Goal: Task Accomplishment & Management: Complete application form

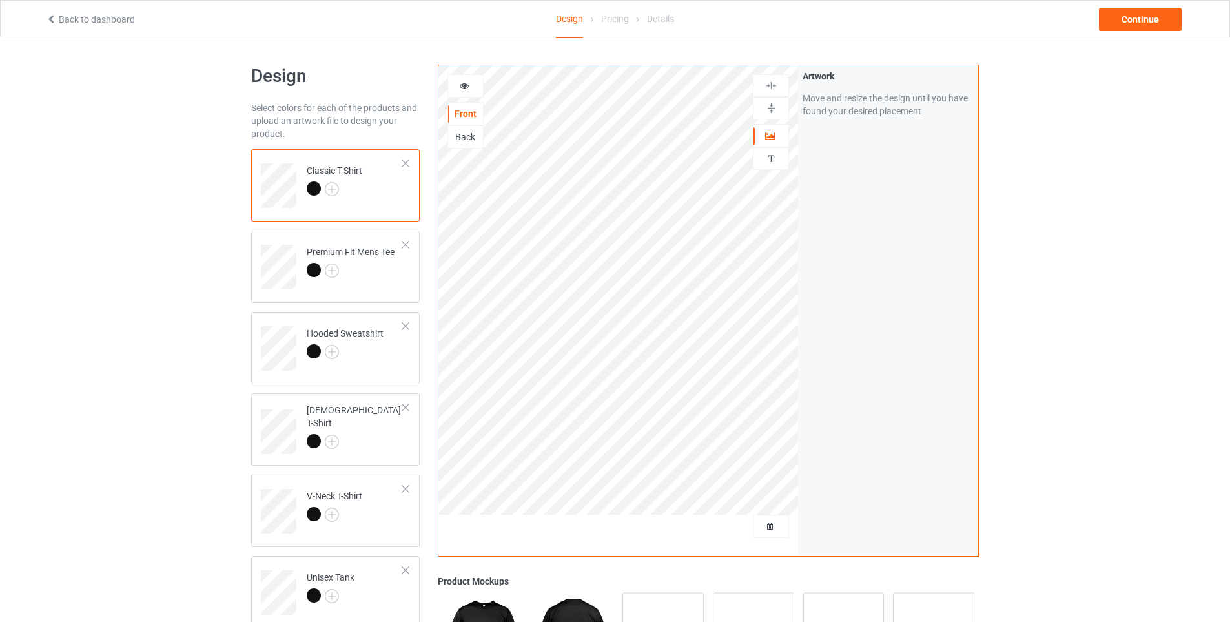
drag, startPoint x: 52, startPoint y: 362, endPoint x: 59, endPoint y: 354, distance: 10.5
click at [54, 360] on div "Design Select colors for each of the products and upload an artwork file to des…" at bounding box center [615, 436] width 1230 height 799
click at [764, 529] on span "Delete all designs" at bounding box center [741, 526] width 68 height 10
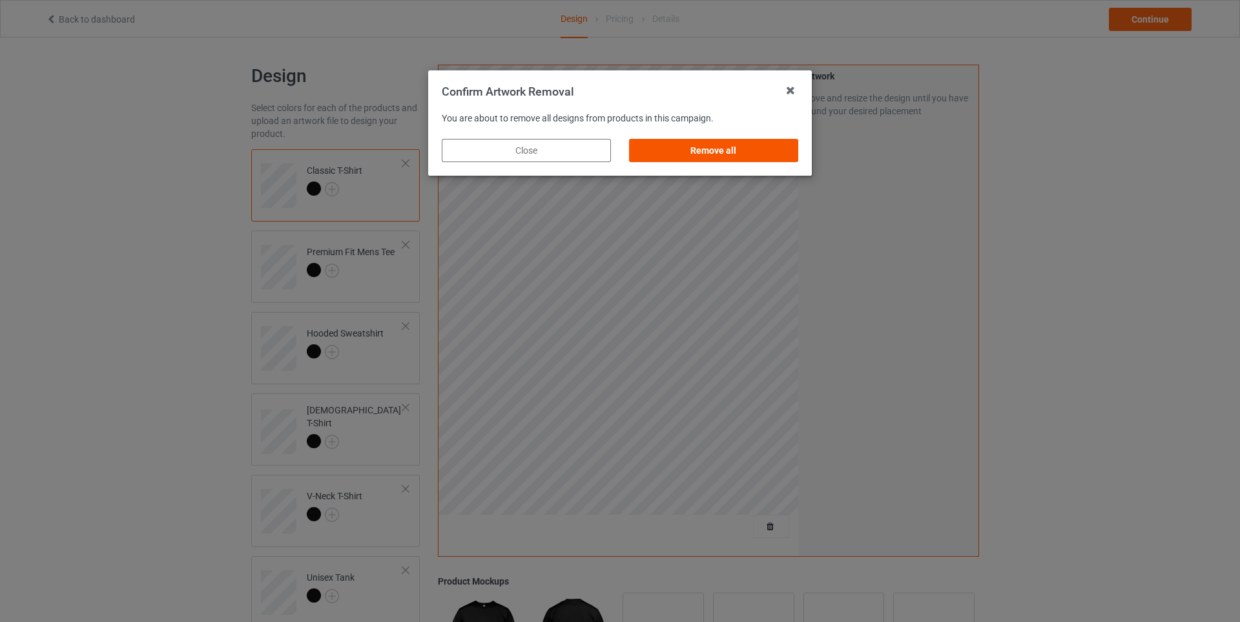
click at [654, 143] on div "Remove all" at bounding box center [713, 150] width 169 height 23
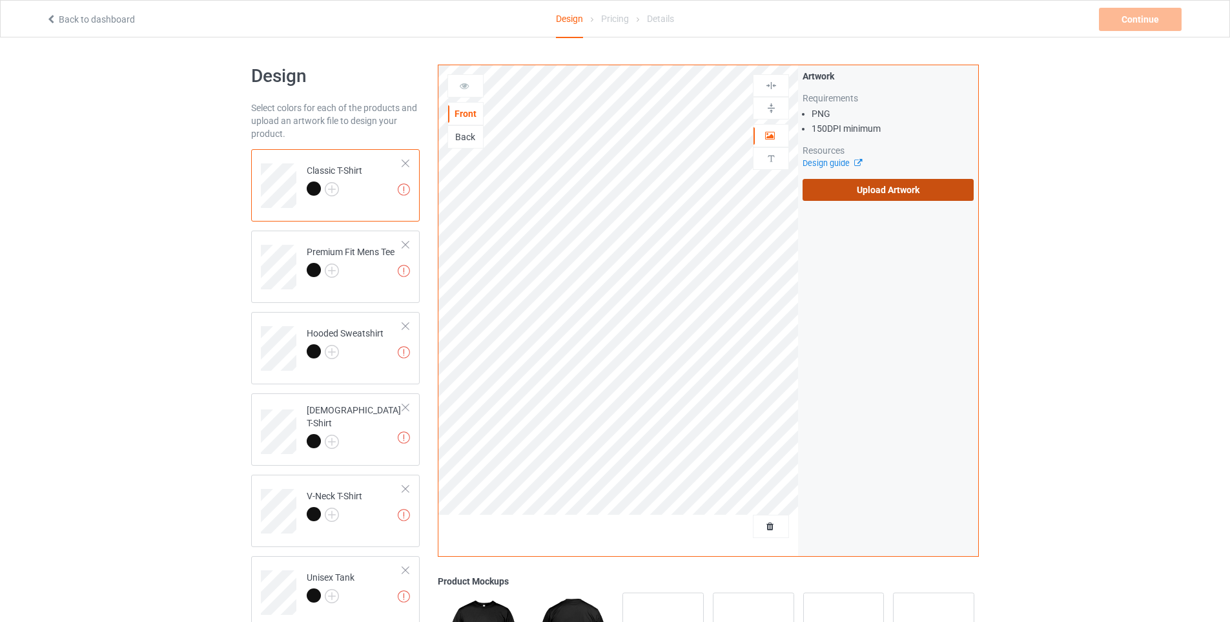
click at [886, 184] on label "Upload Artwork" at bounding box center [888, 190] width 171 height 22
click at [0, 0] on input "Upload Artwork" at bounding box center [0, 0] width 0 height 0
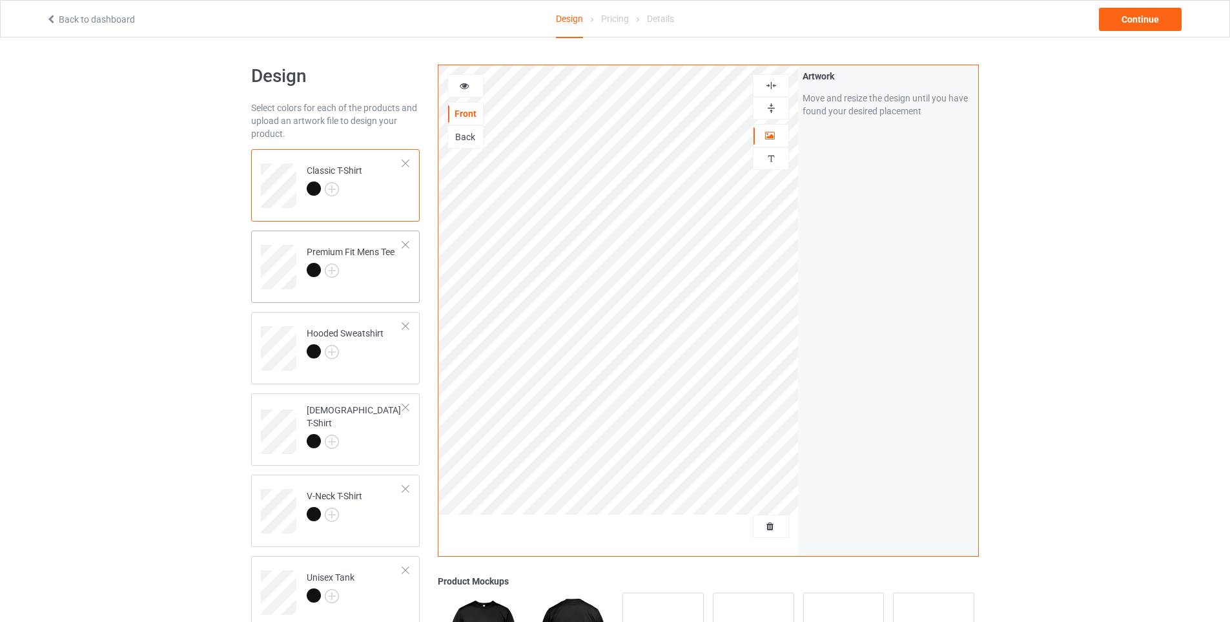
click at [256, 273] on div "Premium Fit Mens Tee" at bounding box center [335, 267] width 169 height 72
click at [1125, 12] on div "Continue" at bounding box center [1140, 19] width 83 height 23
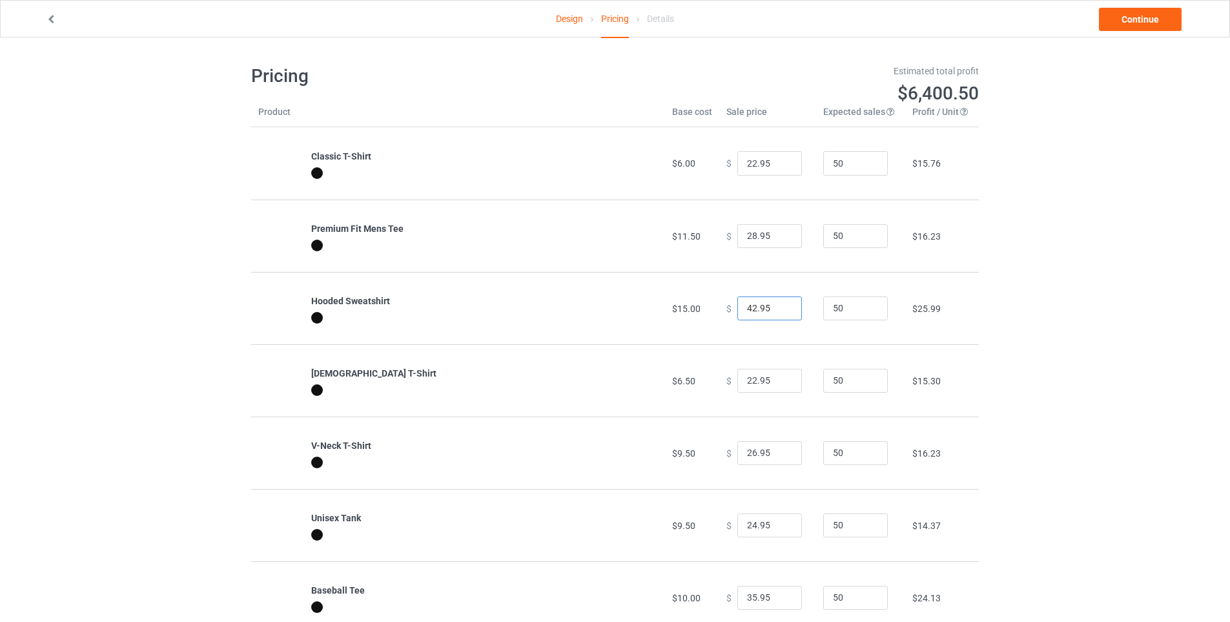
drag, startPoint x: 744, startPoint y: 307, endPoint x: 699, endPoint y: 298, distance: 46.9
click at [699, 298] on tr "Hooded Sweatshirt $15.00 $ 42.95 50 $25.99" at bounding box center [615, 308] width 728 height 72
click at [1126, 17] on link "Continue" at bounding box center [1140, 19] width 83 height 23
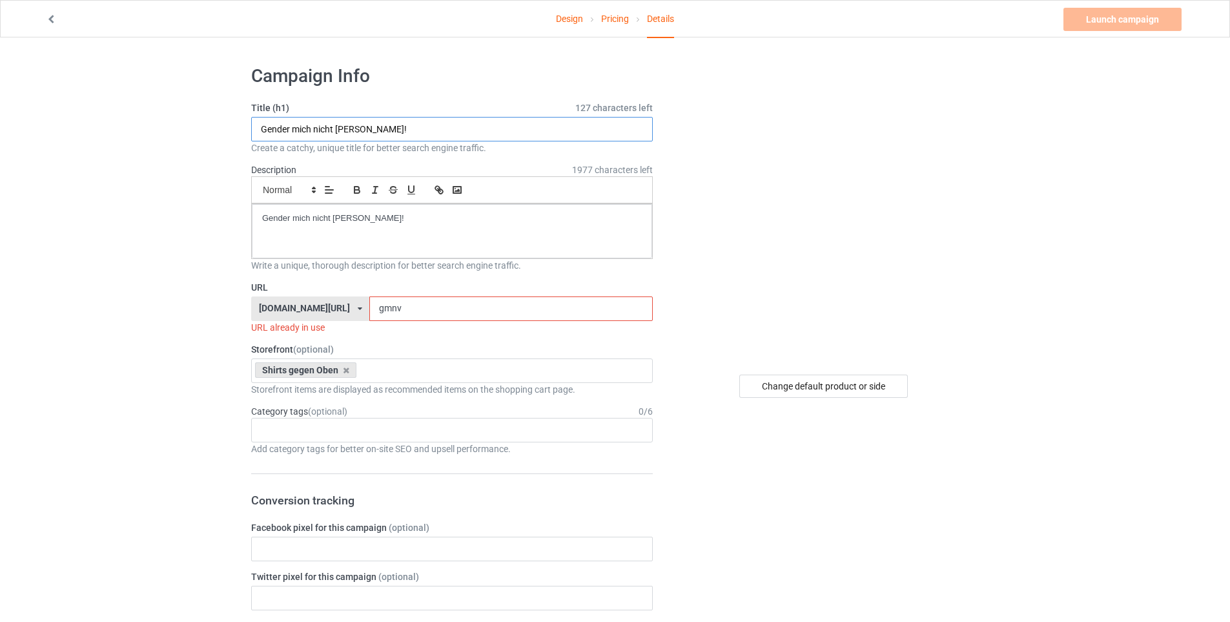
drag, startPoint x: 281, startPoint y: 134, endPoint x: 143, endPoint y: 134, distance: 137.5
click at [302, 130] on input "Staatsfein schwarz" at bounding box center [452, 129] width 402 height 25
type input "Staatsfeind schwarz"
drag, startPoint x: 392, startPoint y: 221, endPoint x: 65, endPoint y: 216, distance: 327.4
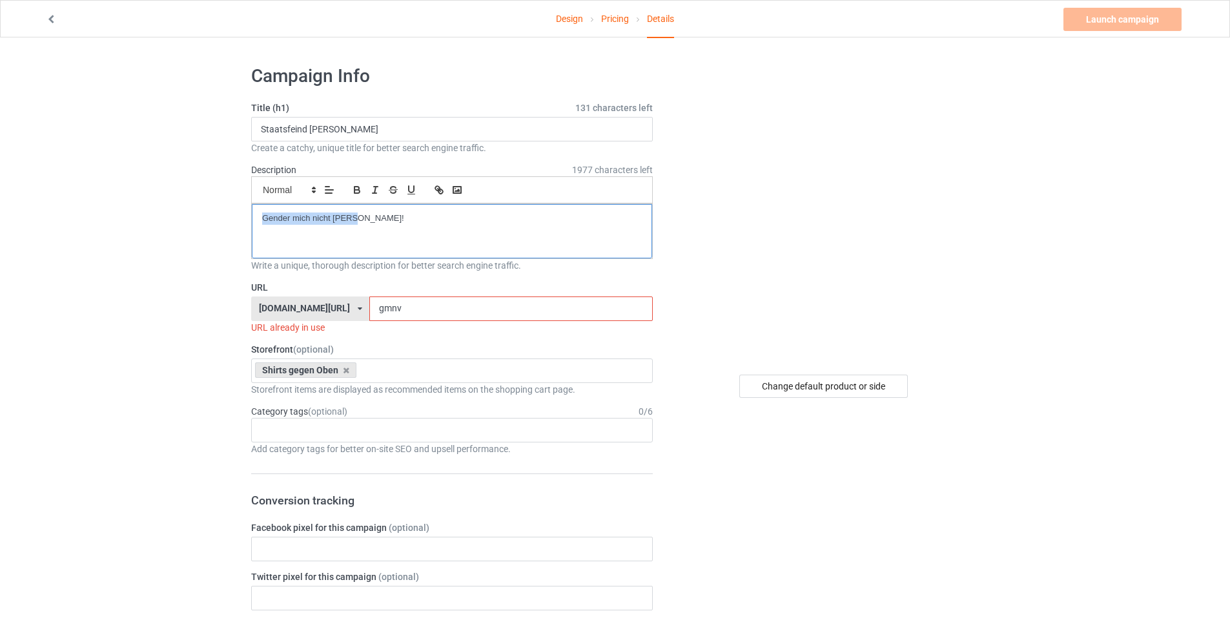
drag, startPoint x: 418, startPoint y: 310, endPoint x: 296, endPoint y: 300, distance: 123.1
click at [296, 300] on div "shirts-gegen-oben.com/ rockorama-shirts.com/ shirts-gegen-oben.com/ teechip.com…" at bounding box center [452, 308] width 402 height 25
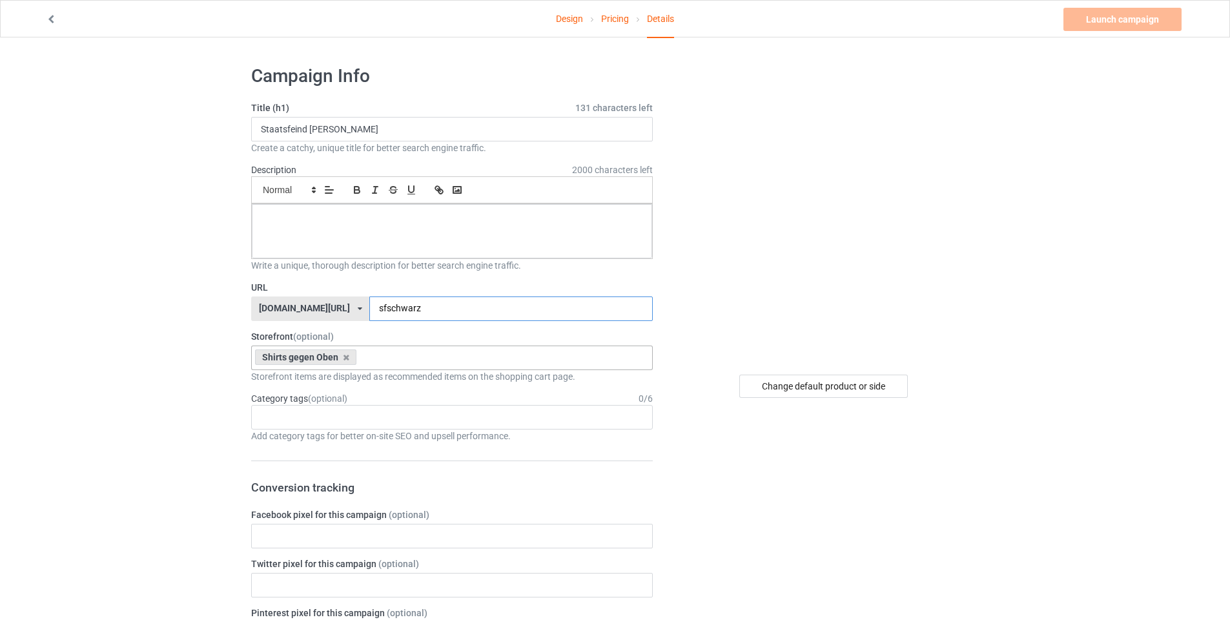
type input "sfschwarz"
click at [408, 349] on div "Shirts gegen Oben No result found 6894c61eb75e76002e8245c3" at bounding box center [452, 357] width 402 height 25
click at [341, 410] on div "Age > 1-19 > 1 Age > 1-12 Months > 1 Month Age > 1-12 Months Age > 1-19 Age > 1…" at bounding box center [452, 417] width 402 height 25
type input "Zeit"
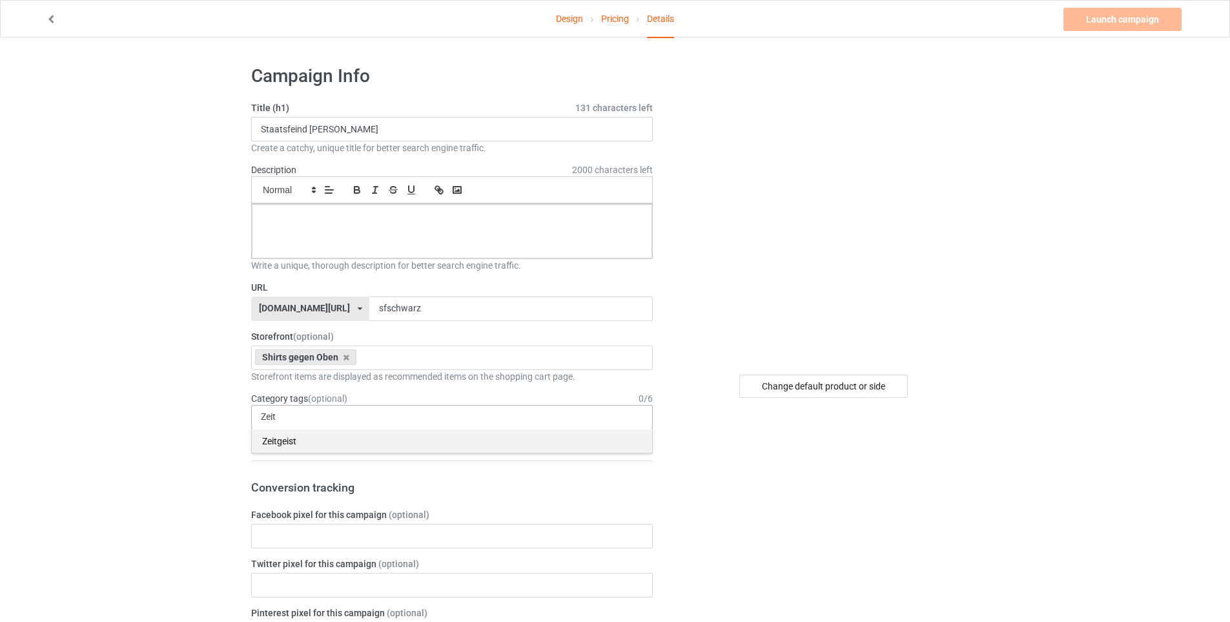
click at [274, 443] on div "Zeitgeist" at bounding box center [452, 441] width 400 height 24
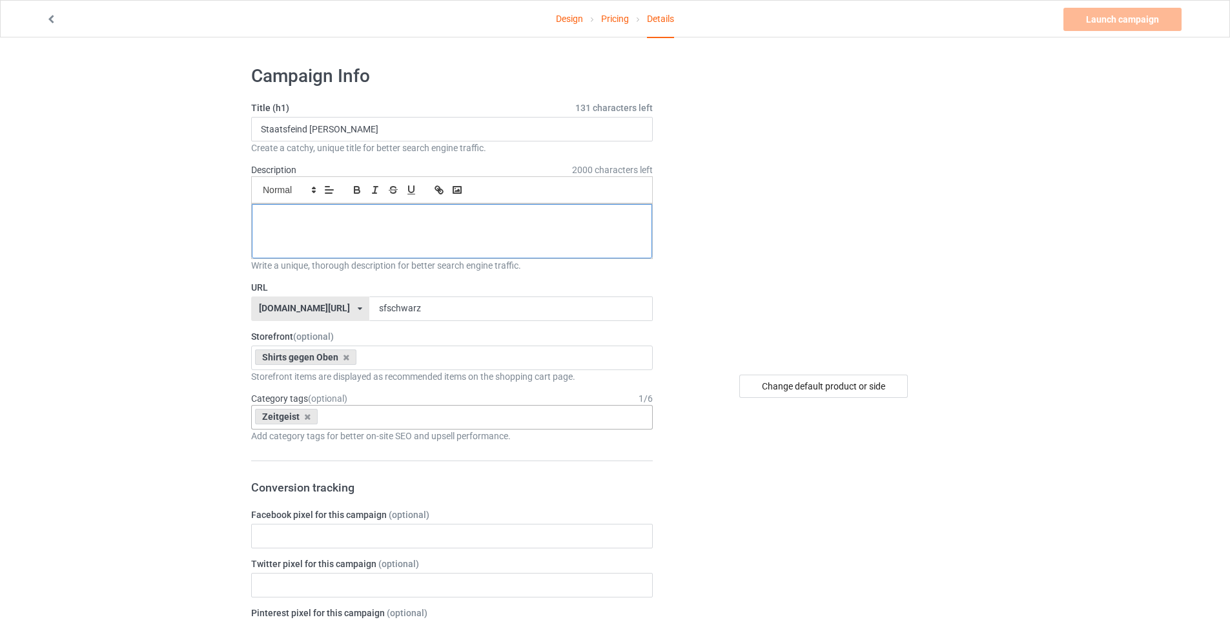
click at [378, 221] on p at bounding box center [452, 218] width 380 height 12
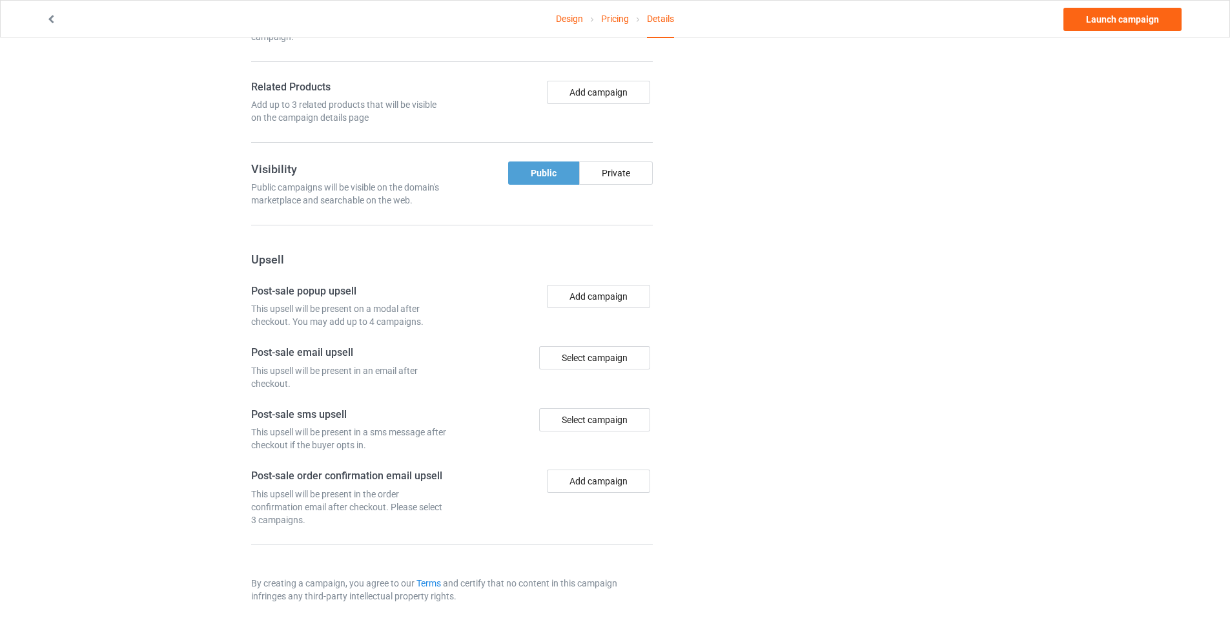
scroll to position [754, 0]
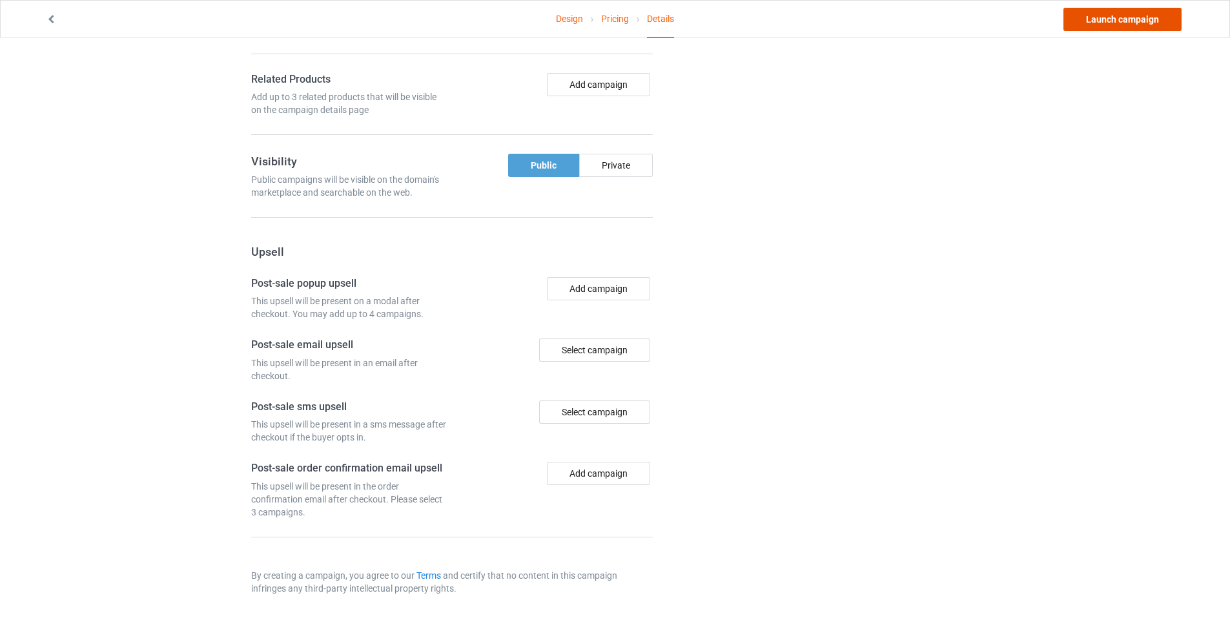
click at [1105, 22] on link "Launch campaign" at bounding box center [1122, 19] width 118 height 23
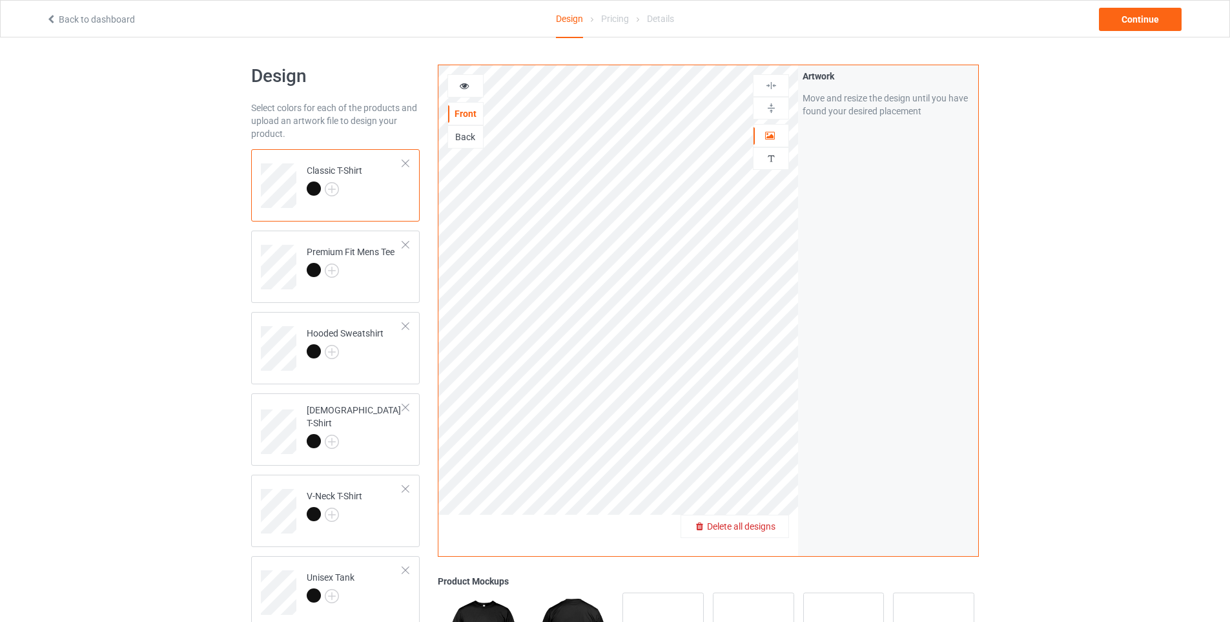
click at [770, 524] on span "Delete all designs" at bounding box center [741, 526] width 68 height 10
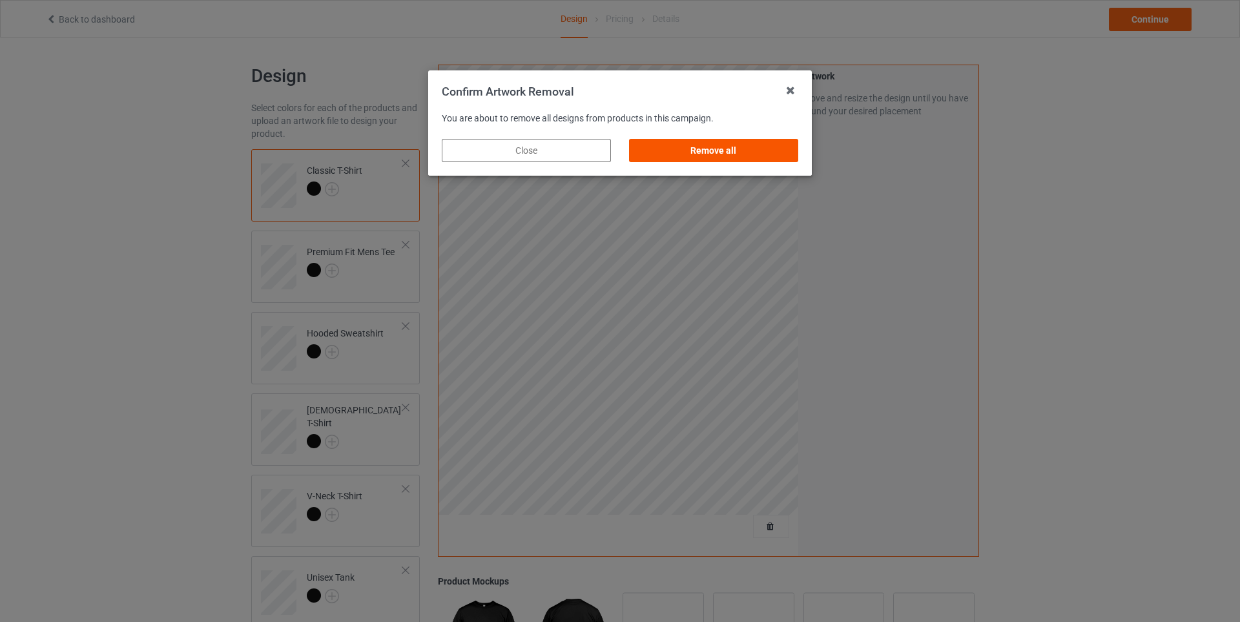
click at [668, 153] on div "Remove all" at bounding box center [713, 150] width 169 height 23
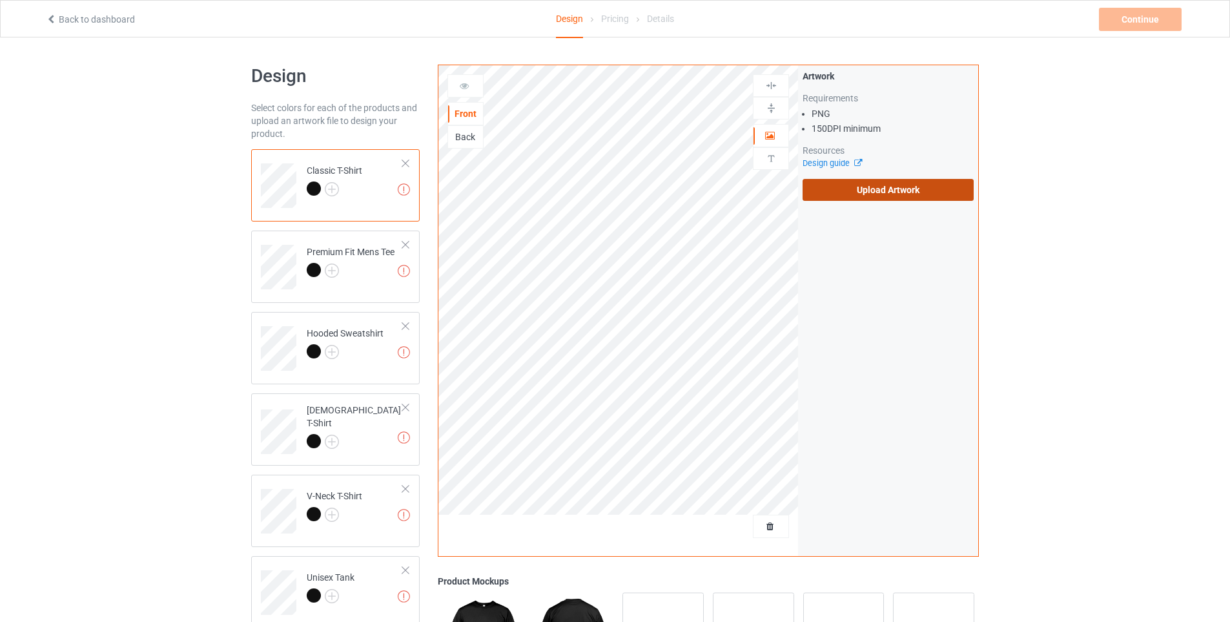
click at [841, 190] on label "Upload Artwork" at bounding box center [888, 190] width 171 height 22
click at [0, 0] on input "Upload Artwork" at bounding box center [0, 0] width 0 height 0
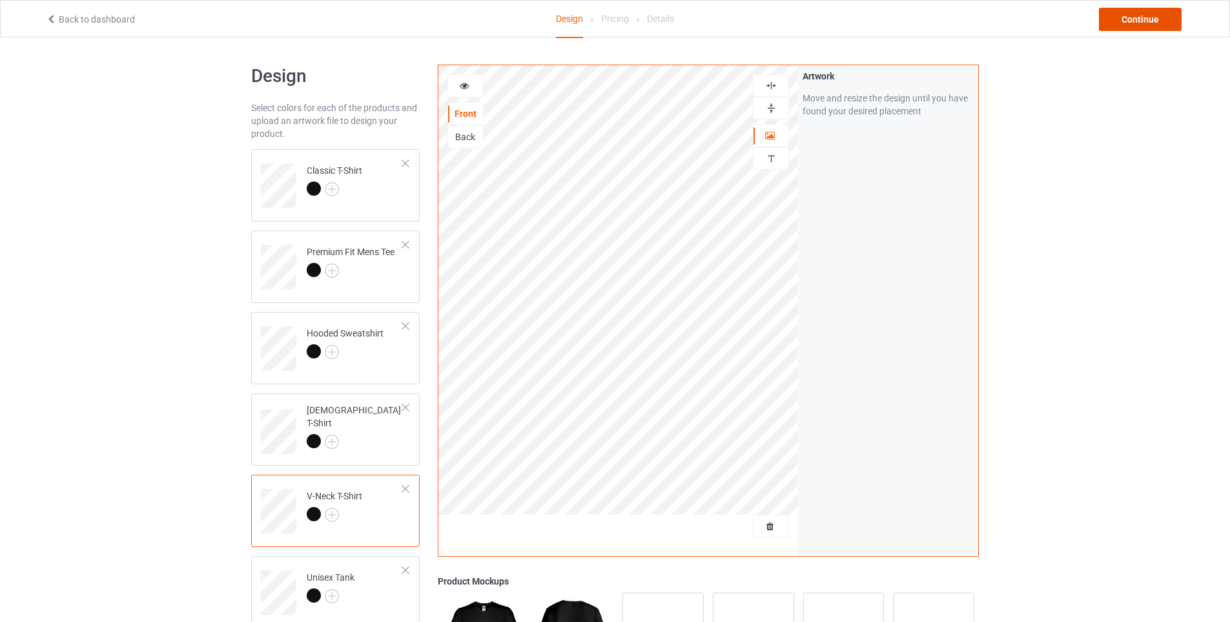
click at [1159, 23] on div "Continue" at bounding box center [1140, 19] width 83 height 23
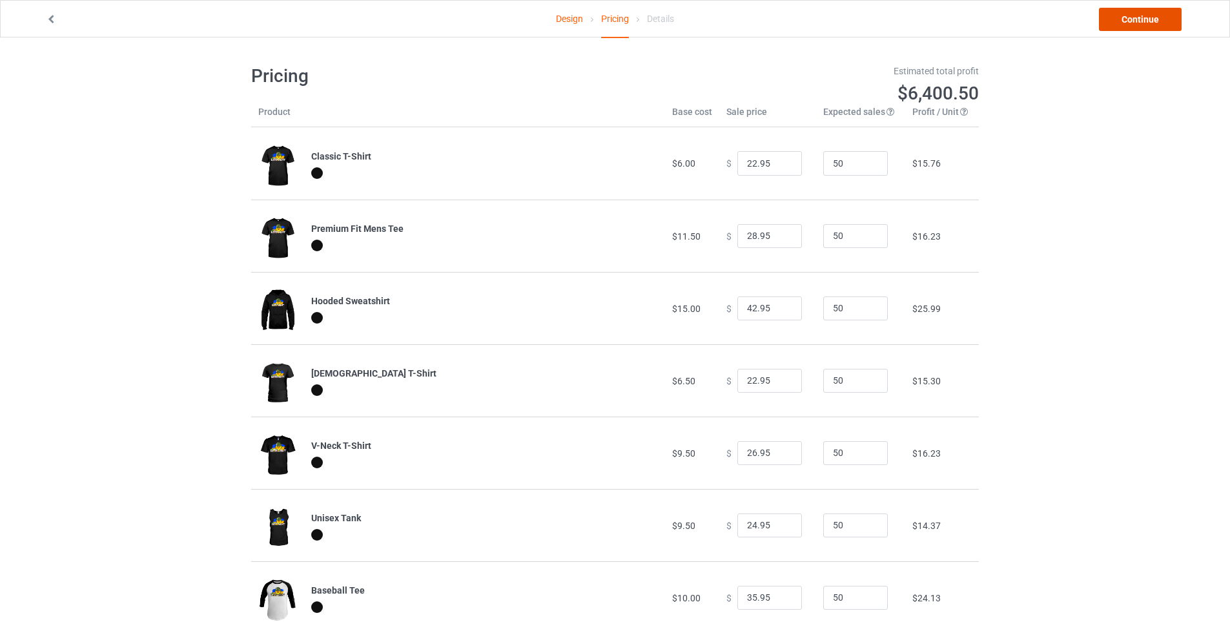
click at [1143, 19] on link "Continue" at bounding box center [1140, 19] width 83 height 23
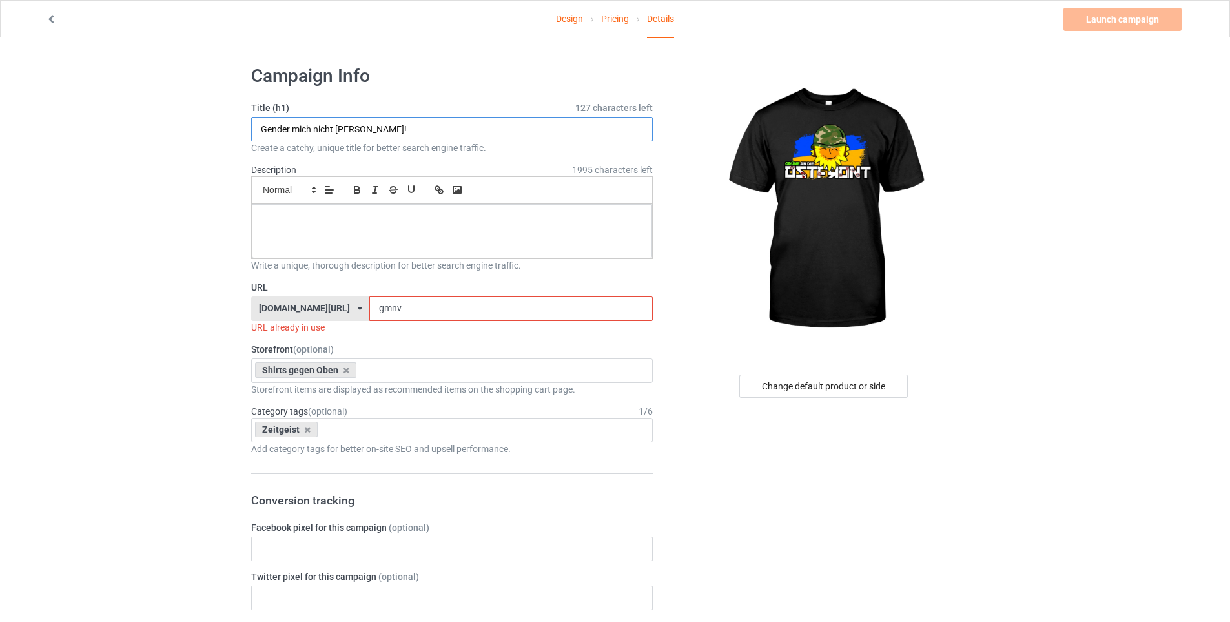
drag, startPoint x: 369, startPoint y: 128, endPoint x: 164, endPoint y: 114, distance: 205.2
type input "Grüne an die Ostfront"
drag, startPoint x: 418, startPoint y: 303, endPoint x: 296, endPoint y: 300, distance: 122.7
click at [296, 300] on div "[DOMAIN_NAME][URL] [DOMAIN_NAME][URL] [DOMAIN_NAME][URL] [DOMAIN_NAME][URL] 689…" at bounding box center [452, 308] width 402 height 25
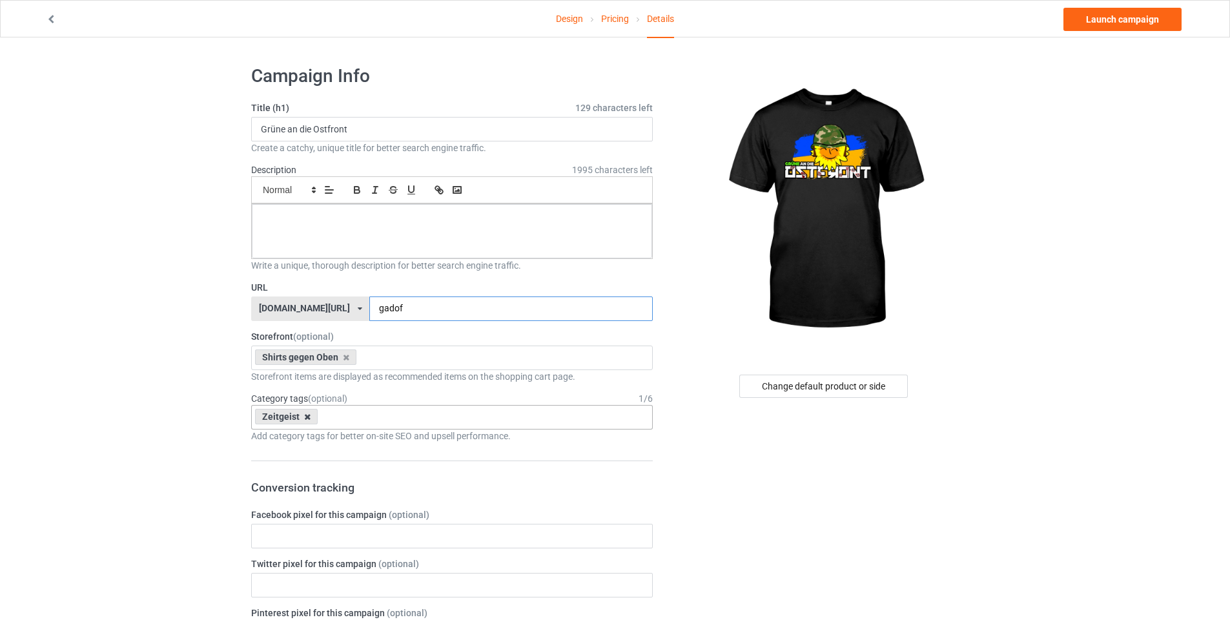
type input "gadof"
click at [305, 416] on icon at bounding box center [307, 417] width 6 height 8
type input "partei"
click at [280, 437] on div "Parteien" at bounding box center [452, 441] width 400 height 24
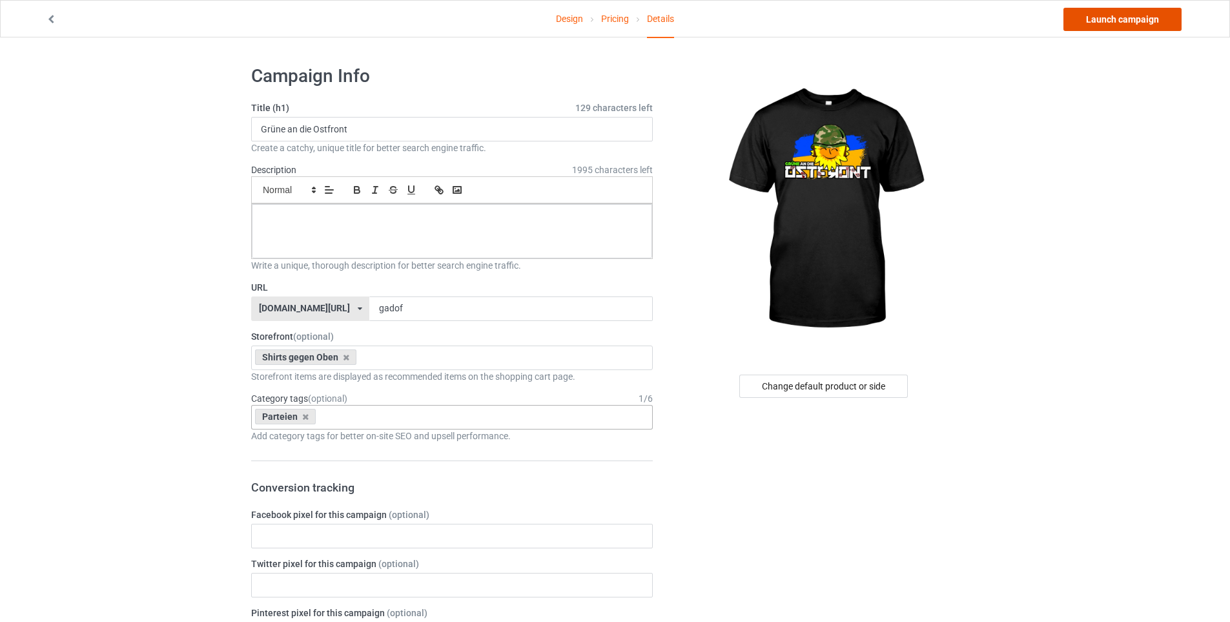
click at [1130, 18] on link "Launch campaign" at bounding box center [1122, 19] width 118 height 23
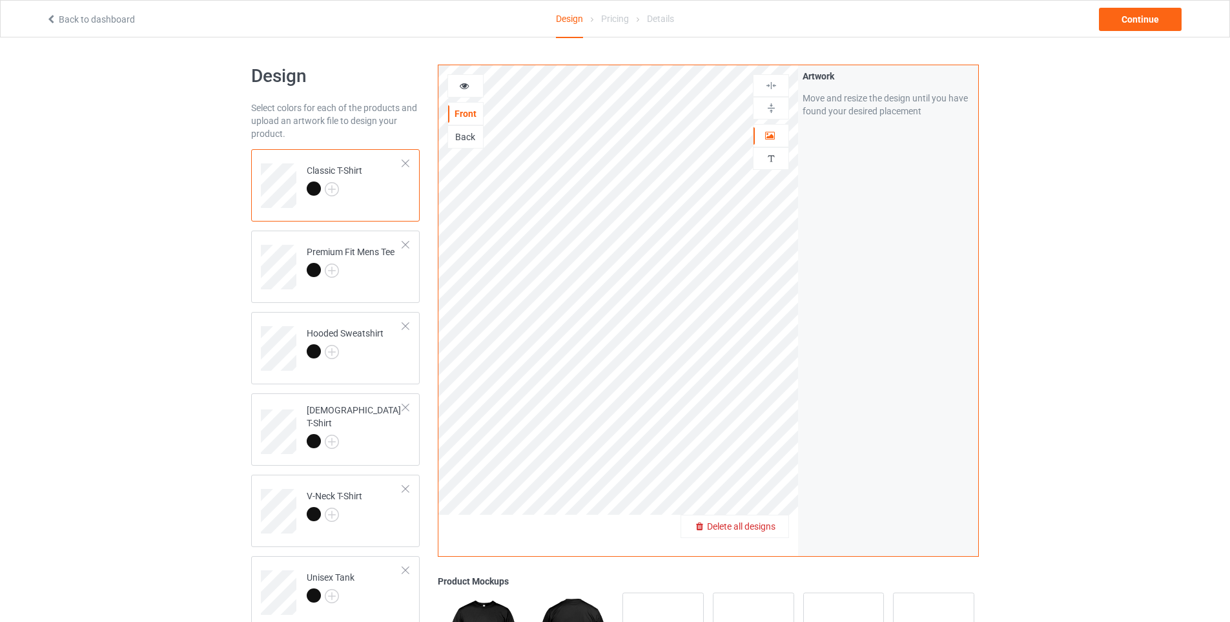
click at [752, 526] on span "Delete all designs" at bounding box center [741, 526] width 68 height 10
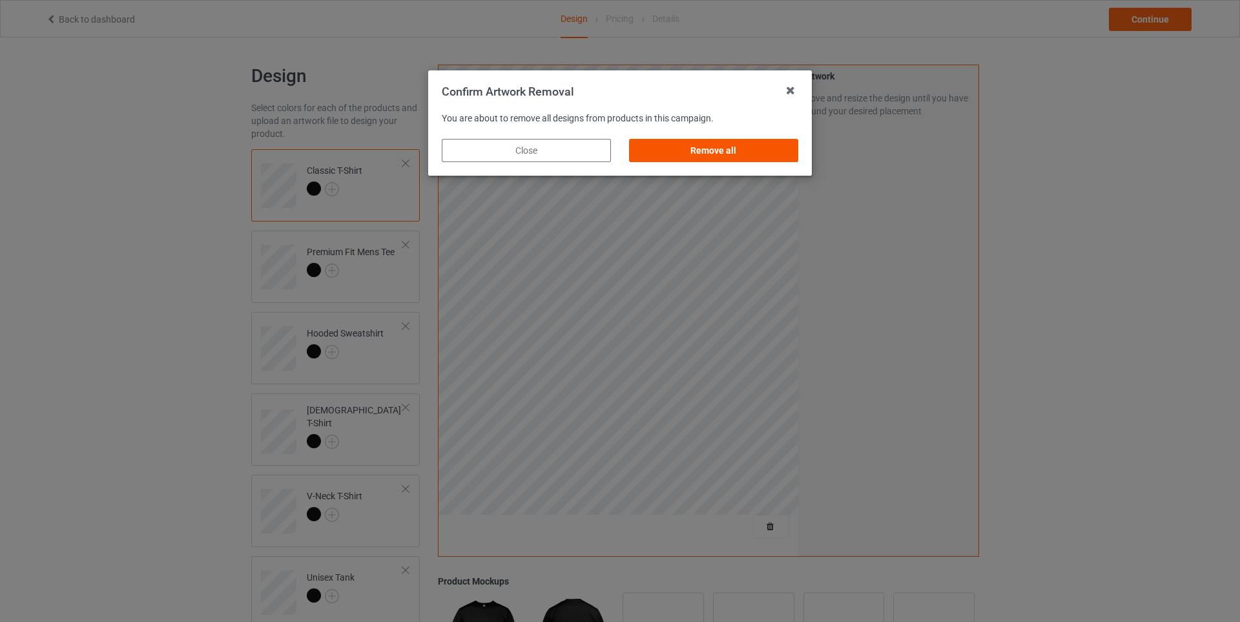
click at [713, 151] on div "Remove all" at bounding box center [713, 150] width 169 height 23
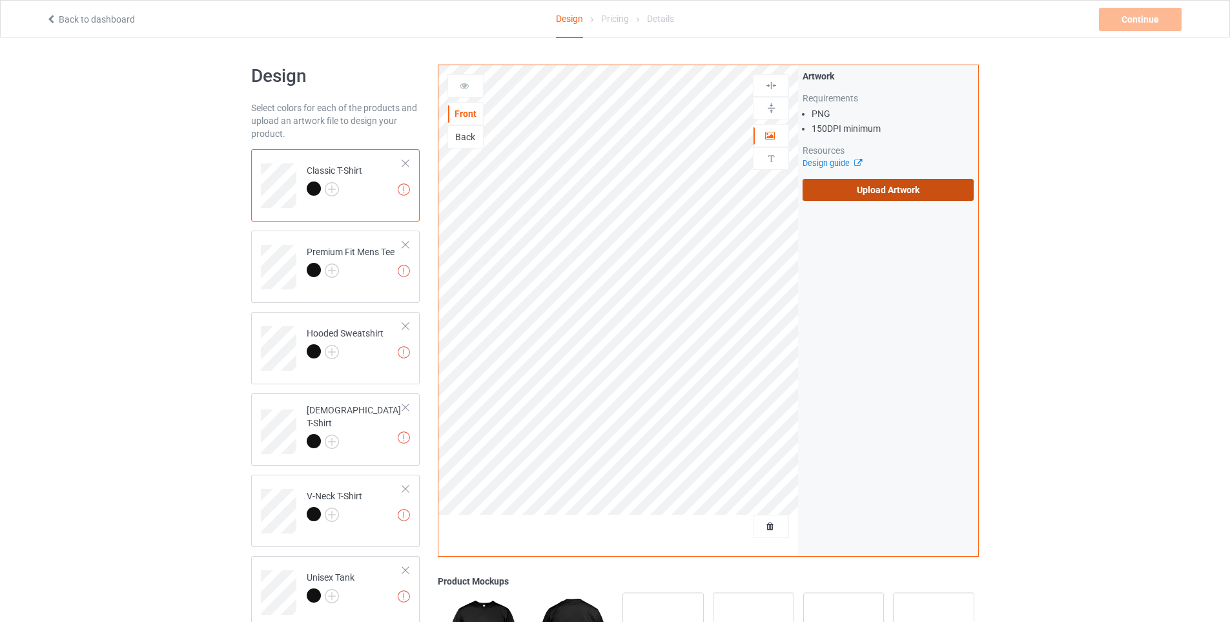
click at [874, 189] on label "Upload Artwork" at bounding box center [888, 190] width 171 height 22
click at [0, 0] on input "Upload Artwork" at bounding box center [0, 0] width 0 height 0
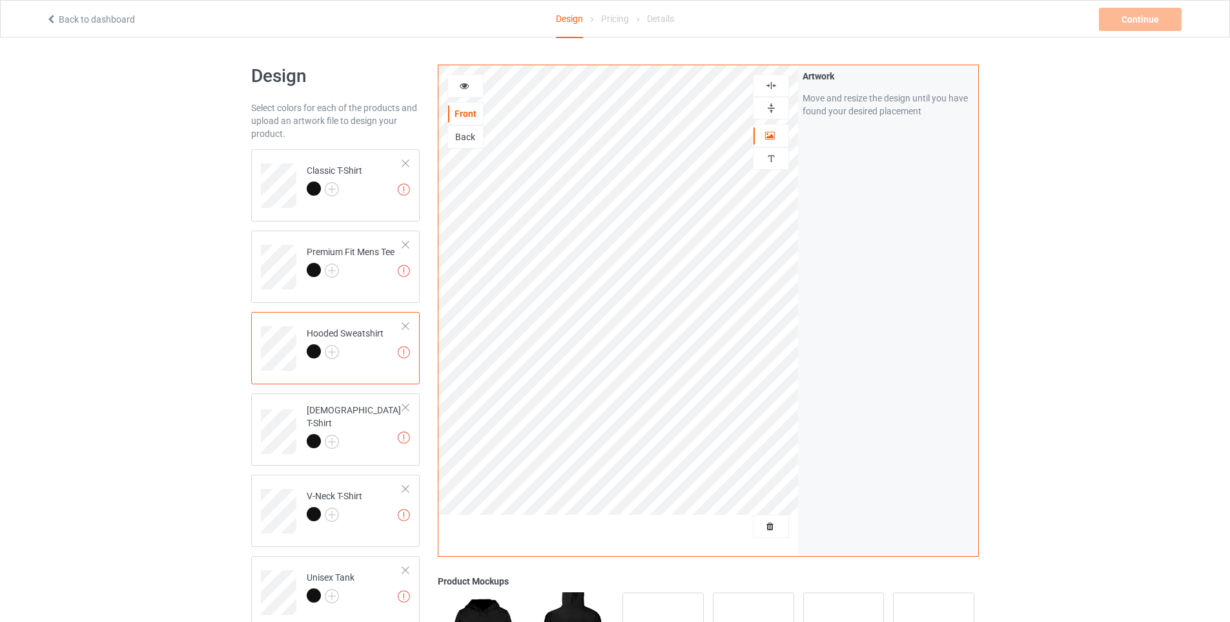
click at [276, 378] on div "Artwork resolution lower than 150 DPI may result in bad print Hooded Sweatshirt" at bounding box center [335, 348] width 169 height 72
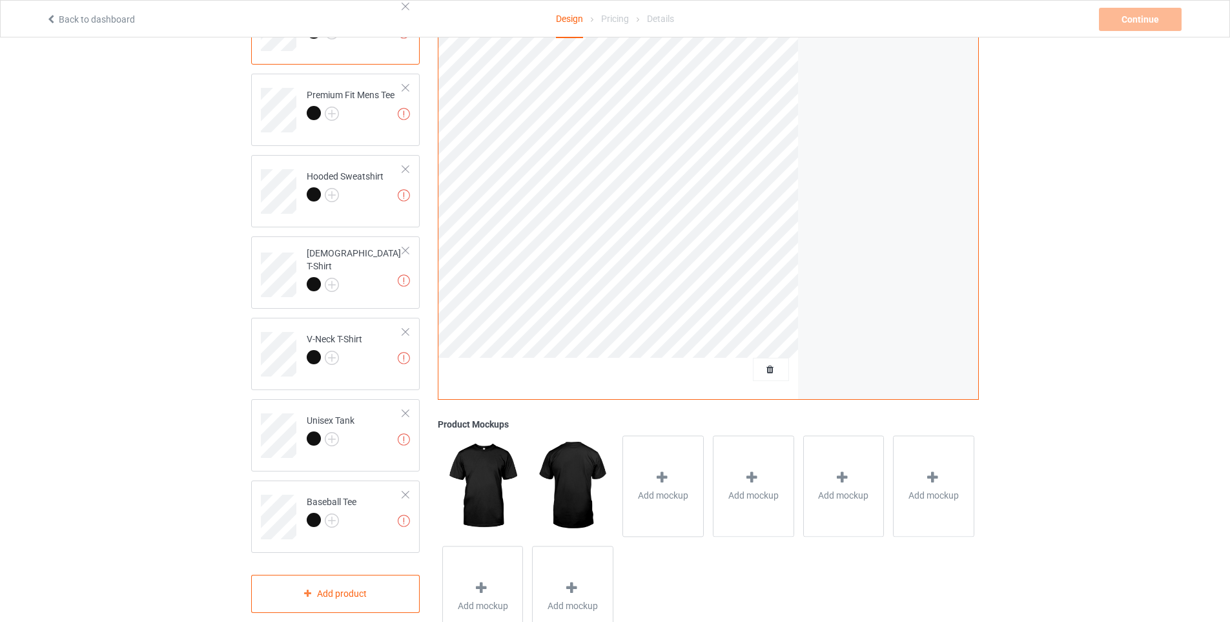
scroll to position [172, 0]
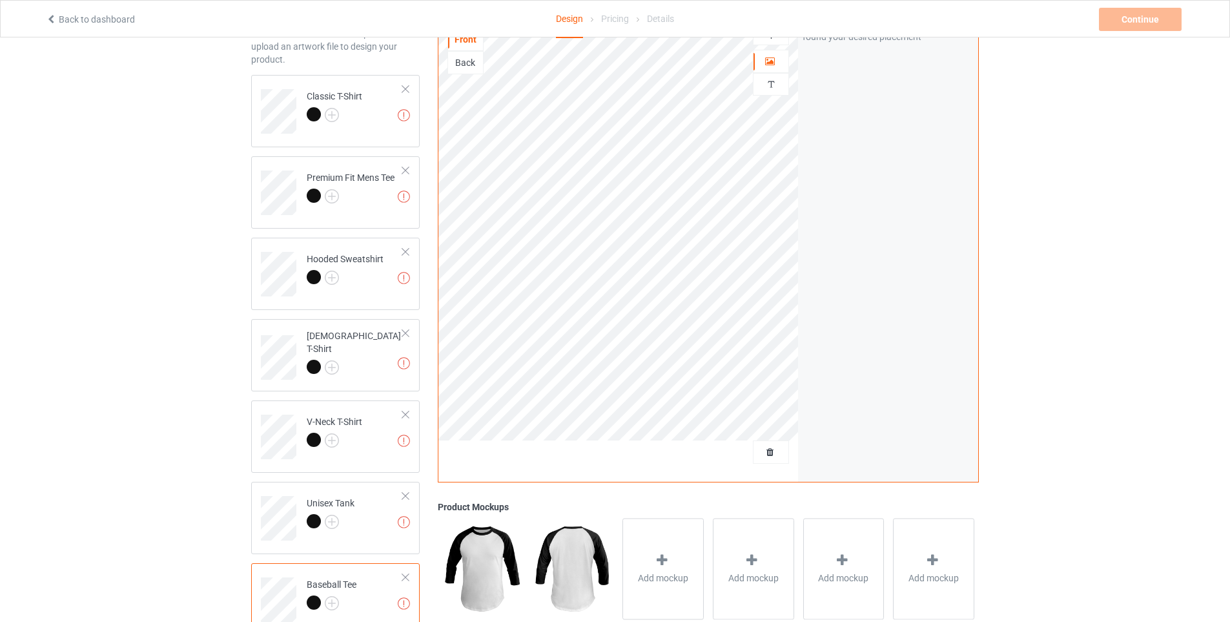
scroll to position [215, 0]
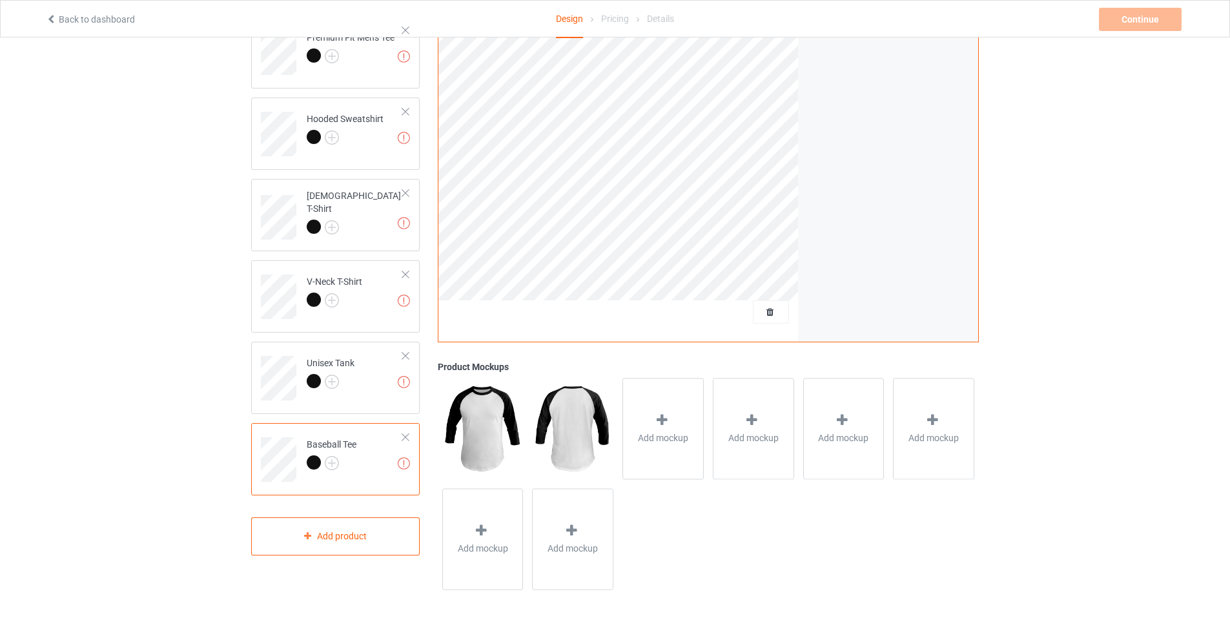
click at [408, 438] on div at bounding box center [405, 437] width 9 height 9
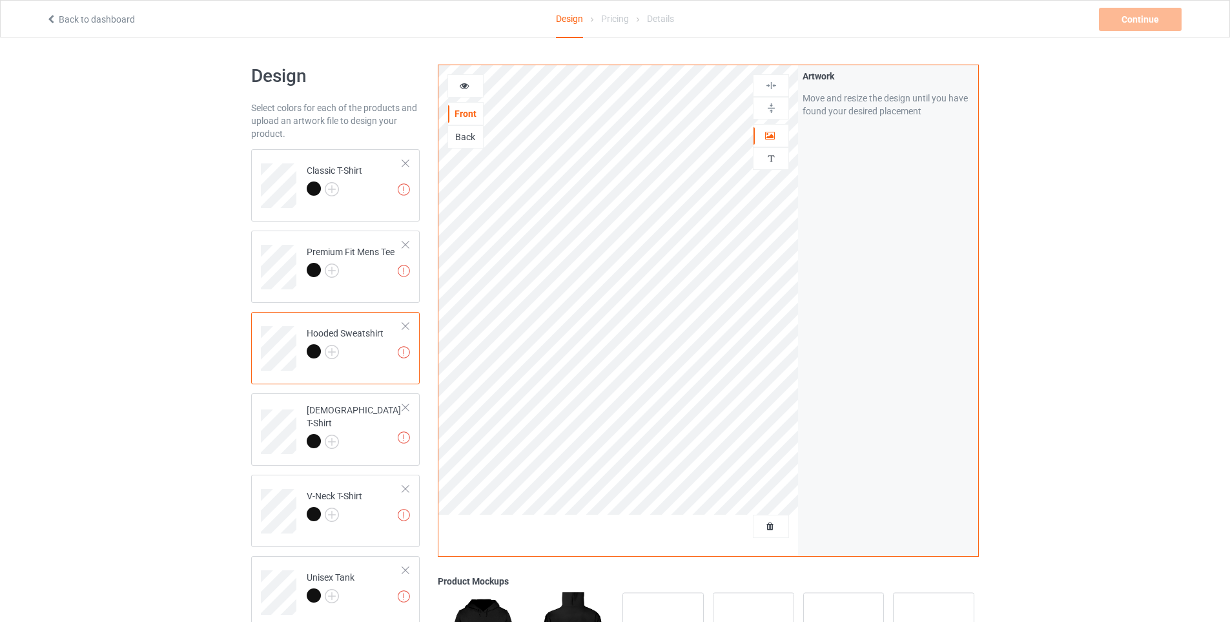
click at [1029, 212] on div "Design Select colors for each of the products and upload an artwork file to des…" at bounding box center [615, 436] width 1230 height 799
click at [768, 531] on span "Delete all designs" at bounding box center [741, 526] width 68 height 10
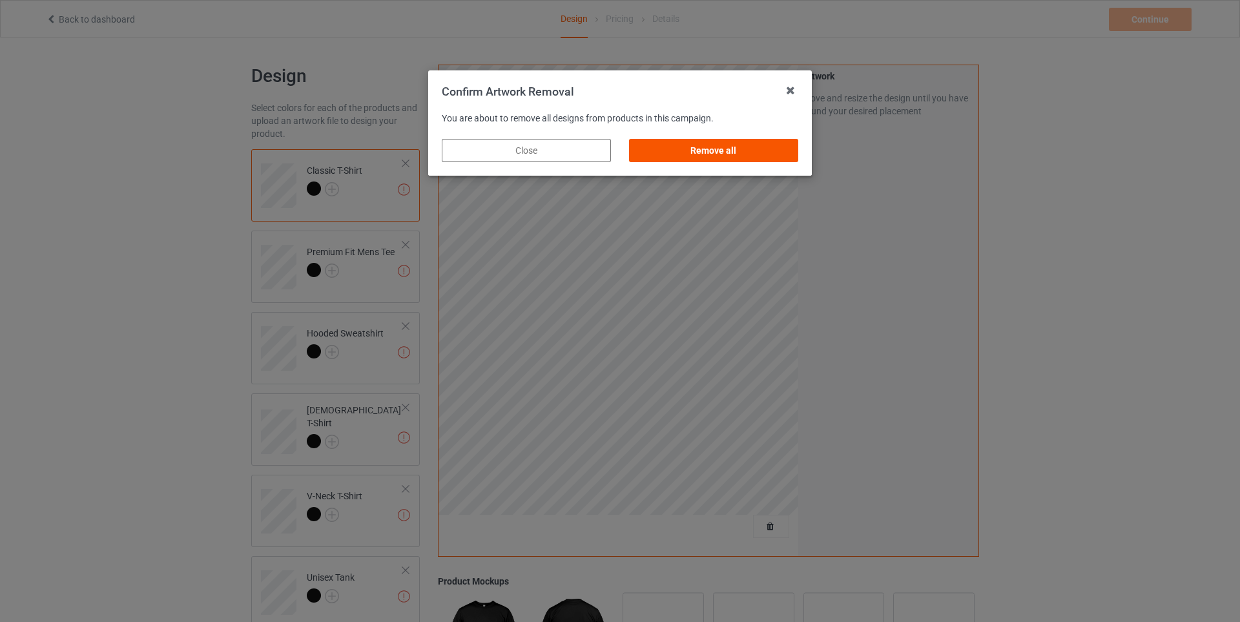
click at [685, 144] on div "Remove all" at bounding box center [713, 150] width 169 height 23
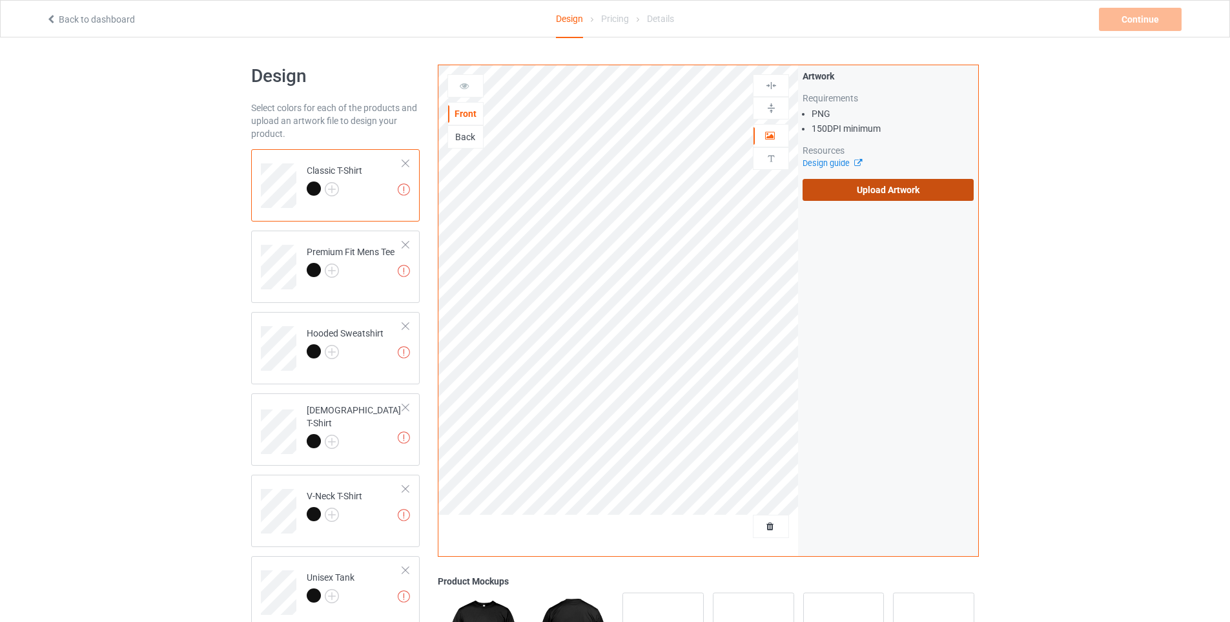
click at [894, 185] on label "Upload Artwork" at bounding box center [888, 190] width 171 height 22
click at [0, 0] on input "Upload Artwork" at bounding box center [0, 0] width 0 height 0
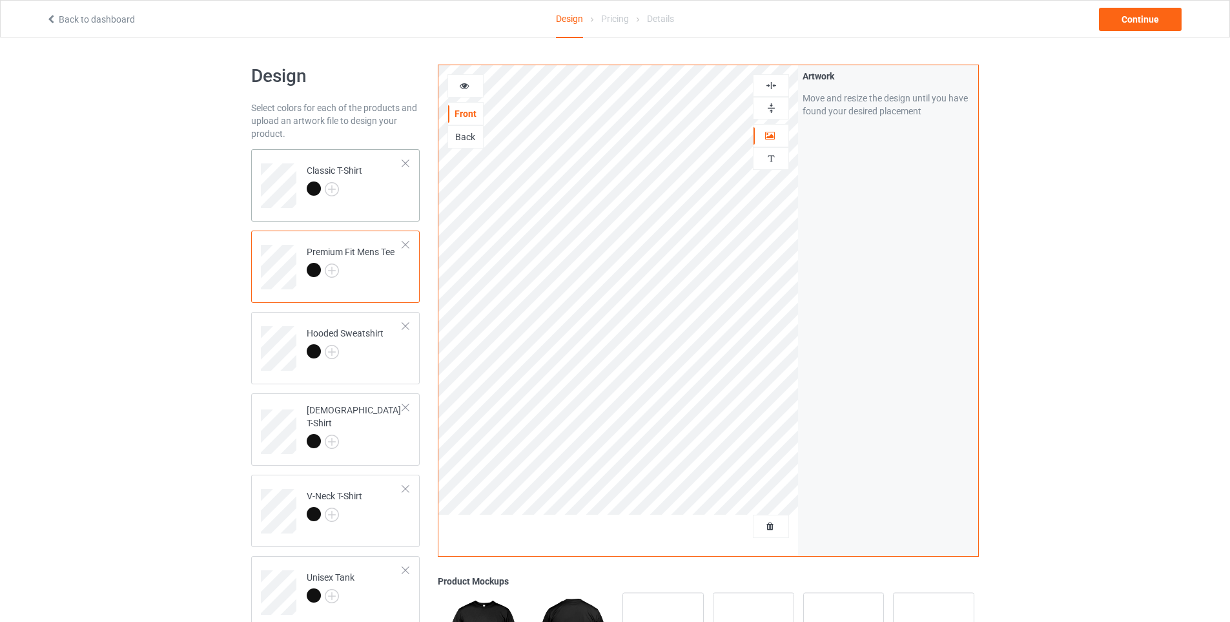
click at [281, 154] on div "Classic T-Shirt" at bounding box center [335, 185] width 169 height 72
click at [1127, 25] on div "Continue" at bounding box center [1140, 19] width 83 height 23
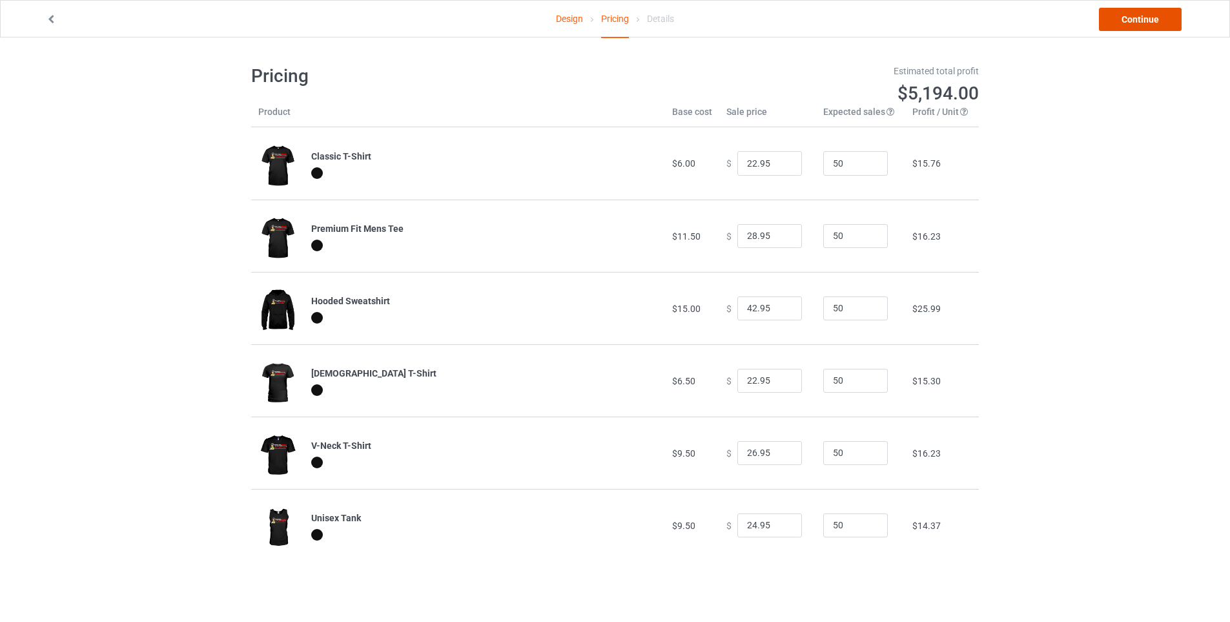
click at [1149, 14] on link "Continue" at bounding box center [1140, 19] width 83 height 23
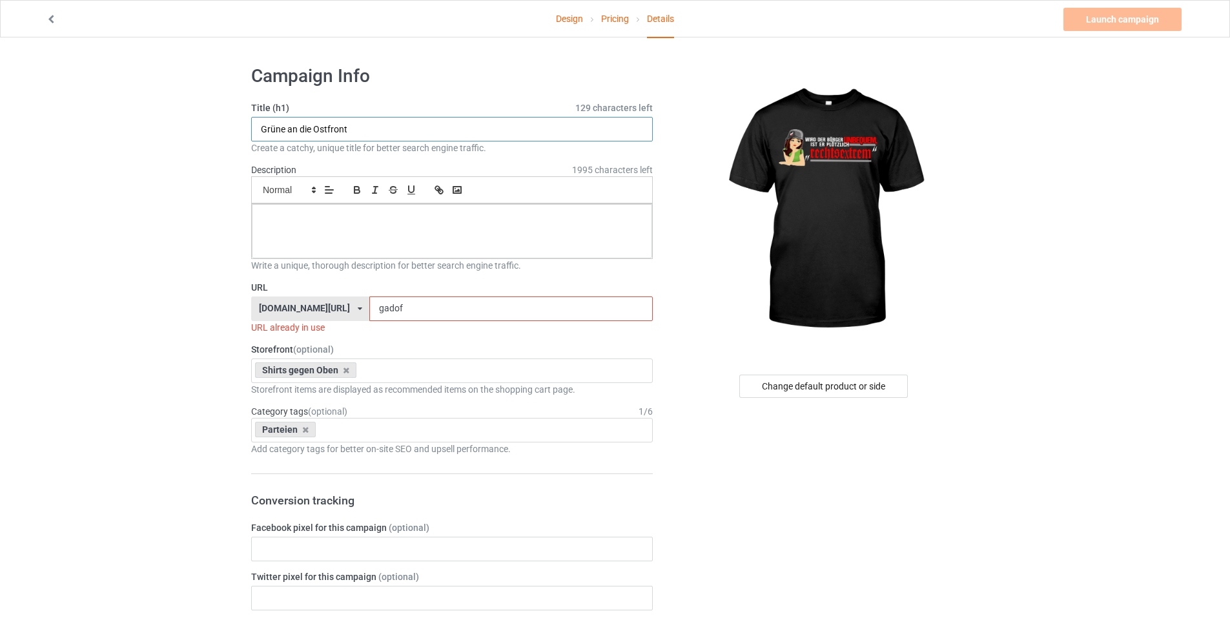
drag, startPoint x: 390, startPoint y: 134, endPoint x: 107, endPoint y: 132, distance: 282.8
type input "Wird der Bürger unbequem..."
click at [353, 225] on div at bounding box center [452, 231] width 400 height 54
drag, startPoint x: 458, startPoint y: 306, endPoint x: 137, endPoint y: 253, distance: 325.9
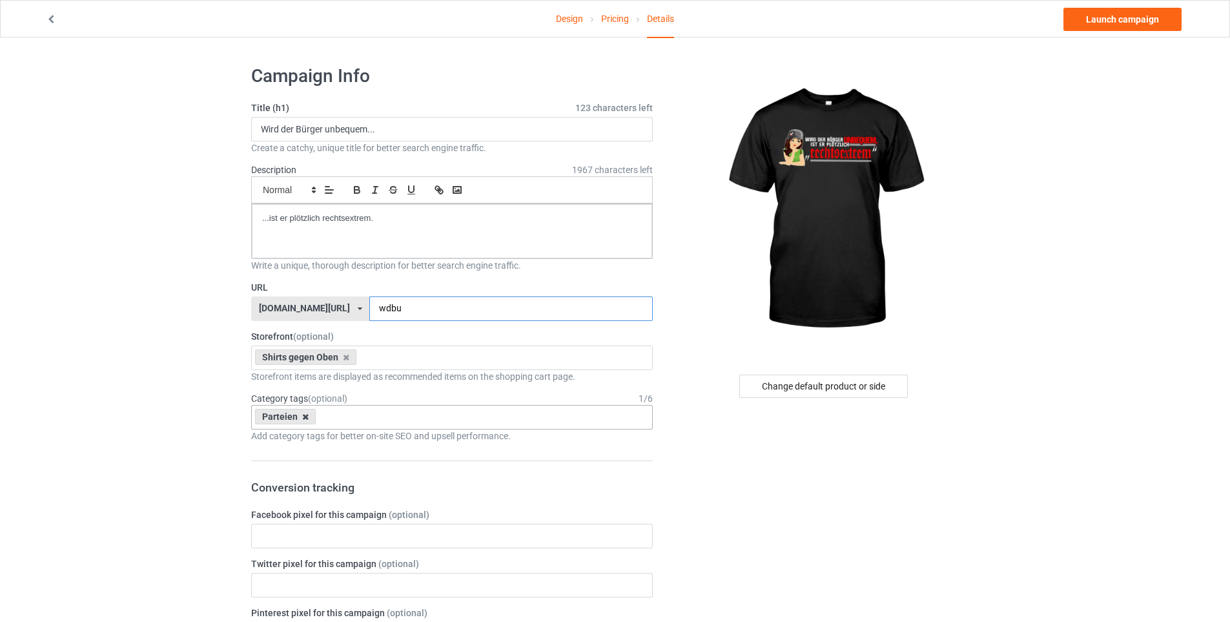
type input "wdbu"
click at [302, 416] on icon at bounding box center [305, 417] width 6 height 8
type input "zeitge"
click at [282, 437] on div "Zeitgeist" at bounding box center [452, 441] width 400 height 24
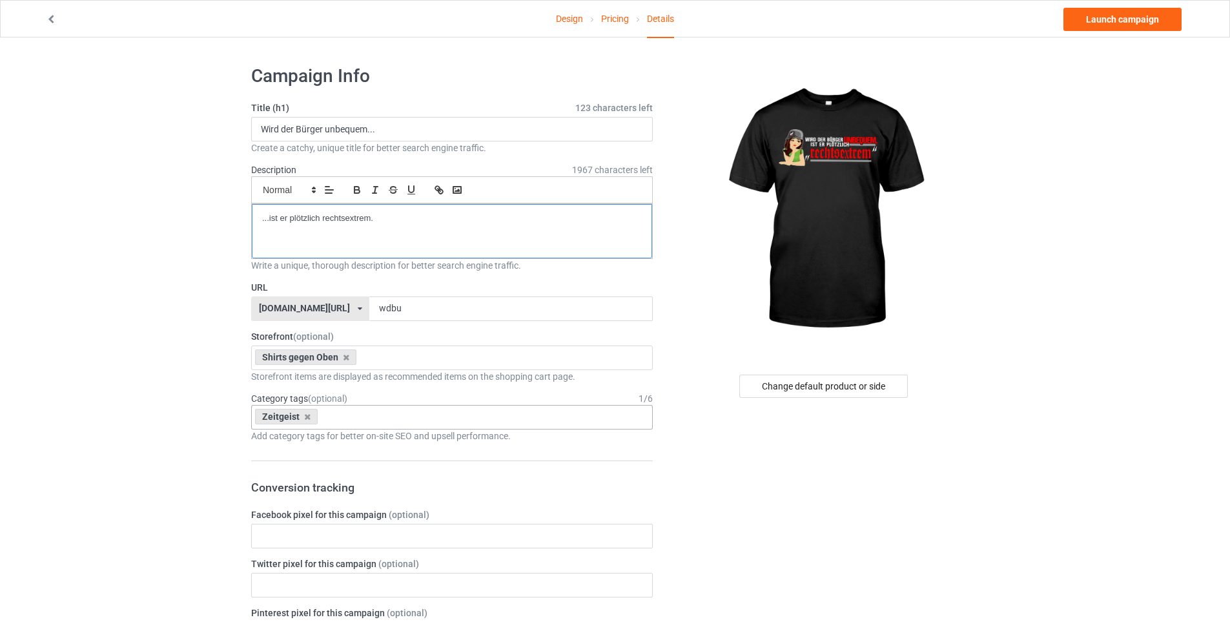
click at [384, 223] on p "...ist er plötzlich rechtsextrem." at bounding box center [452, 218] width 380 height 12
click at [1090, 21] on link "Launch campaign" at bounding box center [1122, 19] width 118 height 23
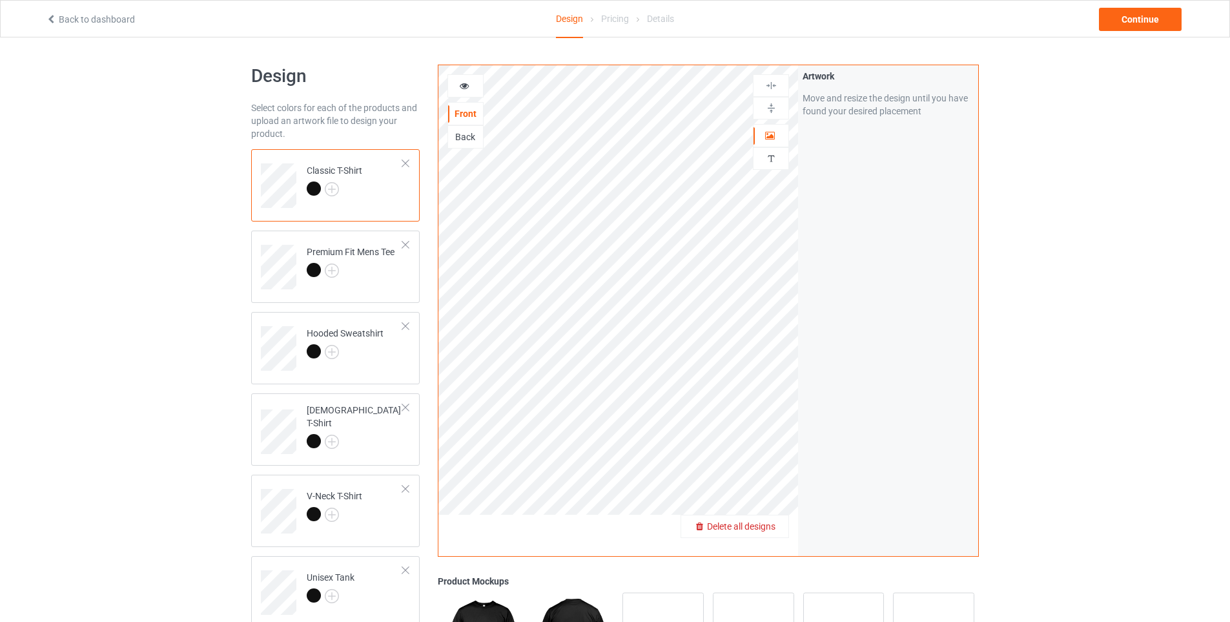
click at [769, 528] on span "Delete all designs" at bounding box center [741, 526] width 68 height 10
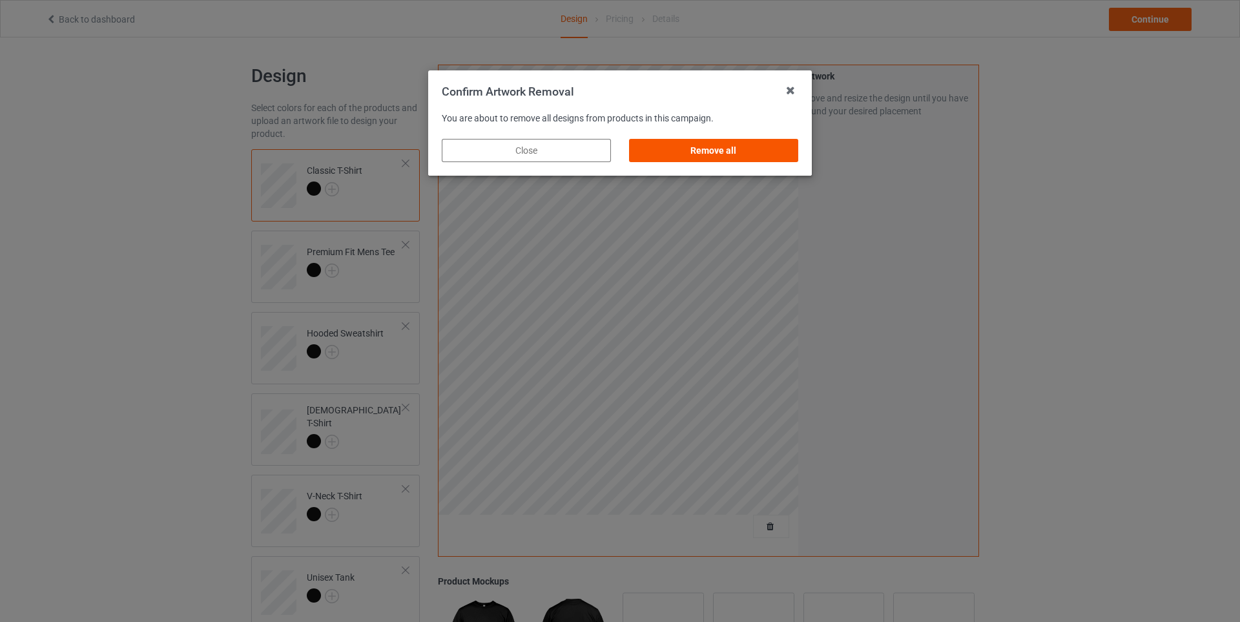
click at [692, 146] on div "Remove all" at bounding box center [713, 150] width 169 height 23
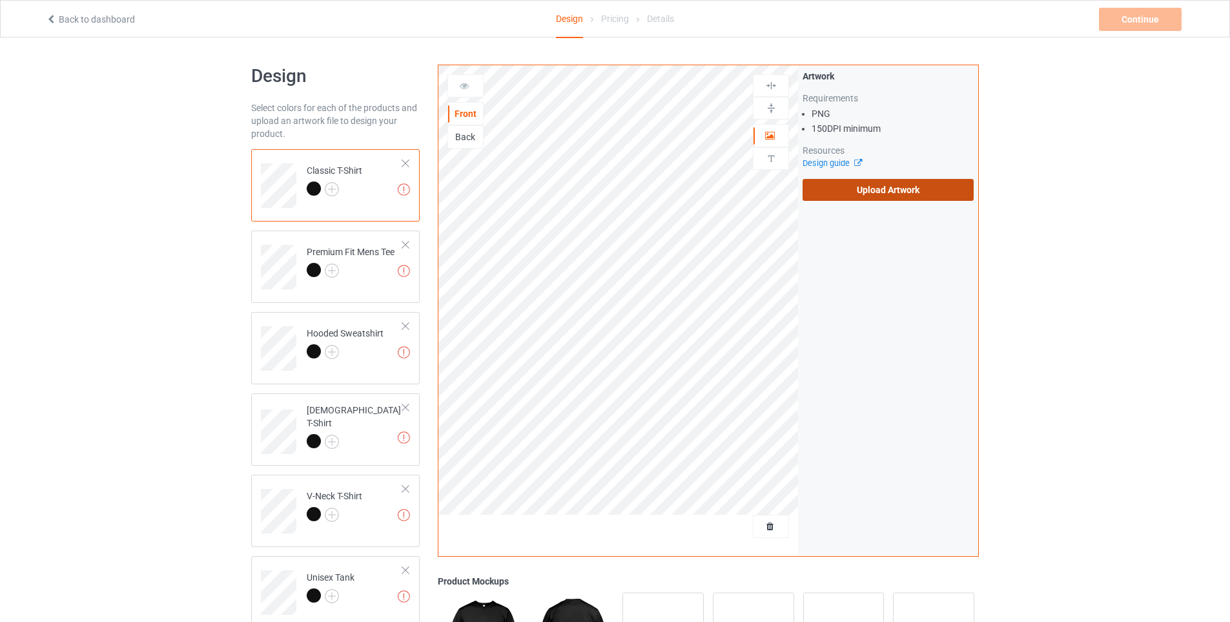
click at [912, 186] on label "Upload Artwork" at bounding box center [888, 190] width 171 height 22
click at [0, 0] on input "Upload Artwork" at bounding box center [0, 0] width 0 height 0
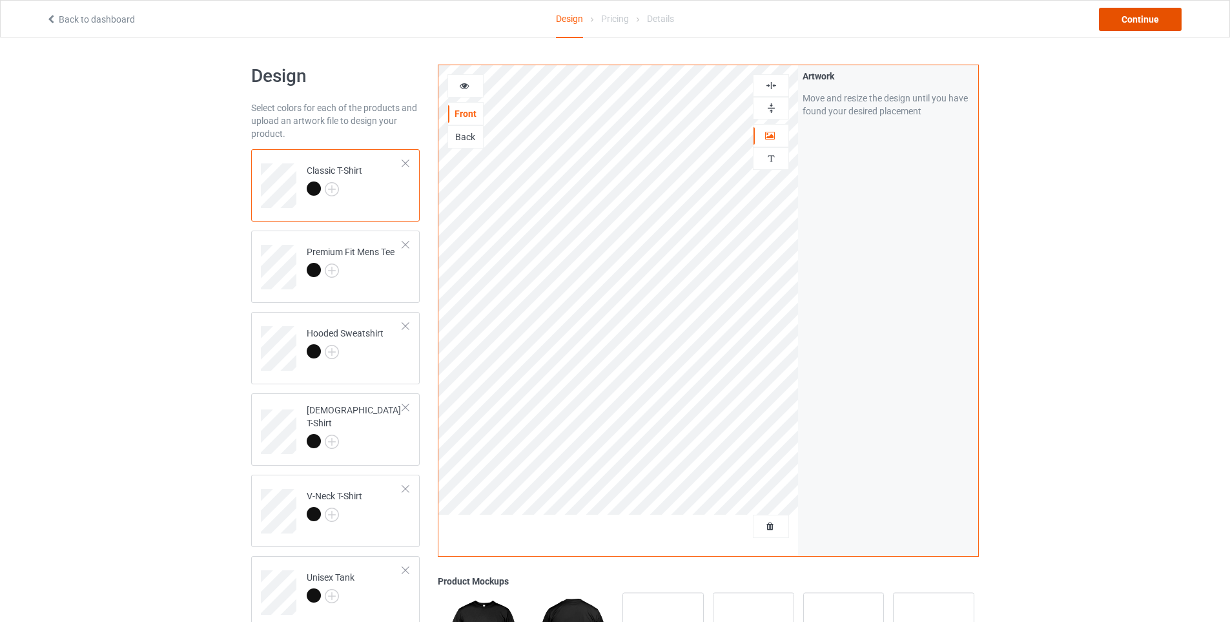
click at [1143, 17] on div "Continue" at bounding box center [1140, 19] width 83 height 23
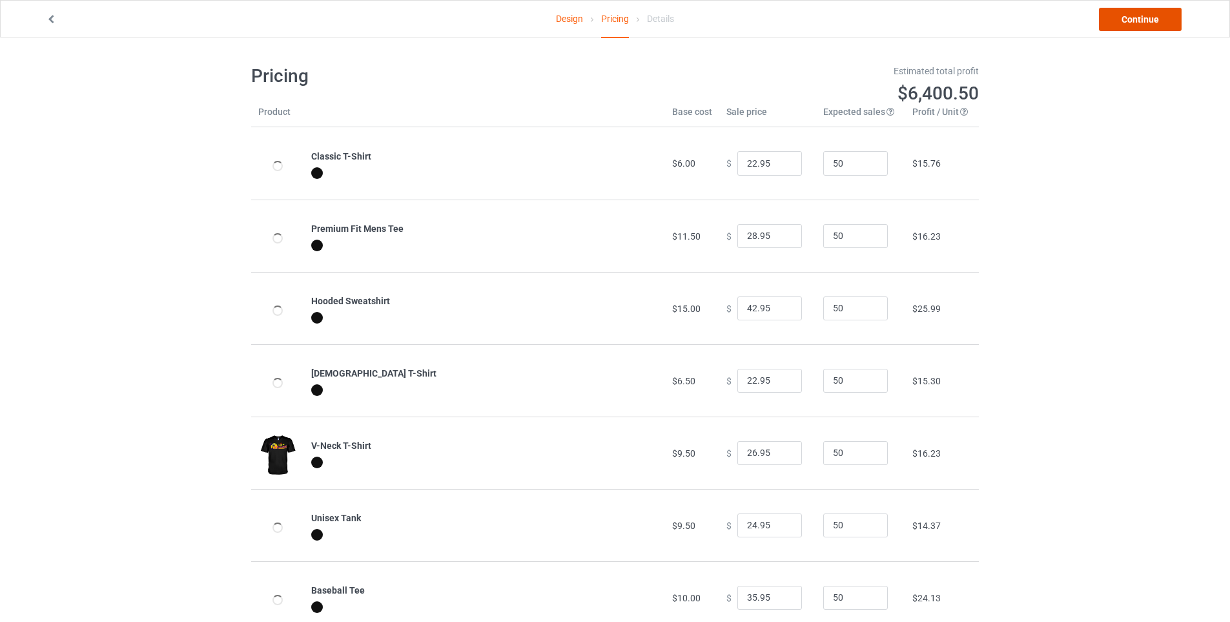
click at [1116, 19] on link "Continue" at bounding box center [1140, 19] width 83 height 23
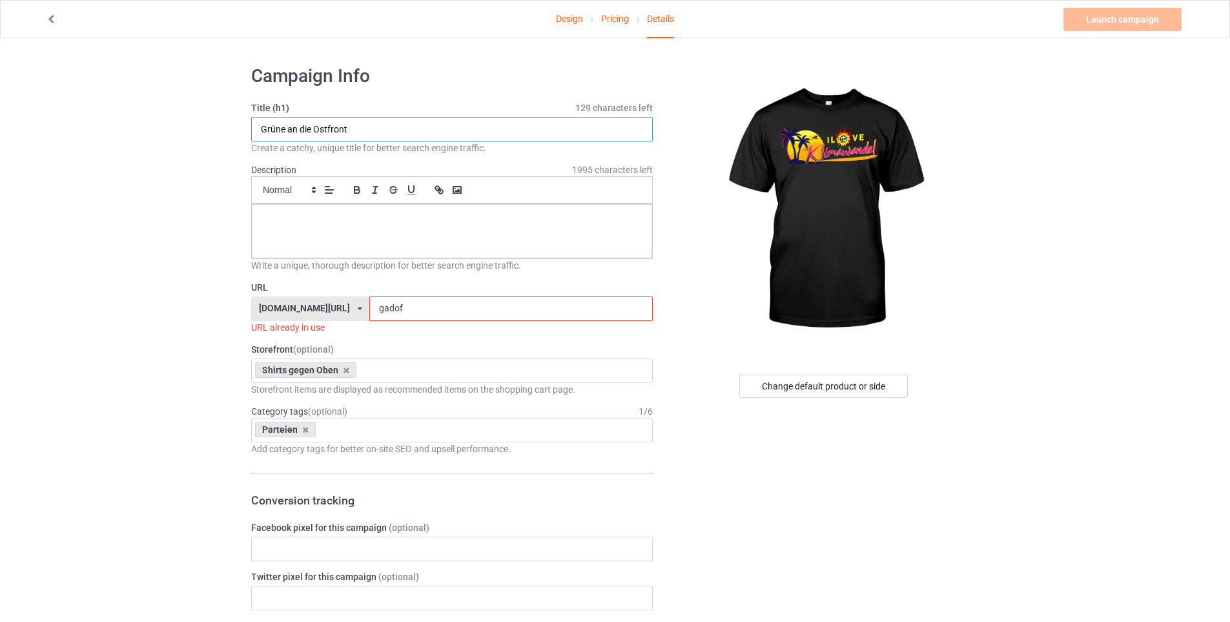
click at [357, 127] on input "Grüne an die Ostfront" at bounding box center [452, 129] width 402 height 25
drag, startPoint x: 291, startPoint y: 128, endPoint x: 316, endPoint y: 128, distance: 25.2
click at [316, 128] on input "I love KLW" at bounding box center [452, 129] width 402 height 25
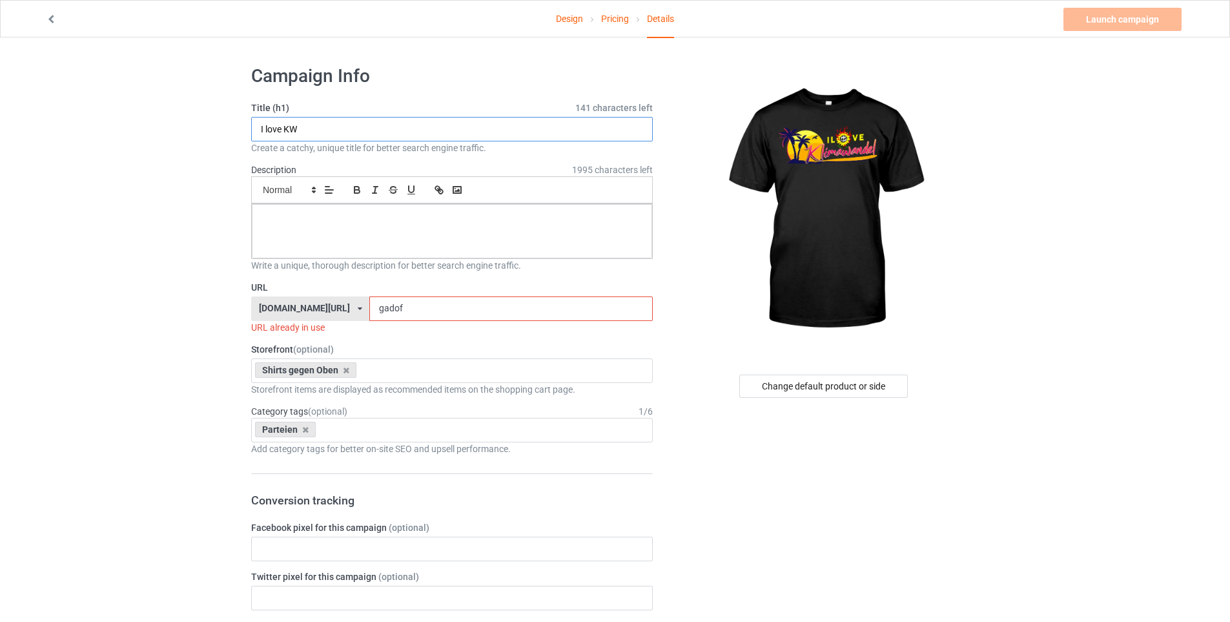
type input "I love KW"
click at [483, 241] on div at bounding box center [452, 231] width 400 height 54
drag, startPoint x: 447, startPoint y: 307, endPoint x: 206, endPoint y: 263, distance: 245.4
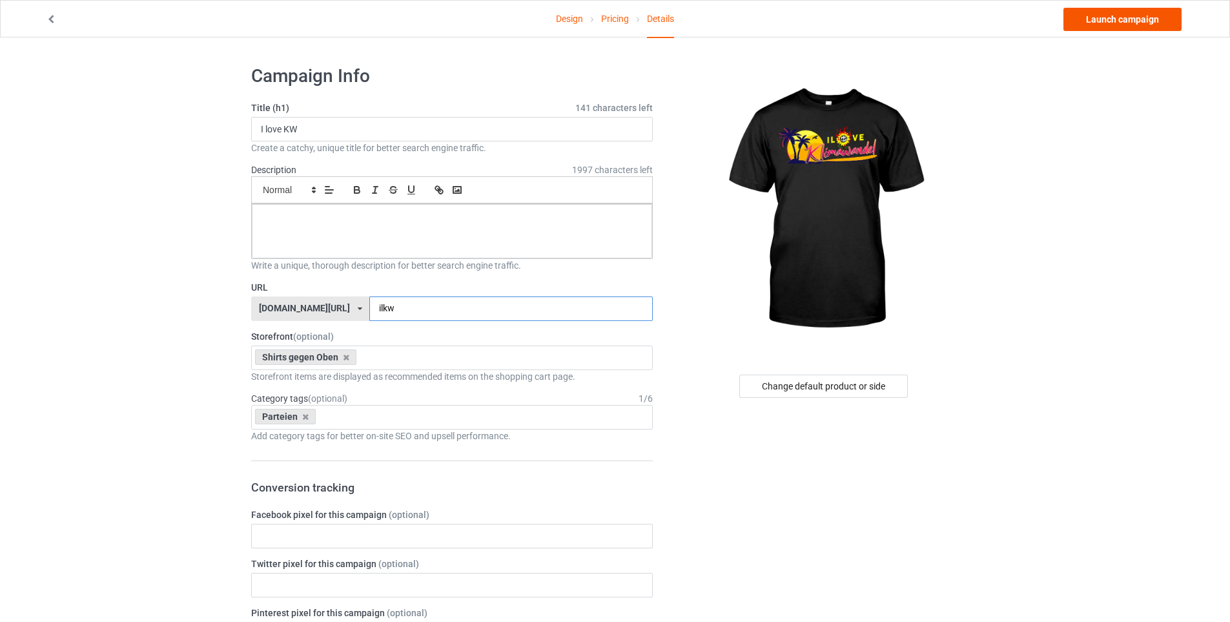
type input "ilkw"
click at [1122, 14] on link "Launch campaign" at bounding box center [1122, 19] width 118 height 23
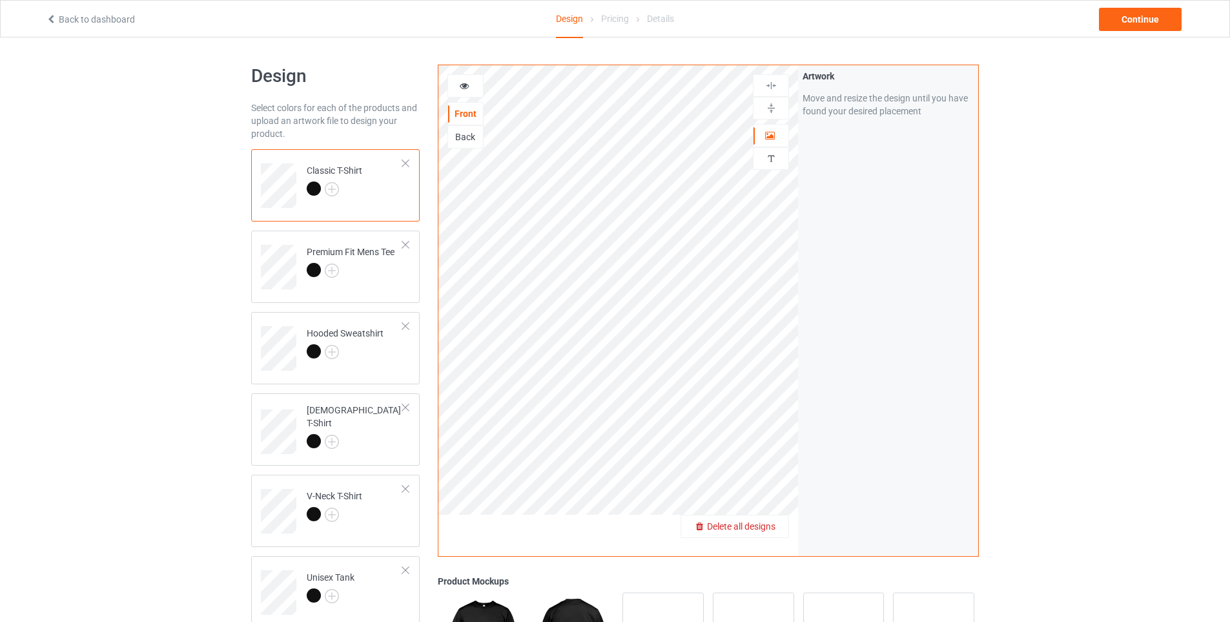
click at [771, 533] on div "Delete all designs" at bounding box center [734, 526] width 107 height 13
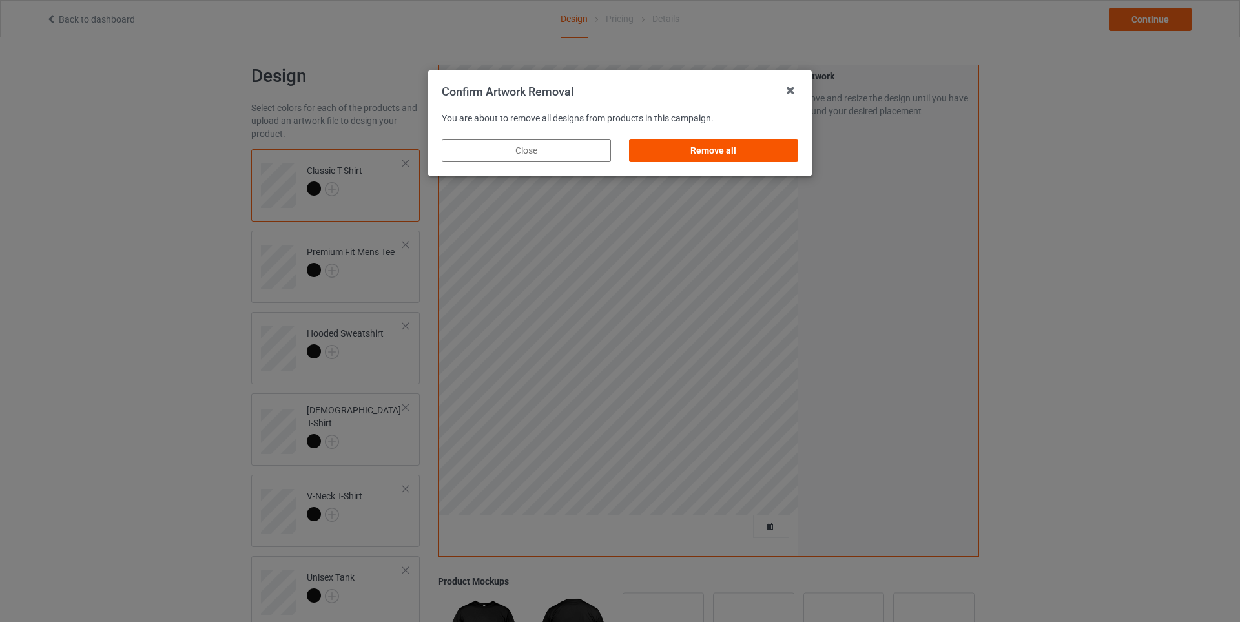
click at [666, 150] on div "Remove all" at bounding box center [713, 150] width 169 height 23
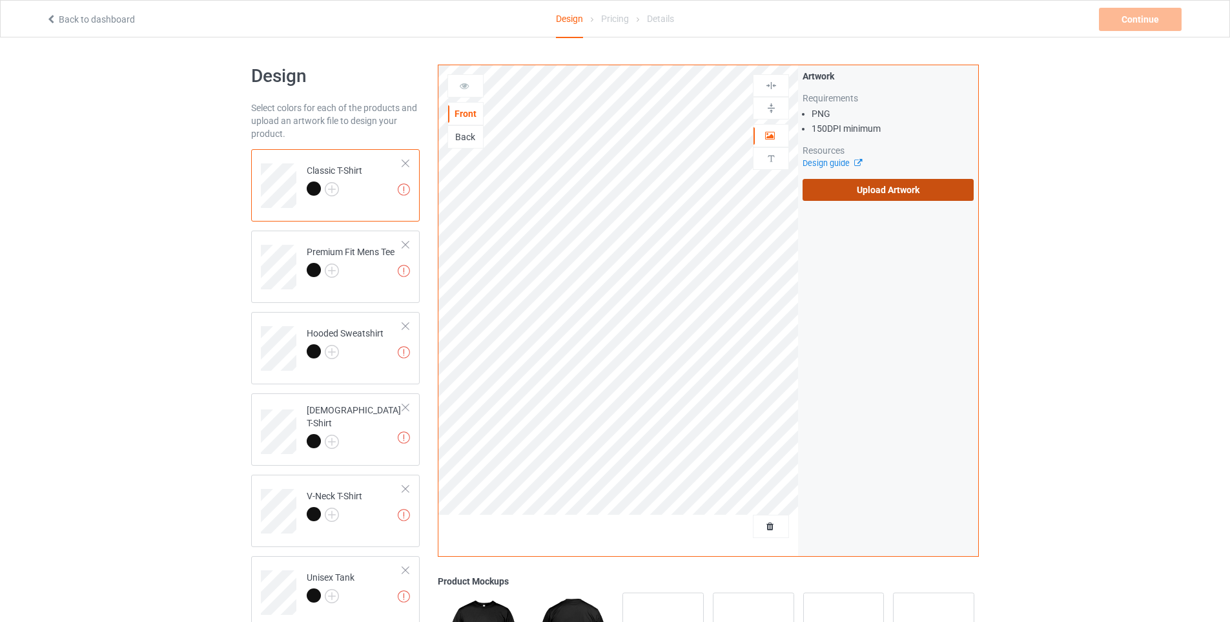
click at [927, 181] on label "Upload Artwork" at bounding box center [888, 190] width 171 height 22
click at [0, 0] on input "Upload Artwork" at bounding box center [0, 0] width 0 height 0
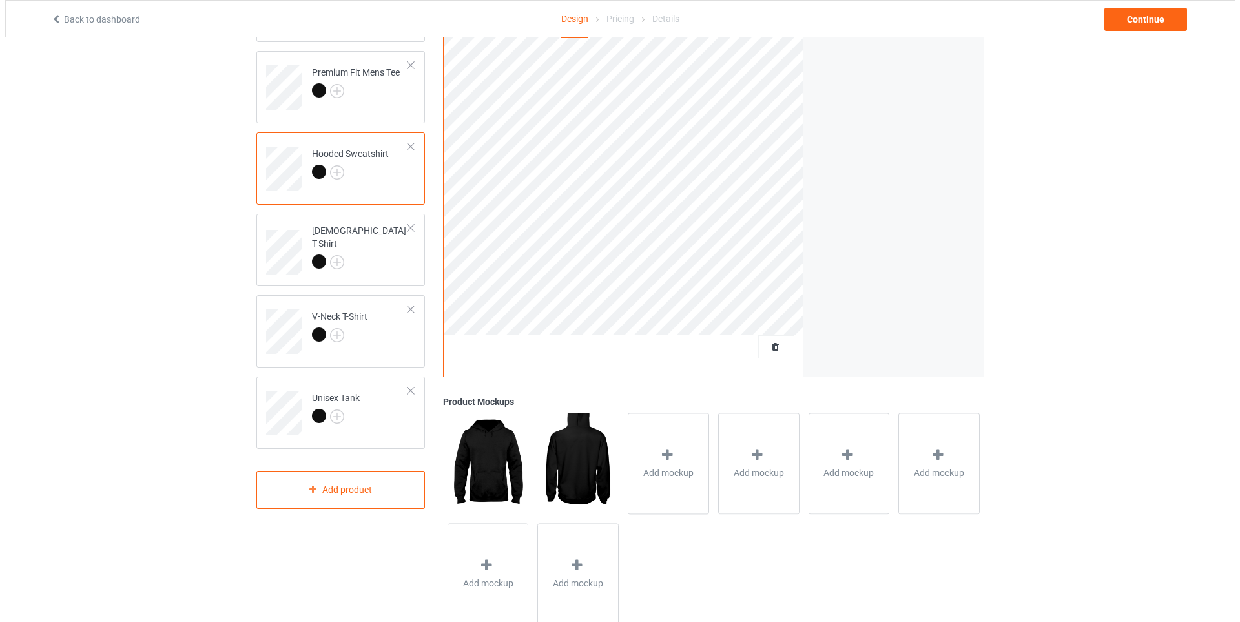
scroll to position [215, 0]
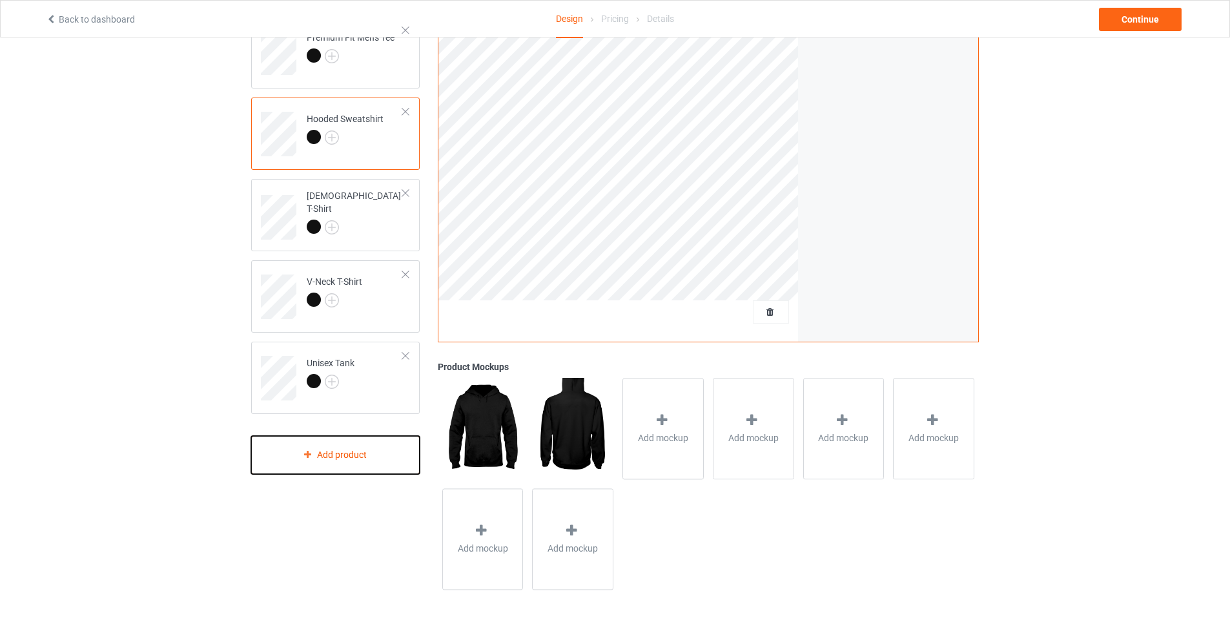
click at [316, 449] on div "Add product" at bounding box center [335, 455] width 169 height 38
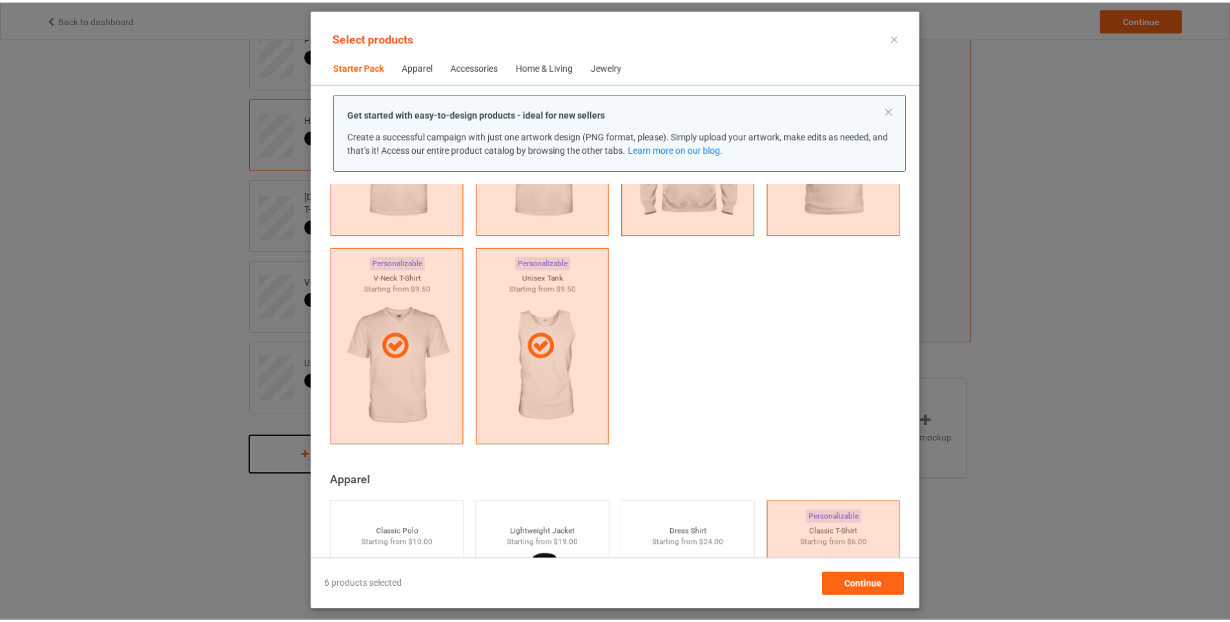
scroll to position [275, 0]
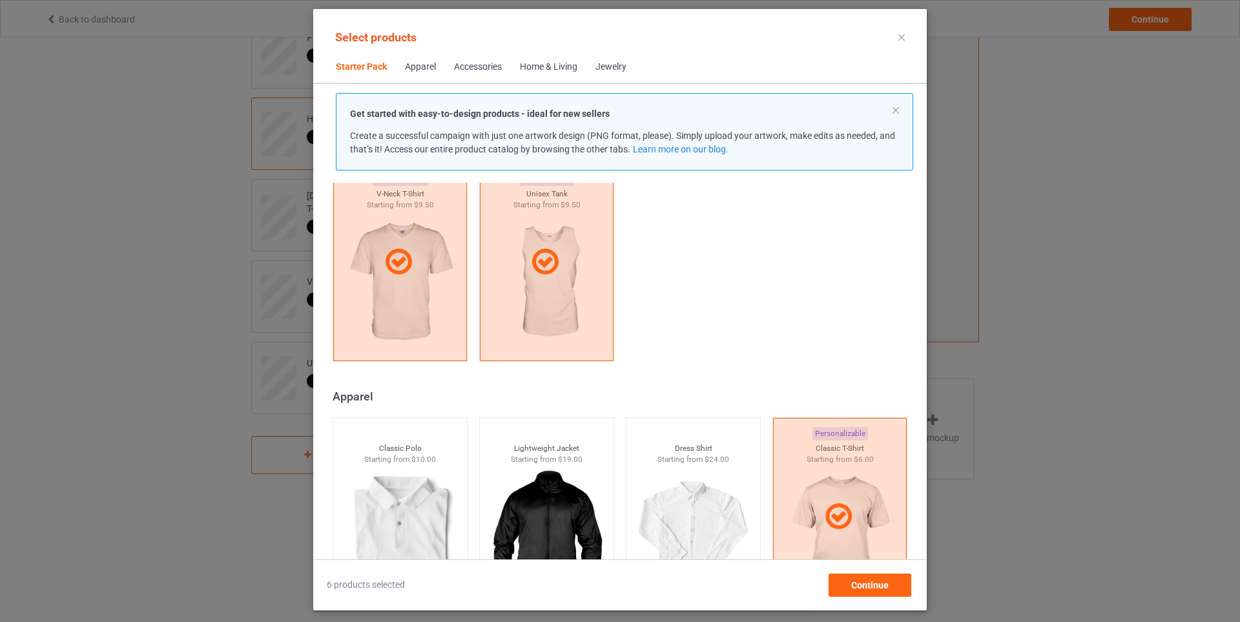
click at [900, 36] on icon at bounding box center [901, 37] width 6 height 6
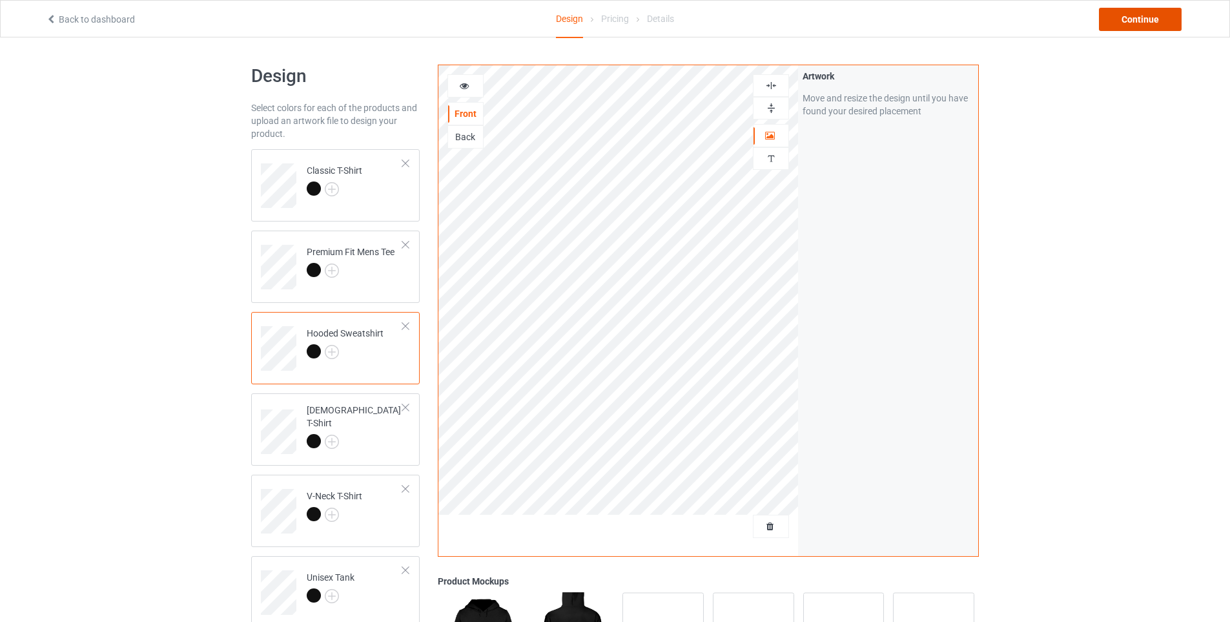
click at [1159, 14] on div "Continue" at bounding box center [1140, 19] width 83 height 23
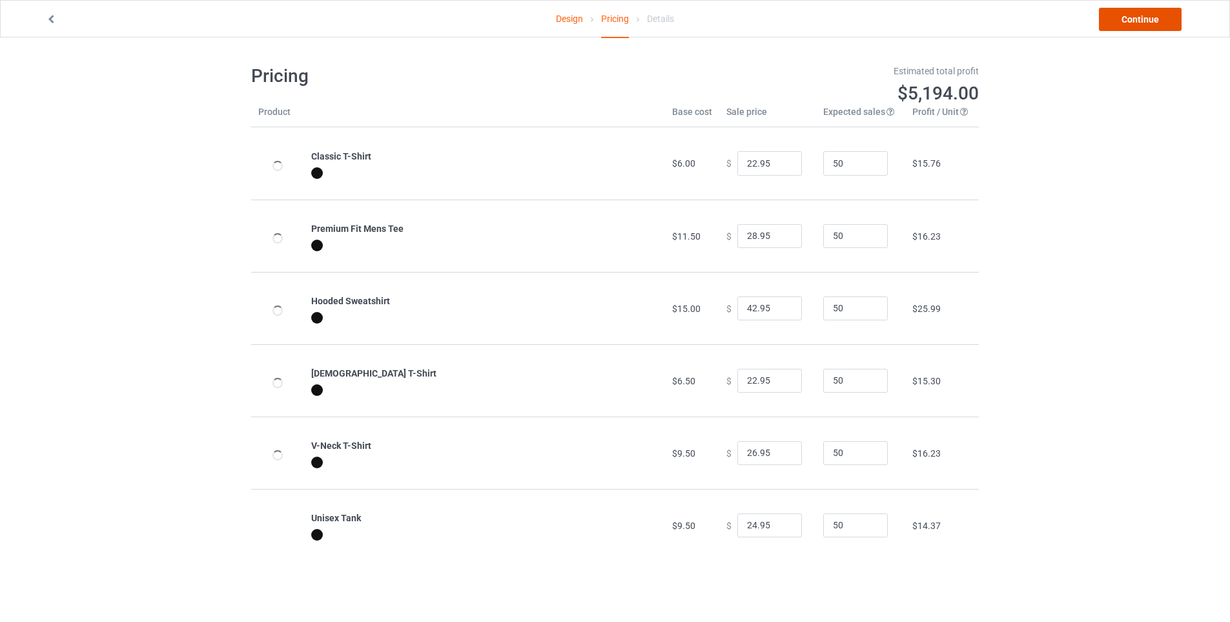
click at [1125, 21] on link "Continue" at bounding box center [1140, 19] width 83 height 23
click at [1149, 23] on link "Continue" at bounding box center [1140, 19] width 83 height 23
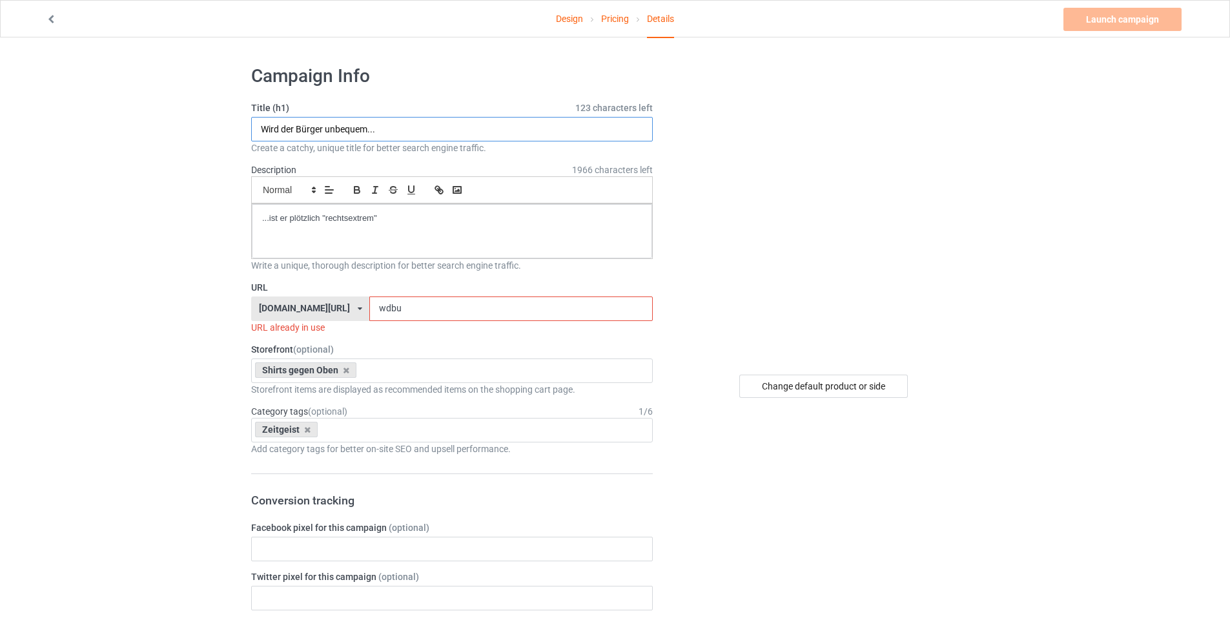
drag, startPoint x: 405, startPoint y: 120, endPoint x: 196, endPoint y: 121, distance: 209.2
type input "Widerstand - a way of life"
drag, startPoint x: 349, startPoint y: 218, endPoint x: 87, endPoint y: 216, distance: 262.8
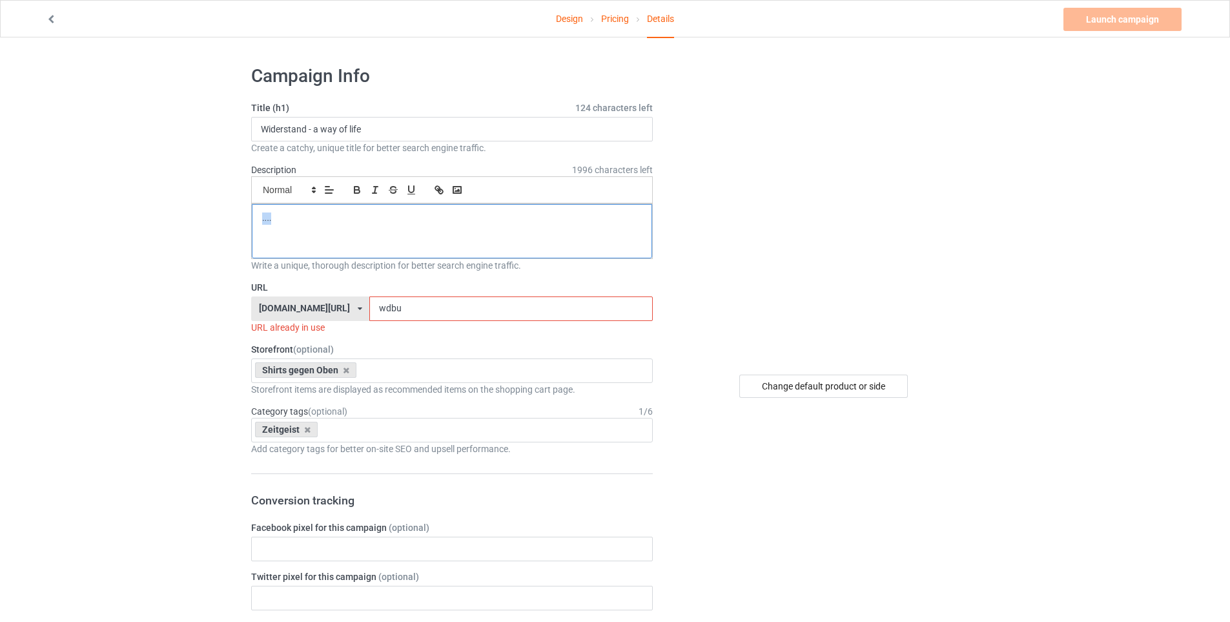
drag, startPoint x: 296, startPoint y: 230, endPoint x: 88, endPoint y: 207, distance: 209.8
drag, startPoint x: 440, startPoint y: 303, endPoint x: 132, endPoint y: 303, distance: 308.0
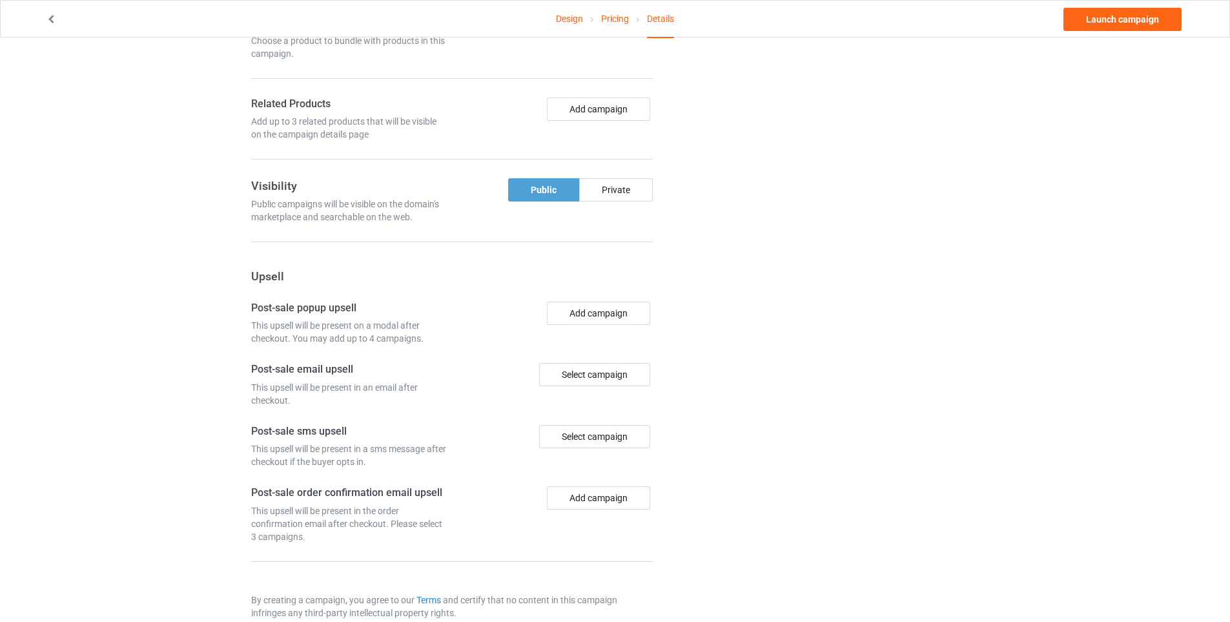
scroll to position [732, 0]
type input "wawol"
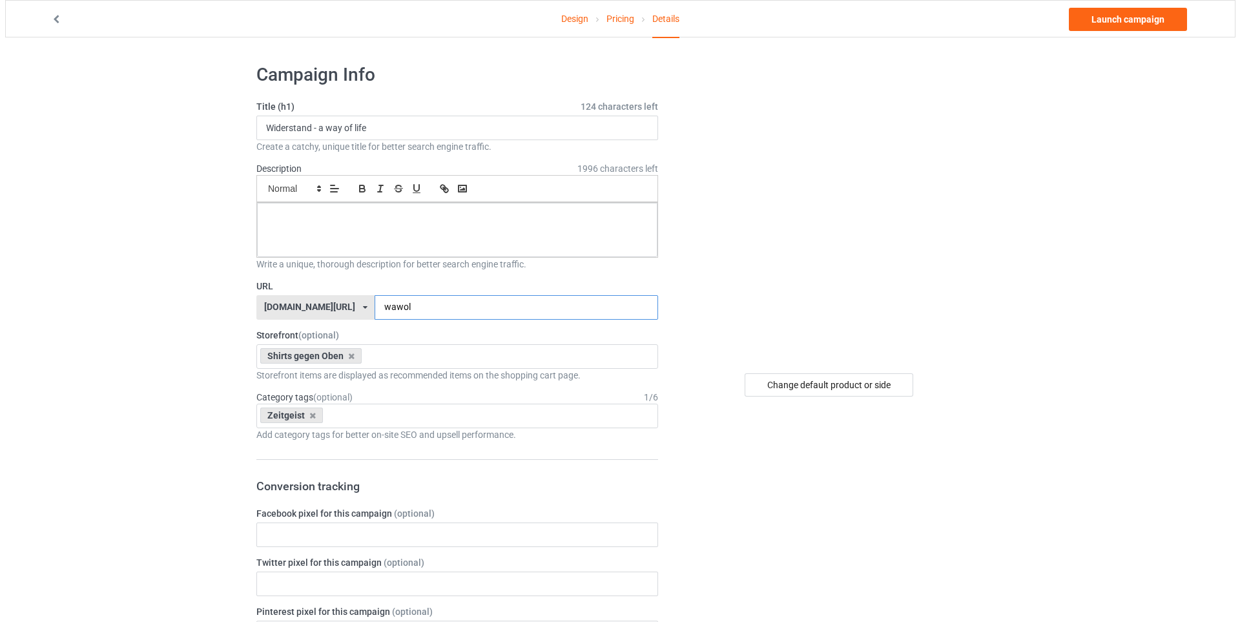
scroll to position [0, 0]
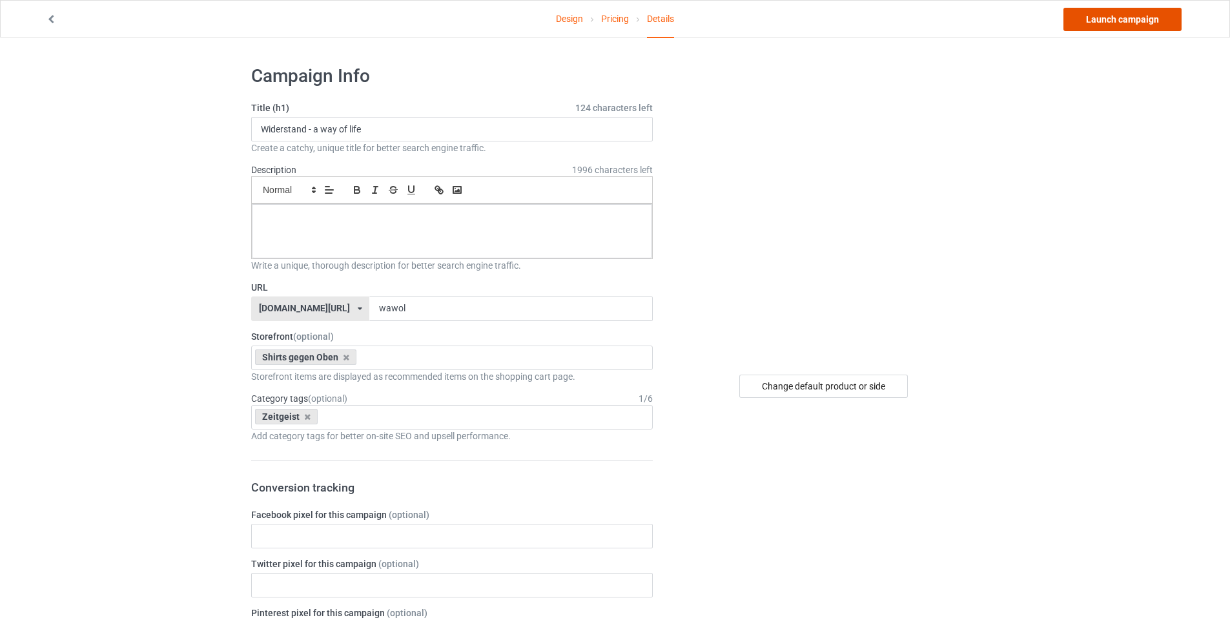
click at [1138, 19] on link "Launch campaign" at bounding box center [1122, 19] width 118 height 23
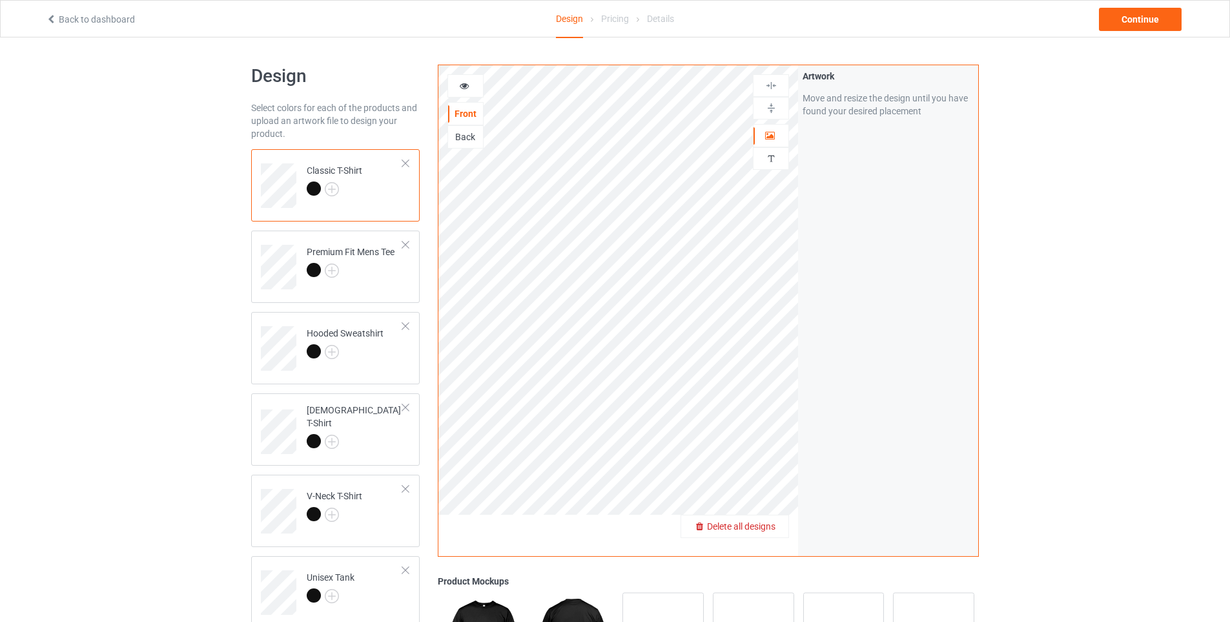
click at [775, 525] on span "Delete all designs" at bounding box center [741, 526] width 68 height 10
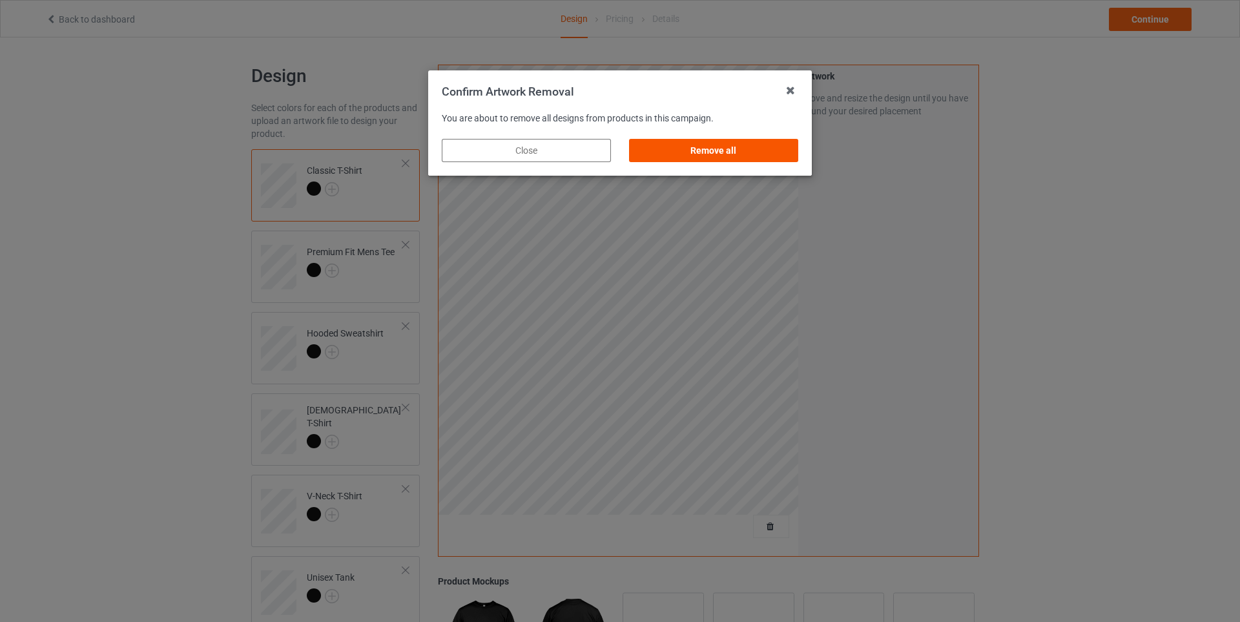
click at [721, 151] on div "Remove all" at bounding box center [713, 150] width 169 height 23
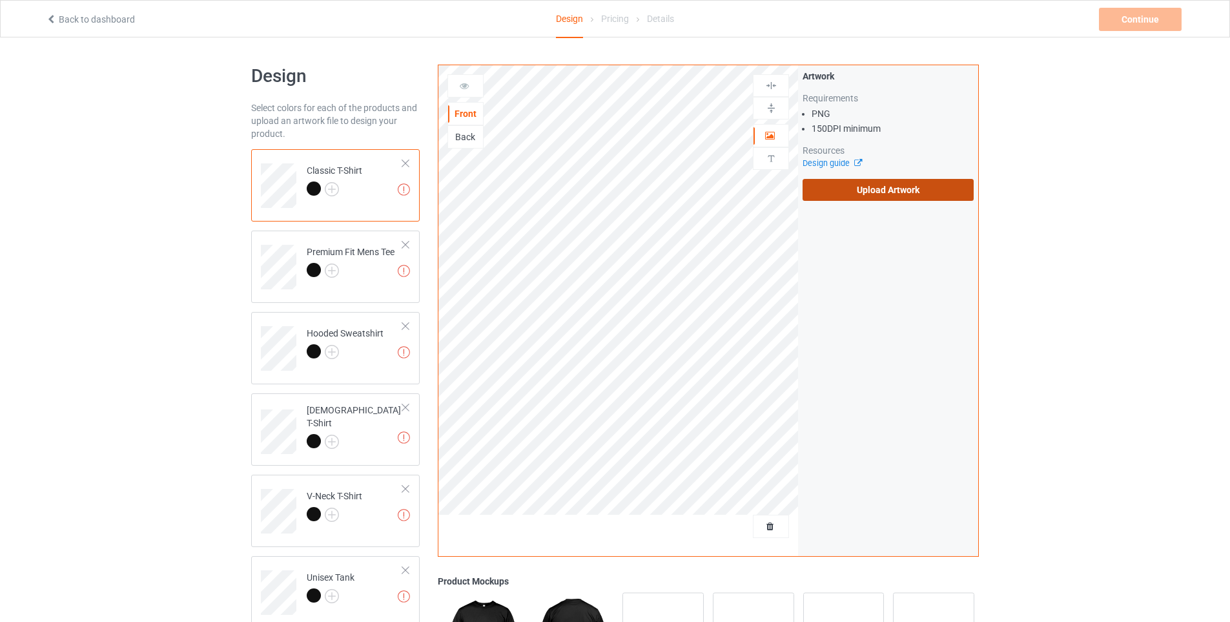
click at [902, 185] on label "Upload Artwork" at bounding box center [888, 190] width 171 height 22
click at [0, 0] on input "Upload Artwork" at bounding box center [0, 0] width 0 height 0
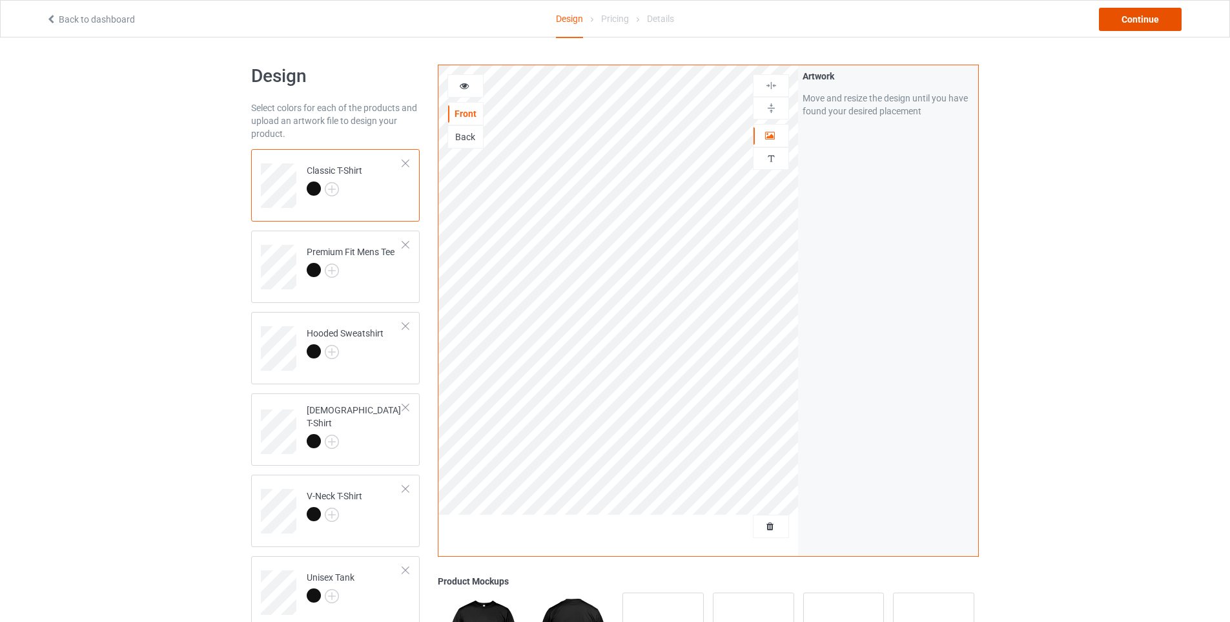
click at [1124, 18] on div "Continue" at bounding box center [1140, 19] width 83 height 23
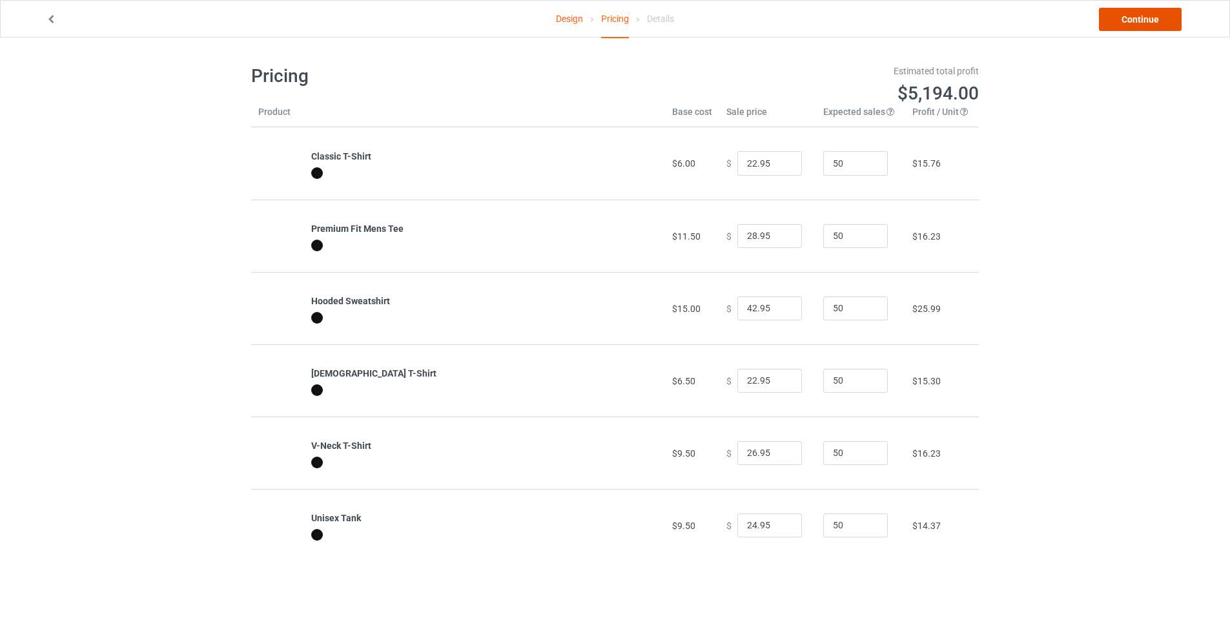
click at [1121, 22] on link "Continue" at bounding box center [1140, 19] width 83 height 23
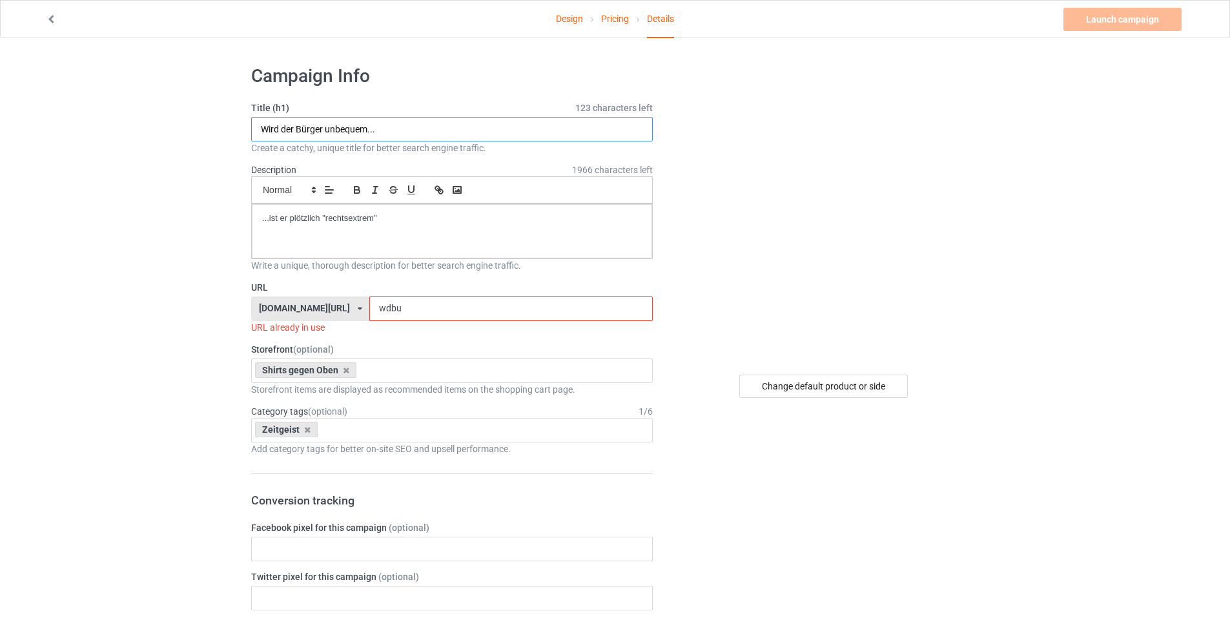
drag, startPoint x: 384, startPoint y: 123, endPoint x: 232, endPoint y: 128, distance: 151.8
type input "Schon gezwungen"
click at [351, 216] on p "...ist er plötzlich "rechtsextrem"" at bounding box center [452, 218] width 380 height 12
drag, startPoint x: 384, startPoint y: 220, endPoint x: 131, endPoint y: 191, distance: 254.7
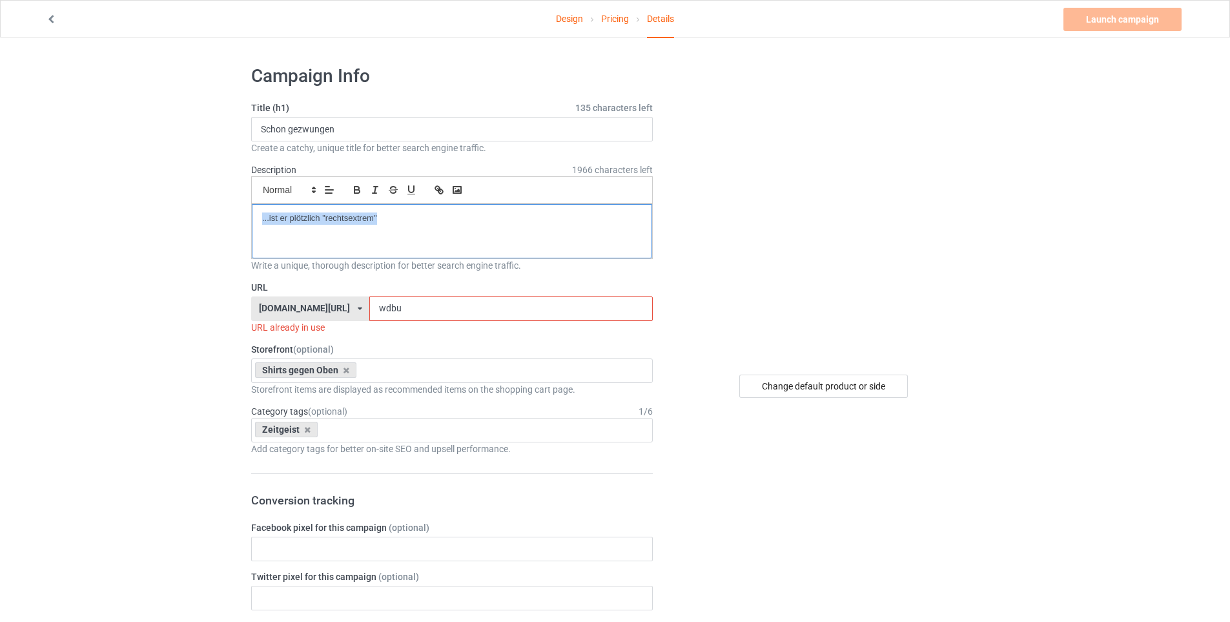
drag, startPoint x: 434, startPoint y: 307, endPoint x: 335, endPoint y: 296, distance: 99.4
click at [335, 296] on div "shirts-gegen-oben.com/ rockorama-shirts.com/ shirts-gegen-oben.com/ teechip.com…" at bounding box center [452, 308] width 402 height 25
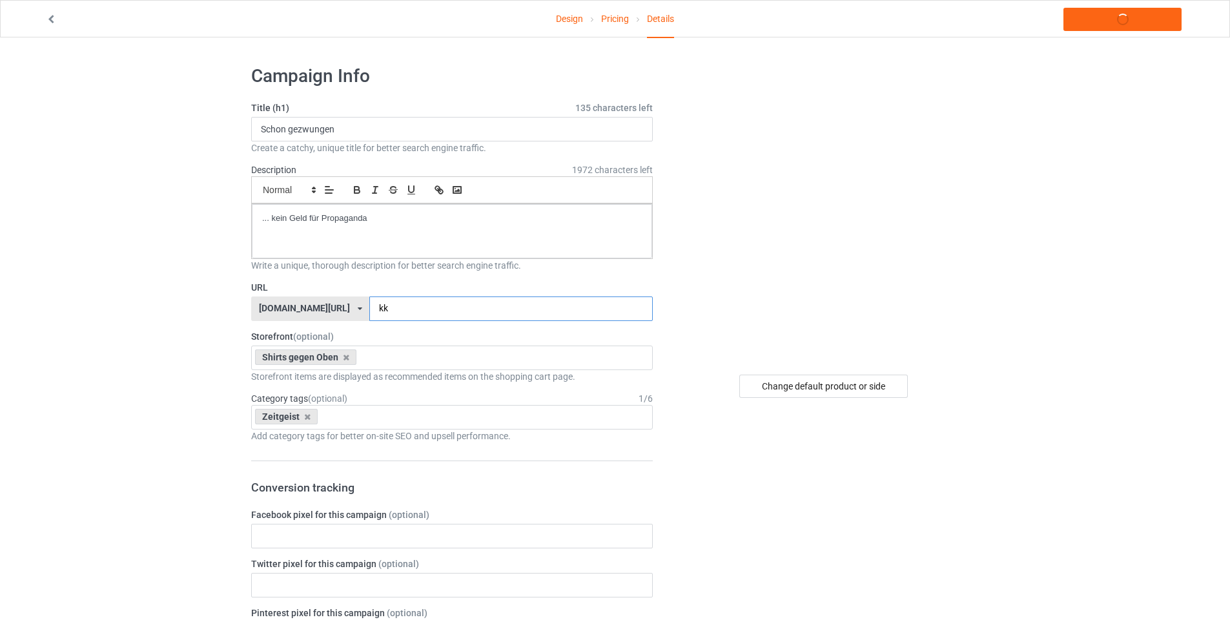
type input "k"
type input "schongez"
click at [304, 414] on icon at bounding box center [307, 417] width 6 height 8
type input "Medien"
click at [286, 439] on div "Medien" at bounding box center [452, 441] width 400 height 24
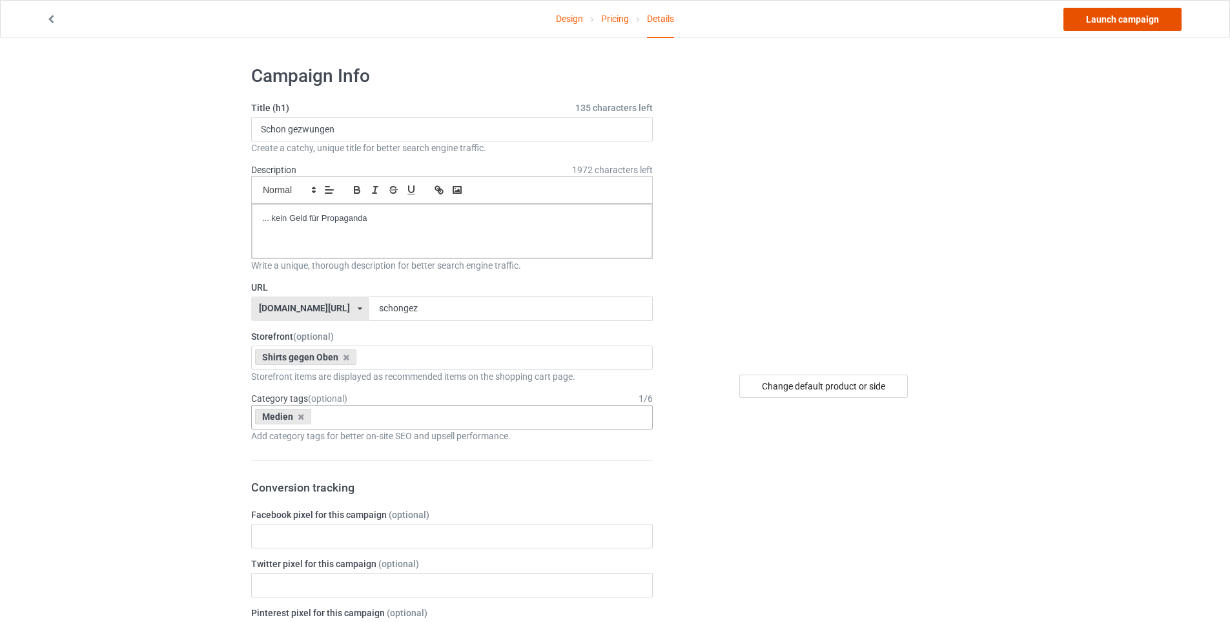
click at [1093, 26] on link "Launch campaign" at bounding box center [1122, 19] width 118 height 23
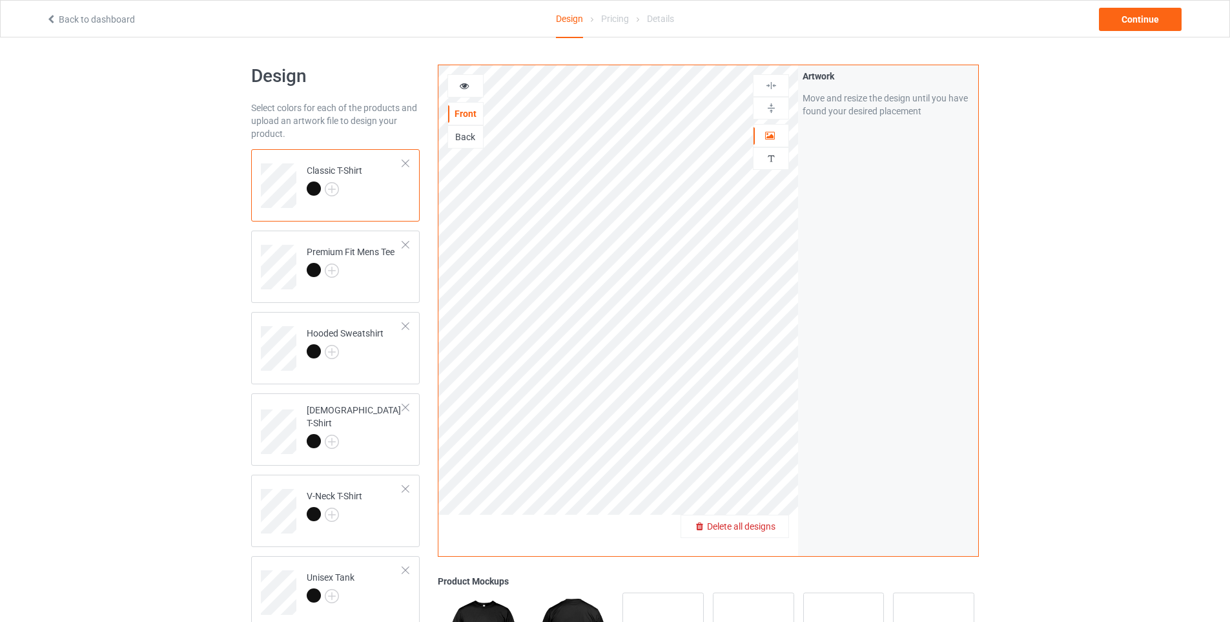
click at [770, 529] on span "Delete all designs" at bounding box center [741, 526] width 68 height 10
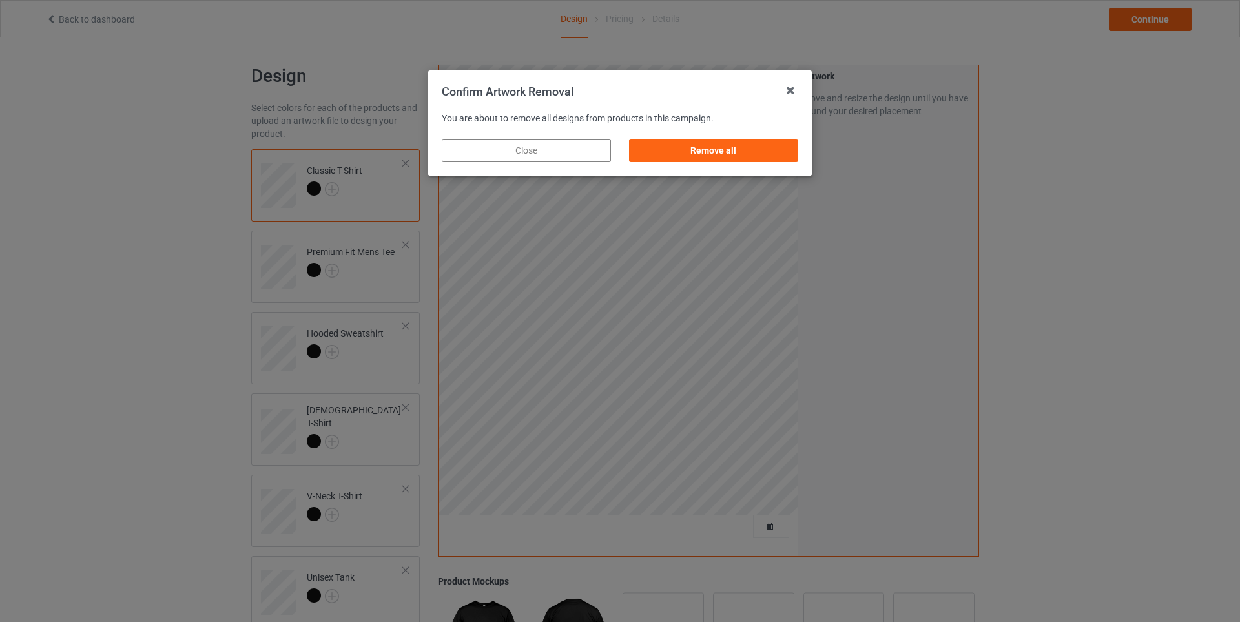
click at [533, 149] on div "Close" at bounding box center [526, 150] width 169 height 23
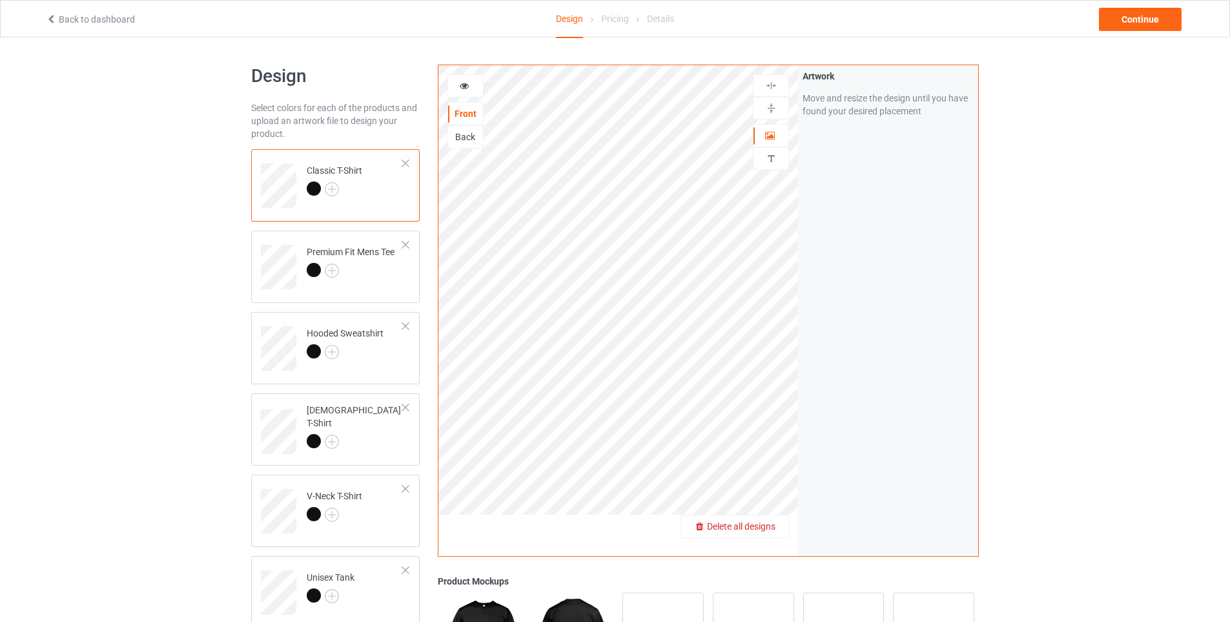
click at [770, 531] on span "Delete all designs" at bounding box center [741, 526] width 68 height 10
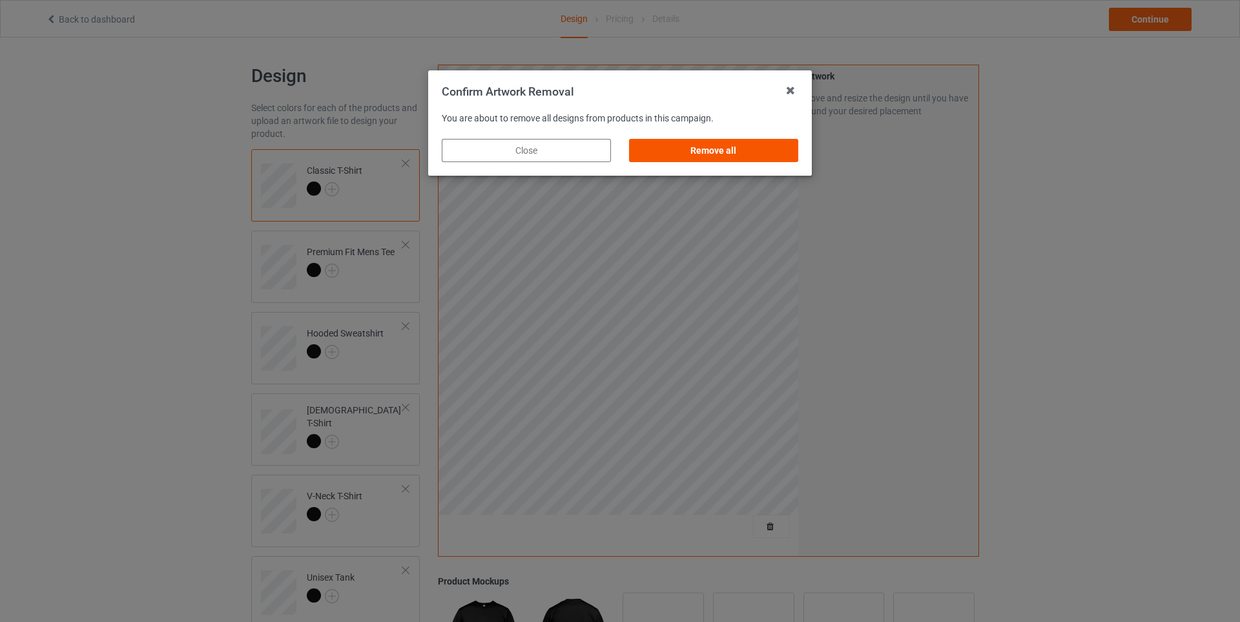
click at [748, 151] on div "Remove all" at bounding box center [713, 150] width 169 height 23
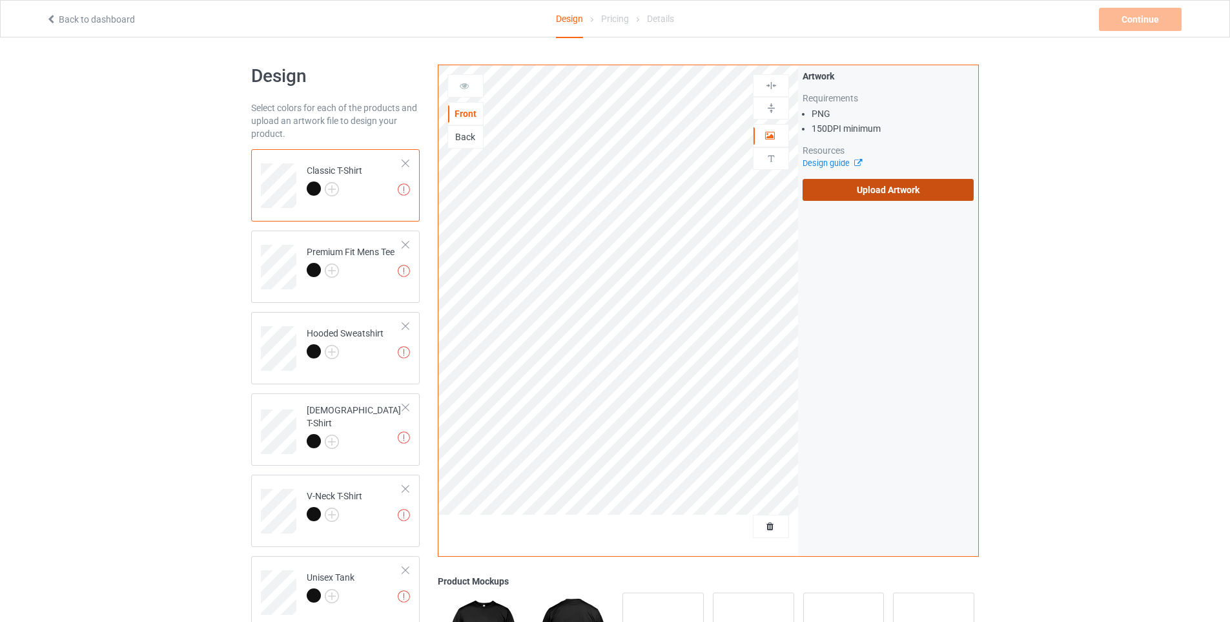
click at [863, 189] on label "Upload Artwork" at bounding box center [888, 190] width 171 height 22
click at [0, 0] on input "Upload Artwork" at bounding box center [0, 0] width 0 height 0
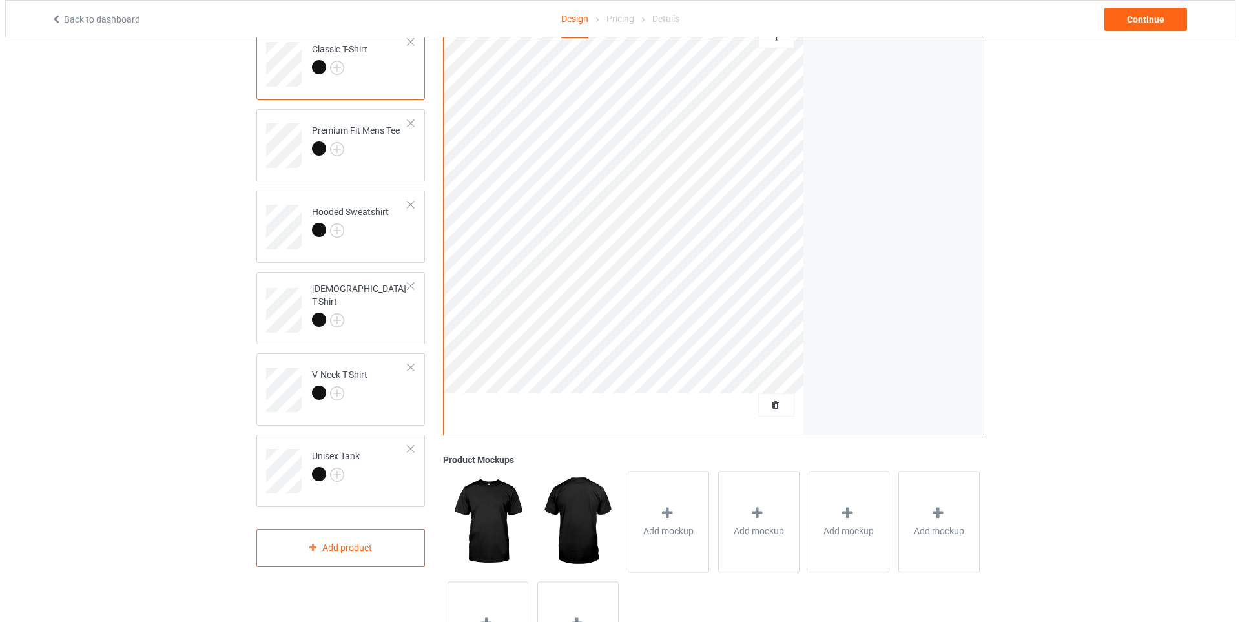
scroll to position [215, 0]
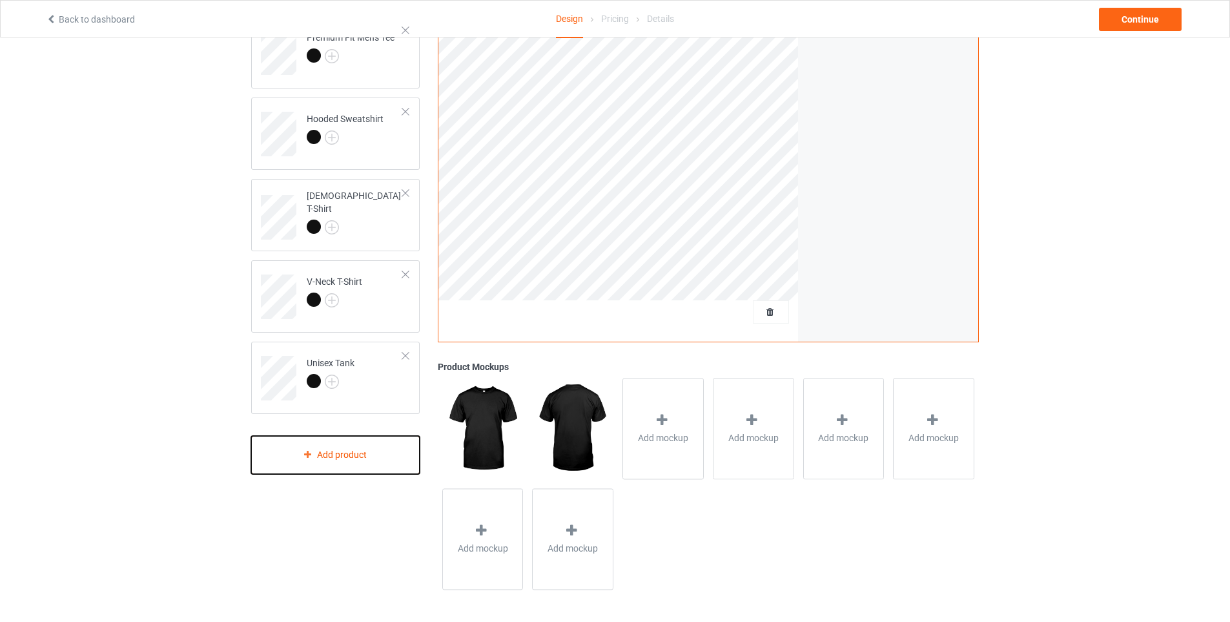
click at [333, 454] on div "Add product" at bounding box center [335, 455] width 169 height 38
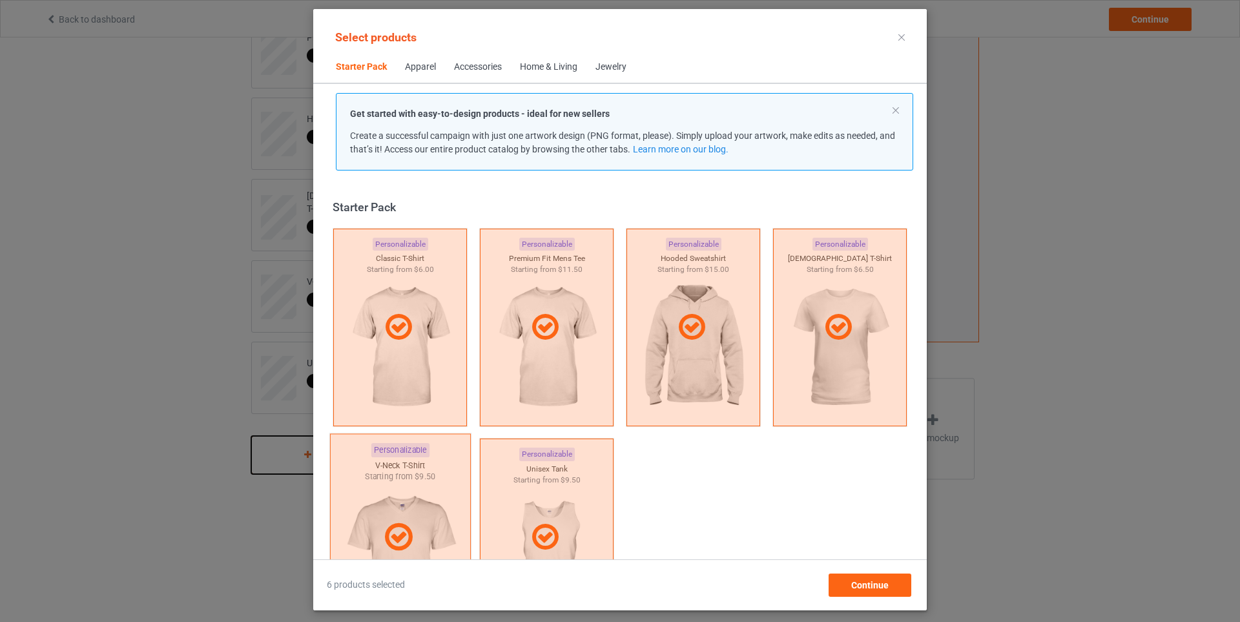
scroll to position [17, 0]
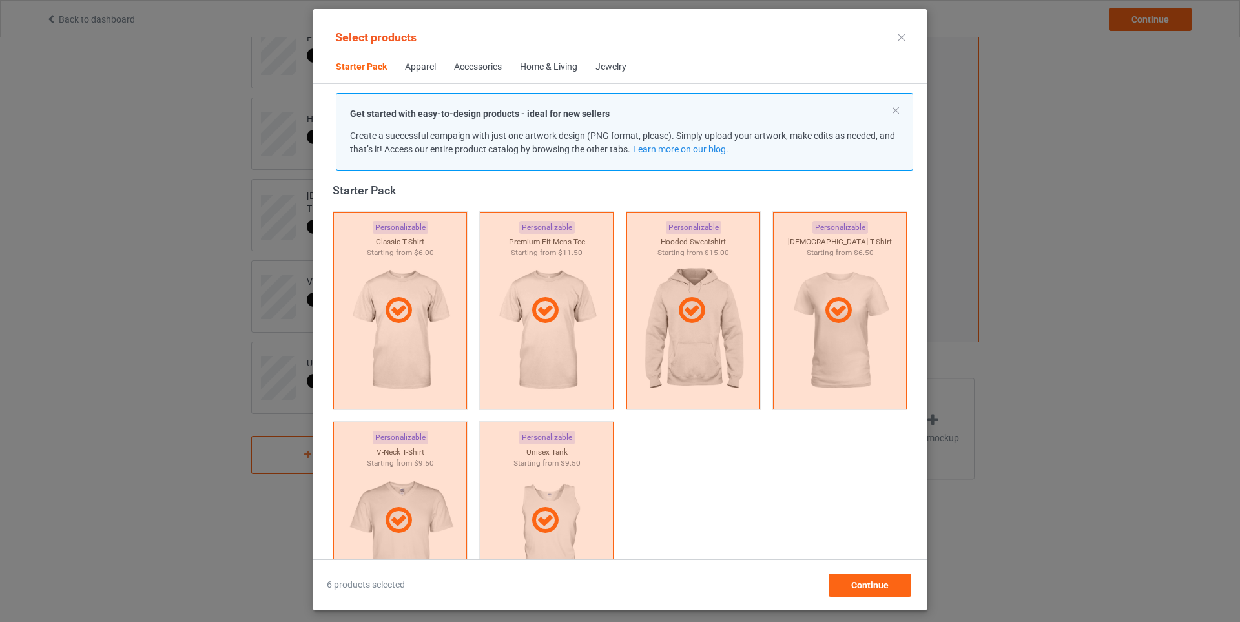
click at [561, 72] on div "Home & Living" at bounding box center [548, 67] width 57 height 13
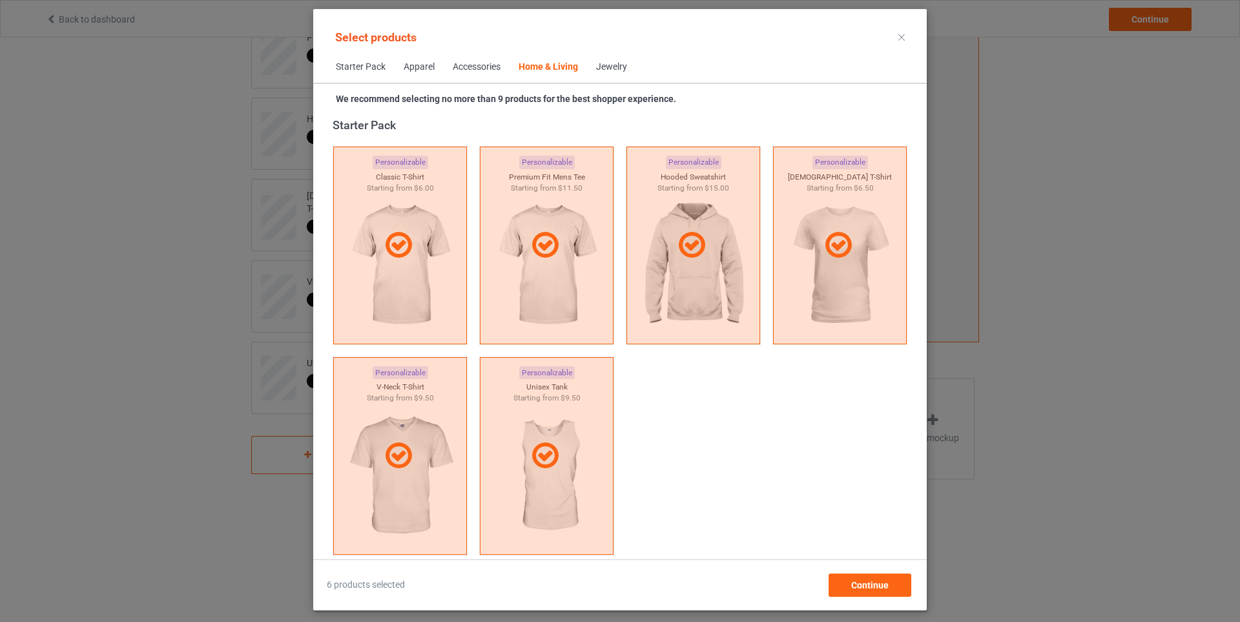
scroll to position [5824, 0]
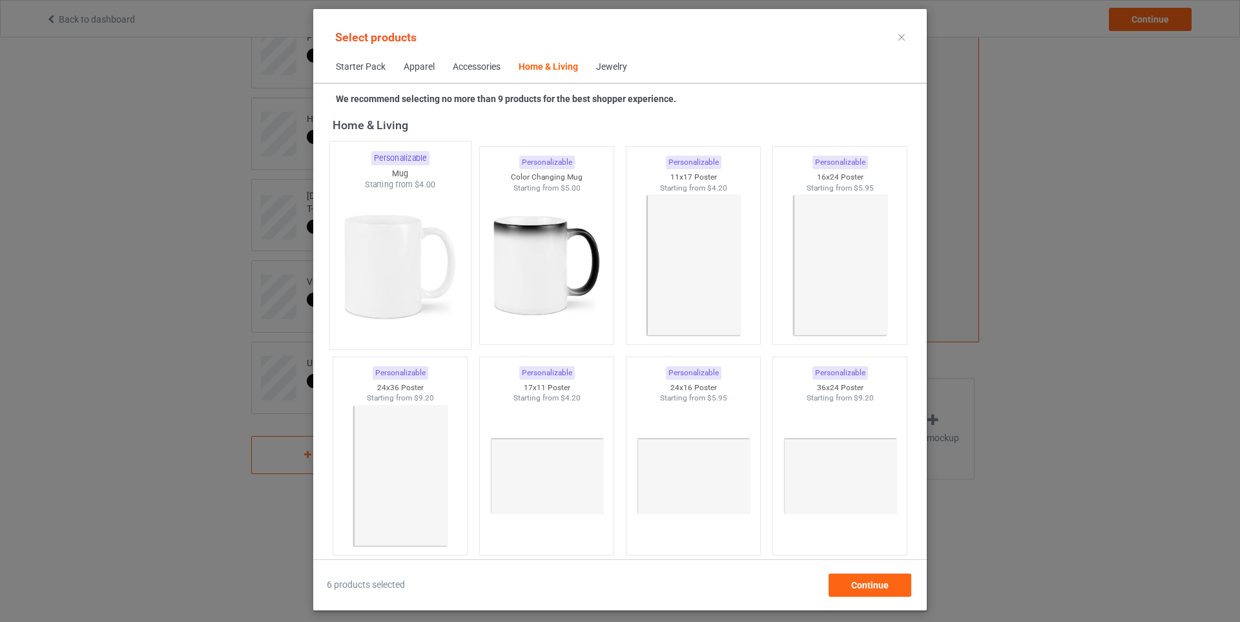
click at [394, 245] on img at bounding box center [399, 266] width 121 height 152
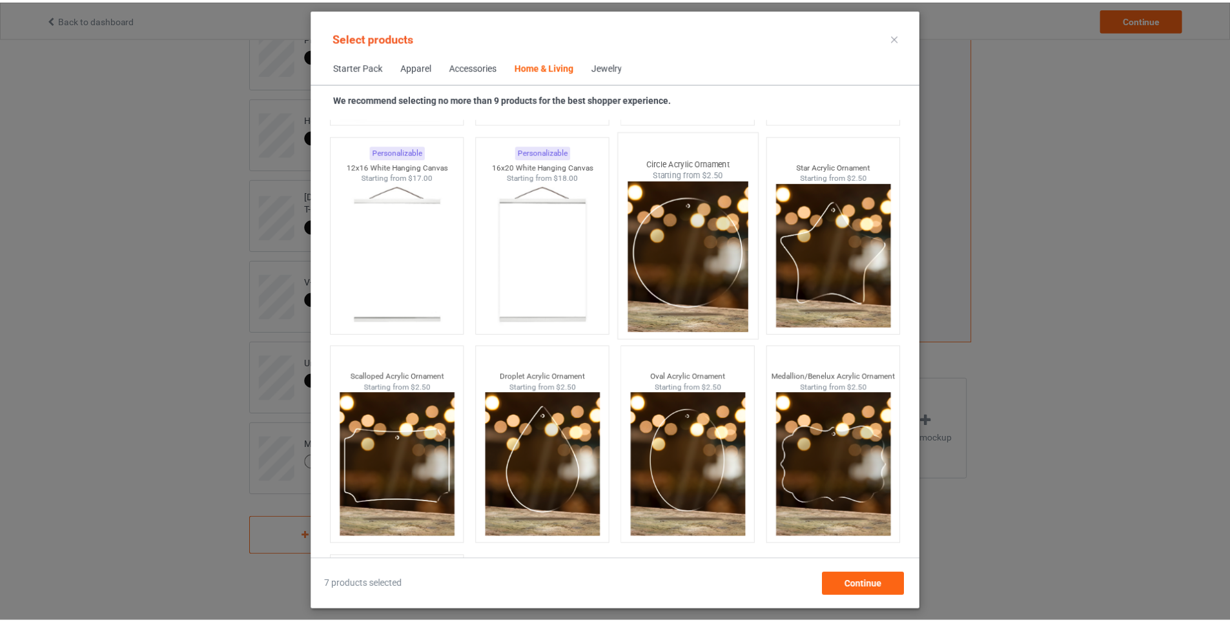
scroll to position [13468, 0]
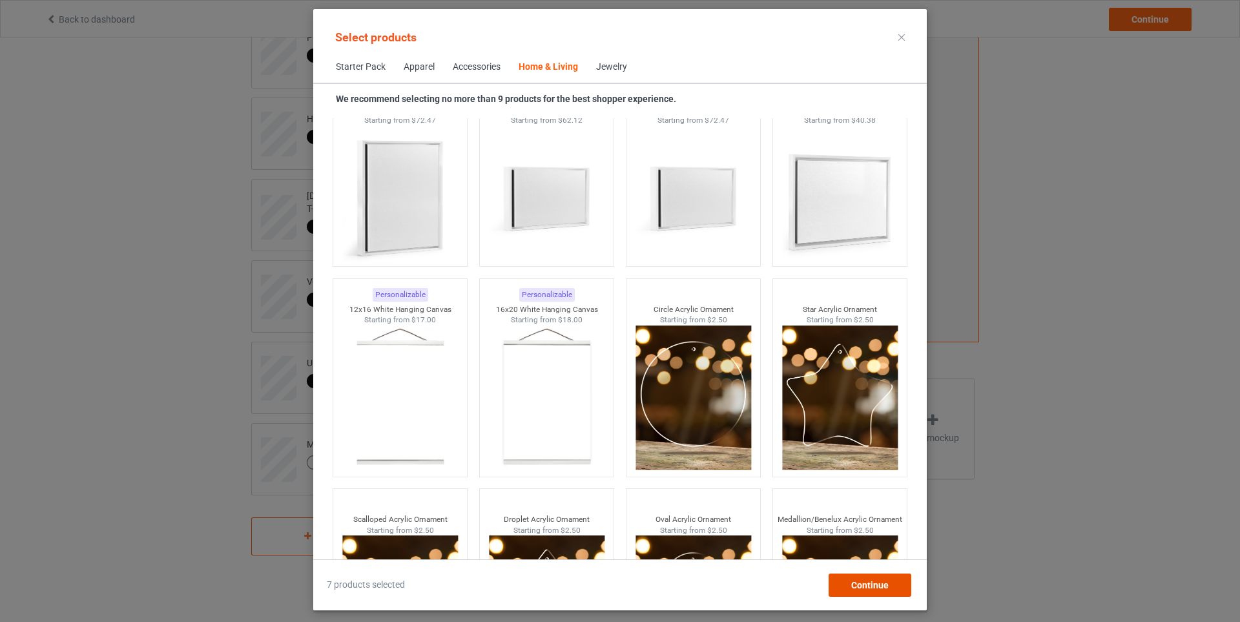
click at [859, 585] on span "Continue" at bounding box center [869, 585] width 37 height 10
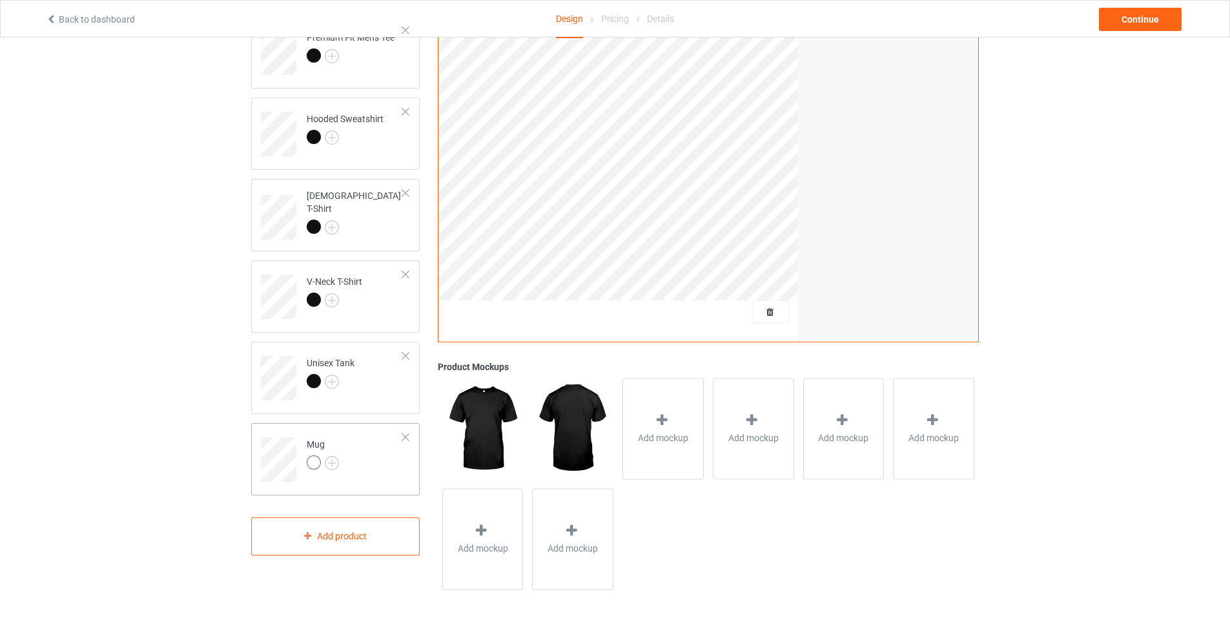
click at [313, 460] on div at bounding box center [314, 462] width 14 height 14
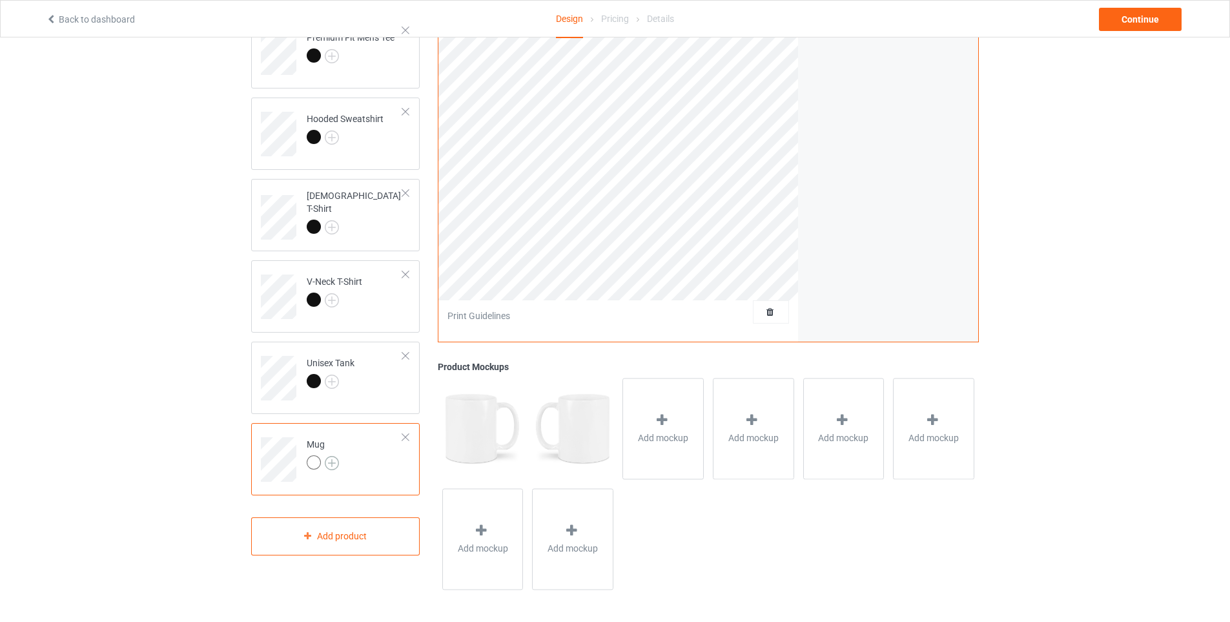
click at [331, 461] on img at bounding box center [332, 463] width 14 height 14
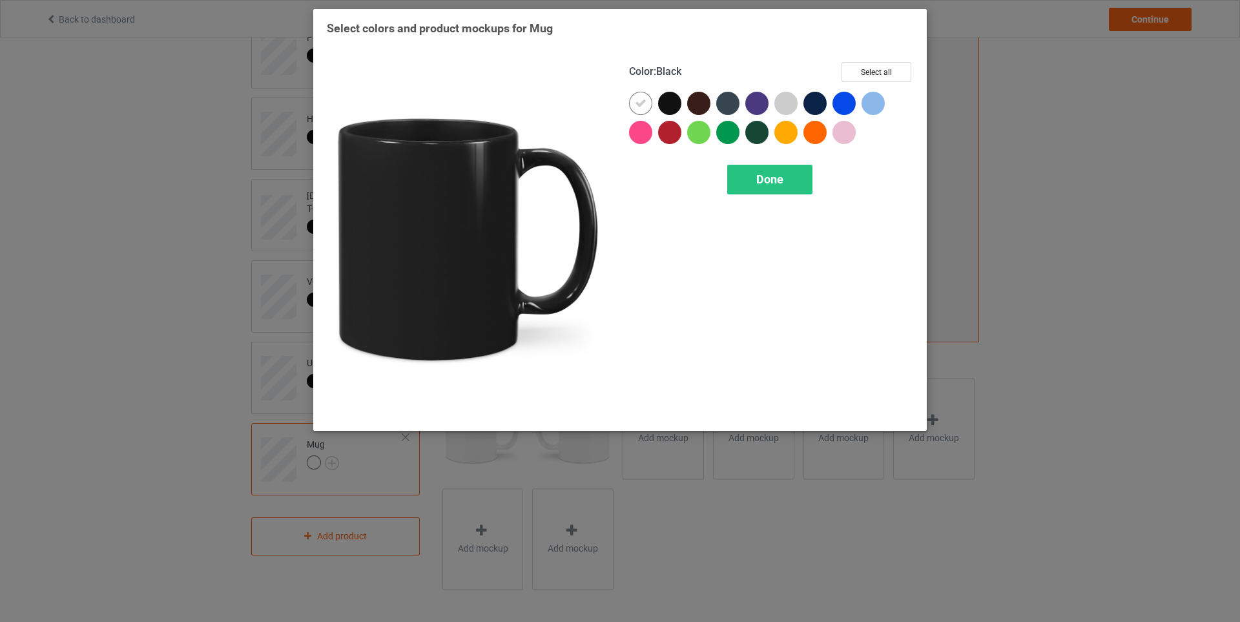
click at [673, 104] on div at bounding box center [669, 103] width 23 height 23
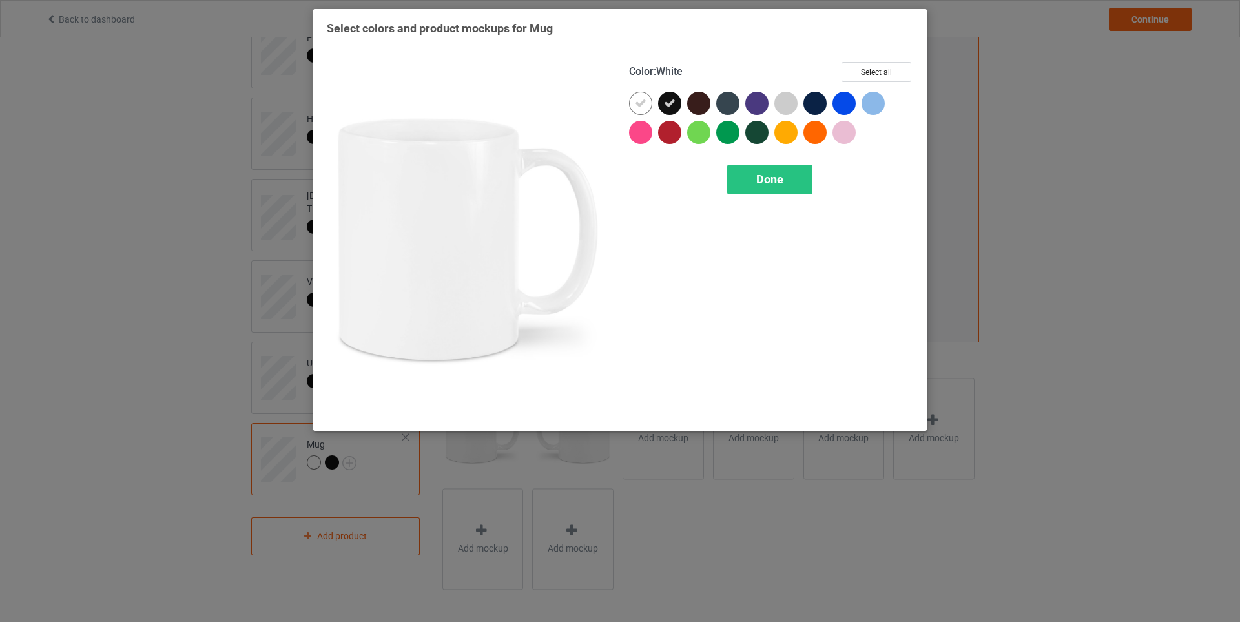
click at [640, 102] on icon at bounding box center [641, 103] width 12 height 12
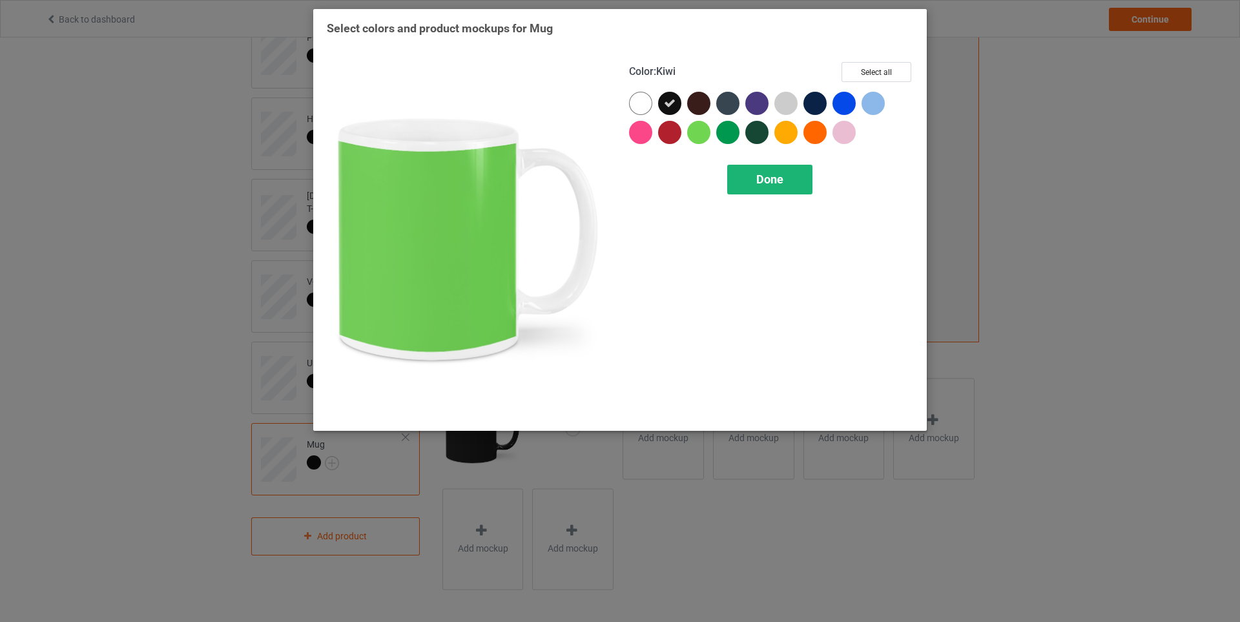
click at [746, 174] on div "Done" at bounding box center [769, 180] width 85 height 30
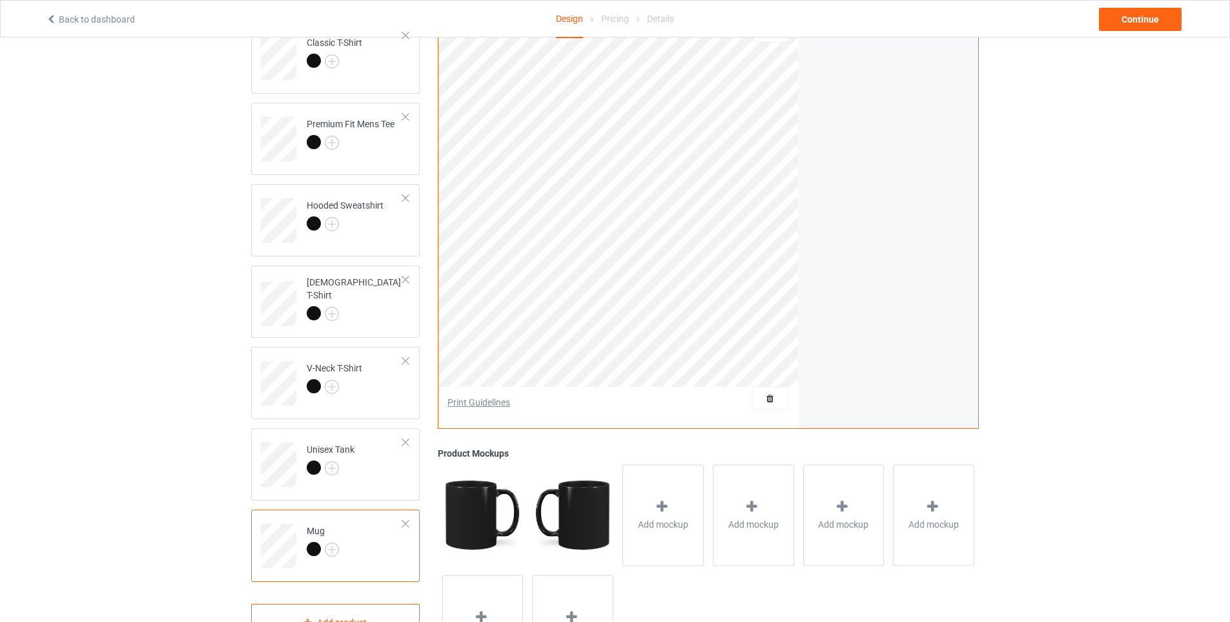
scroll to position [129, 0]
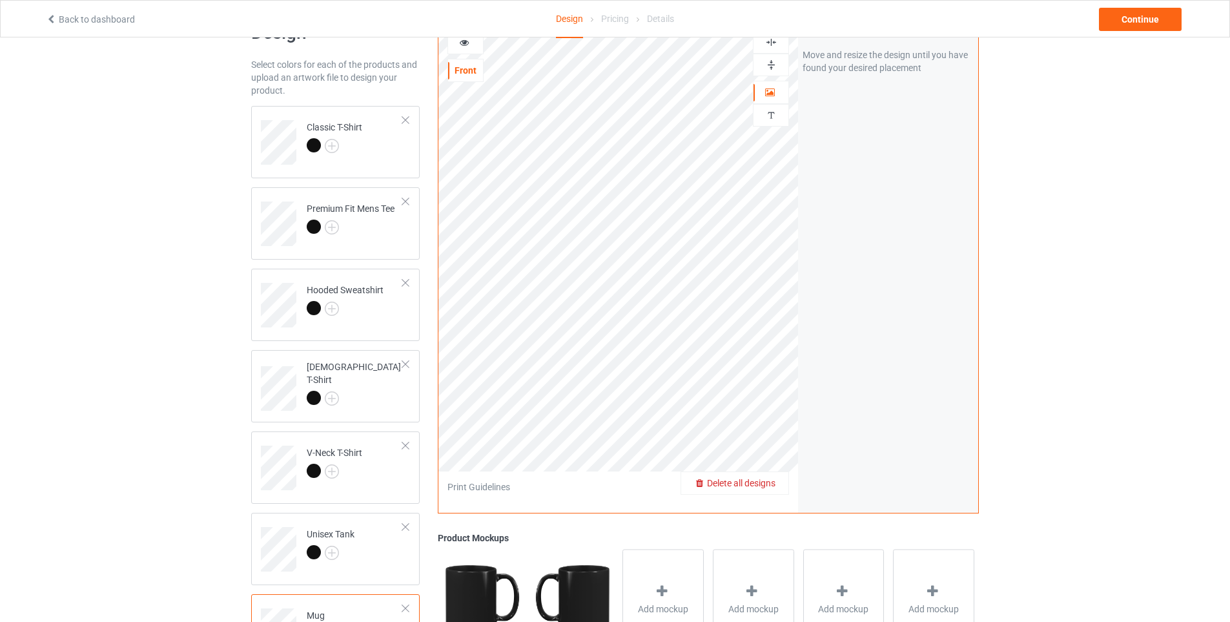
scroll to position [215, 0]
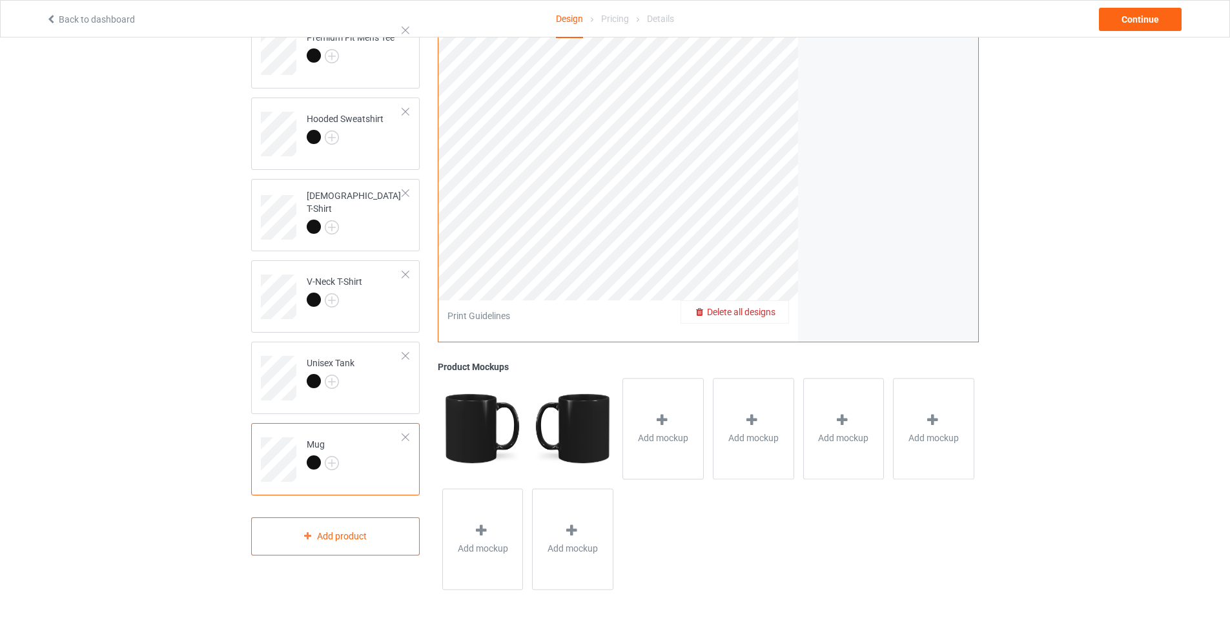
click at [490, 424] on img at bounding box center [482, 428] width 81 height 101
click at [586, 420] on img at bounding box center [572, 428] width 81 height 101
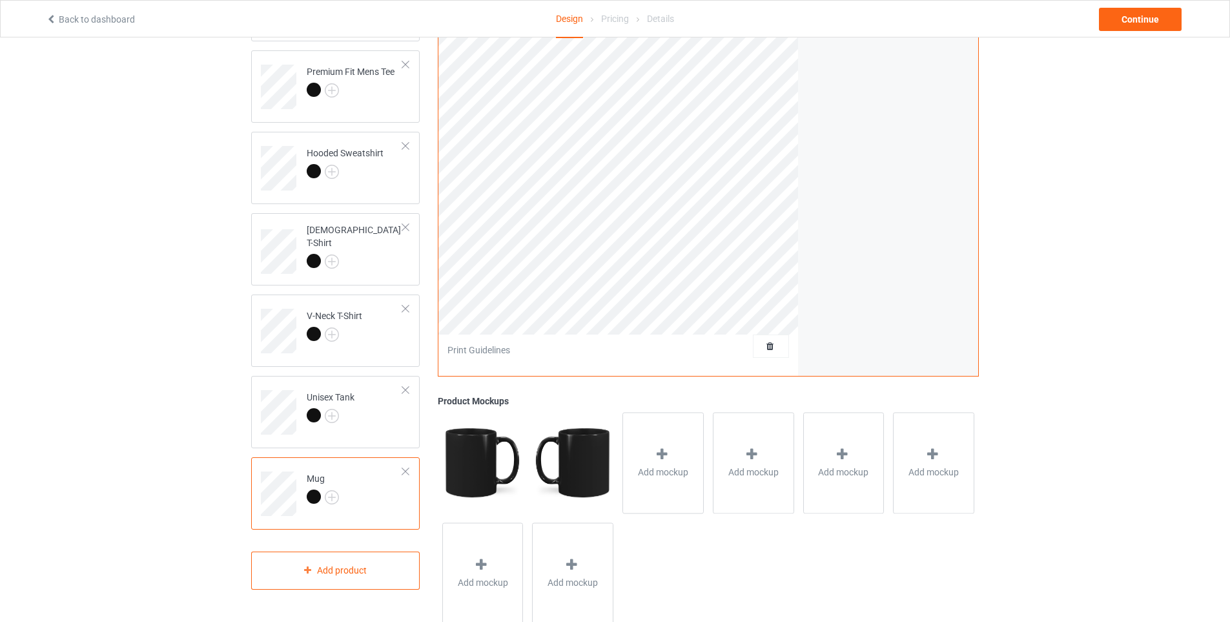
scroll to position [86, 0]
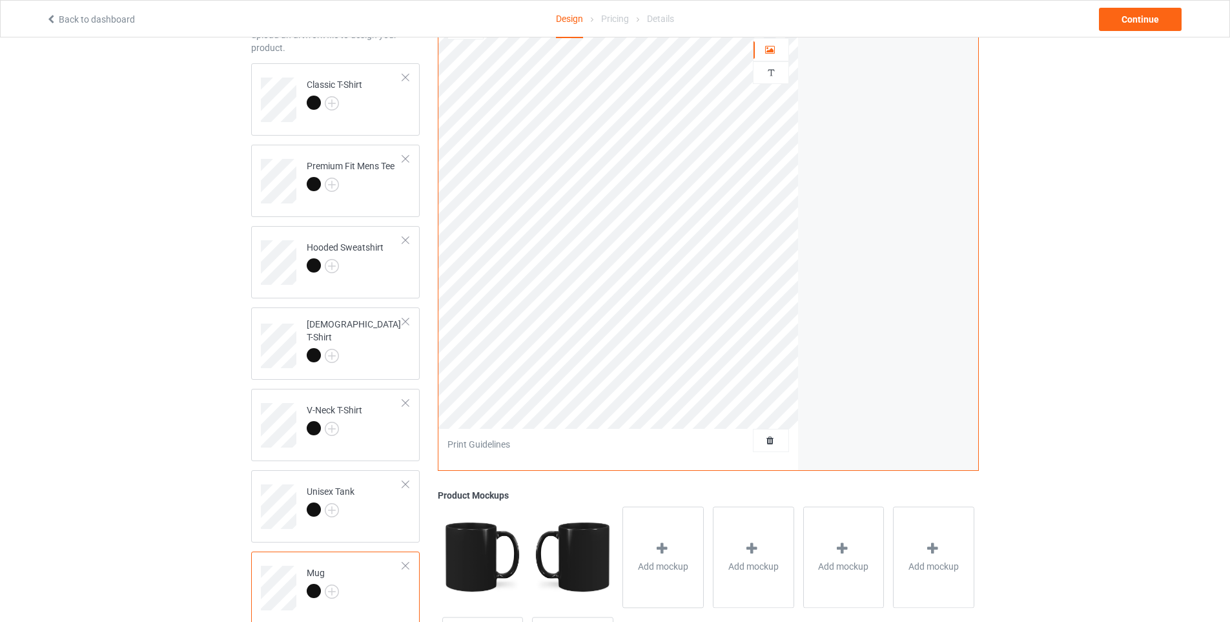
drag, startPoint x: 1153, startPoint y: 245, endPoint x: 1146, endPoint y: 243, distance: 6.7
click at [1151, 246] on div "Design Select colors for each of the products and upload an artwork file to des…" at bounding box center [615, 351] width 1230 height 799
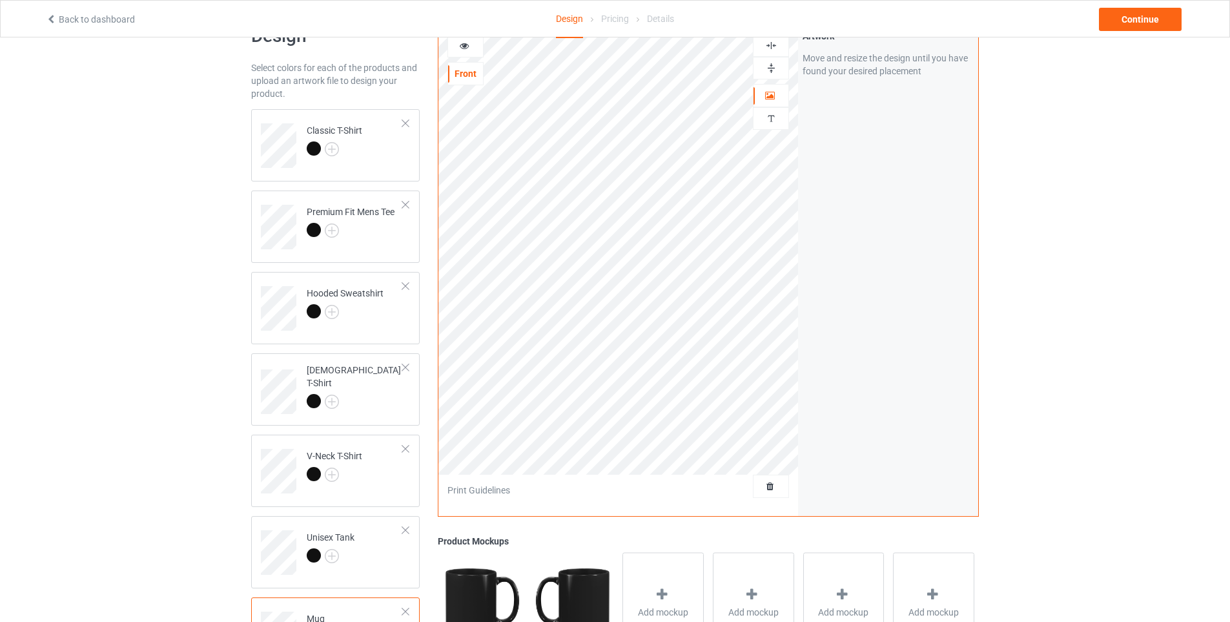
scroll to position [0, 0]
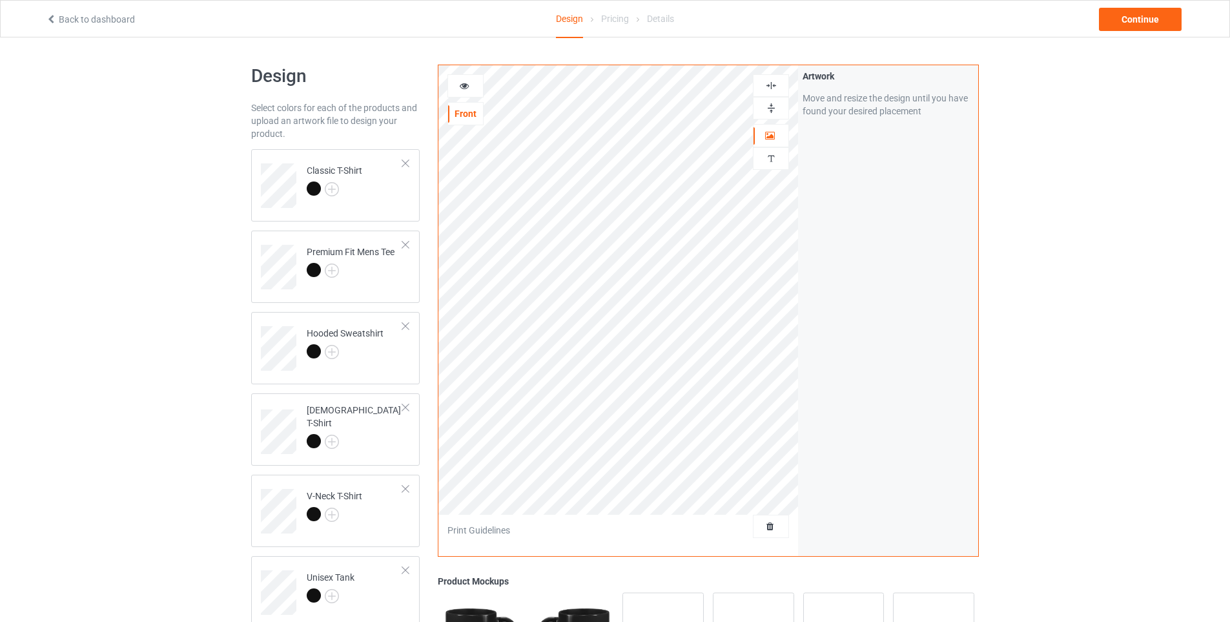
click at [775, 86] on img at bounding box center [771, 85] width 12 height 12
click at [769, 107] on img at bounding box center [771, 108] width 12 height 12
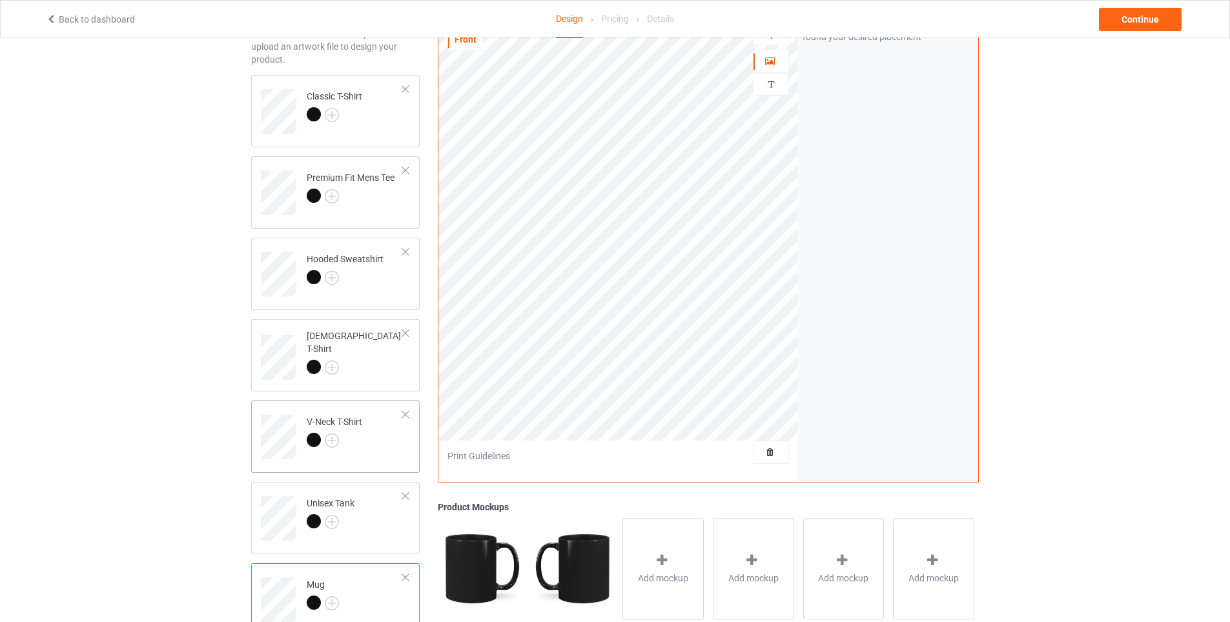
scroll to position [215, 0]
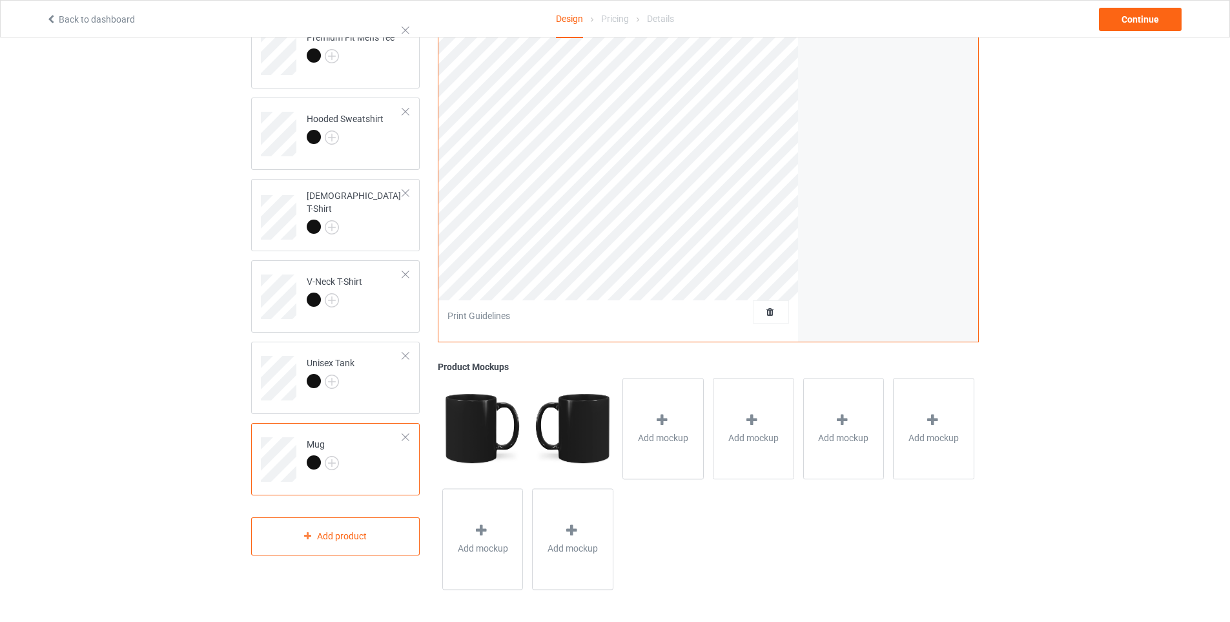
click at [405, 437] on div at bounding box center [405, 437] width 9 height 9
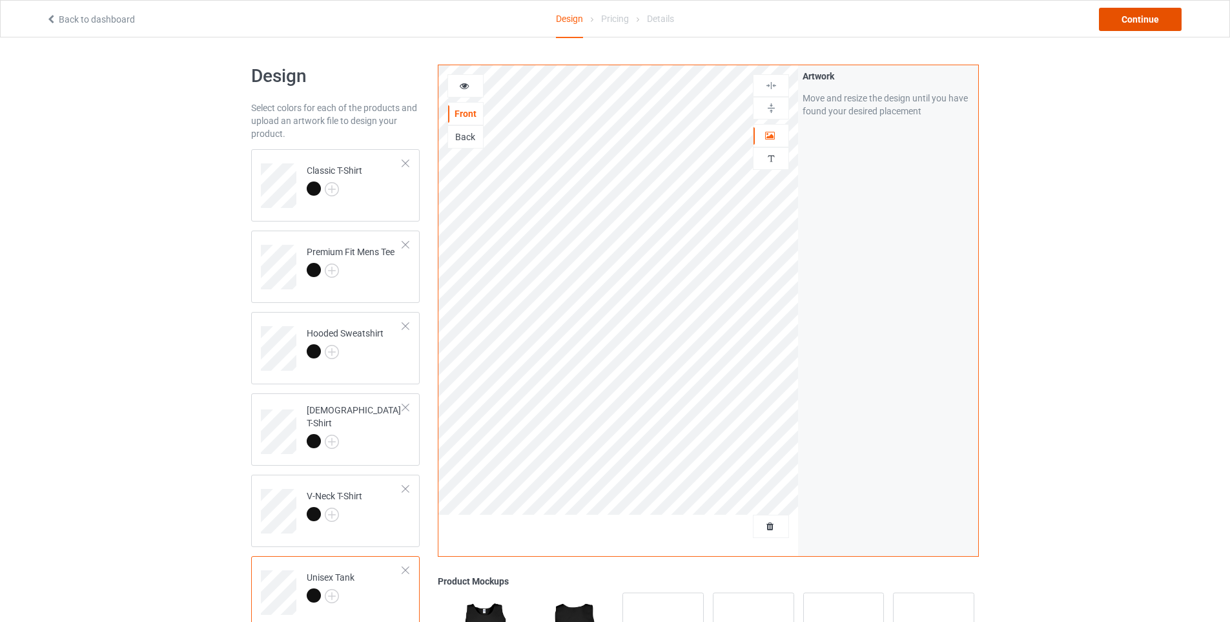
click at [1149, 18] on div "Continue" at bounding box center [1140, 19] width 83 height 23
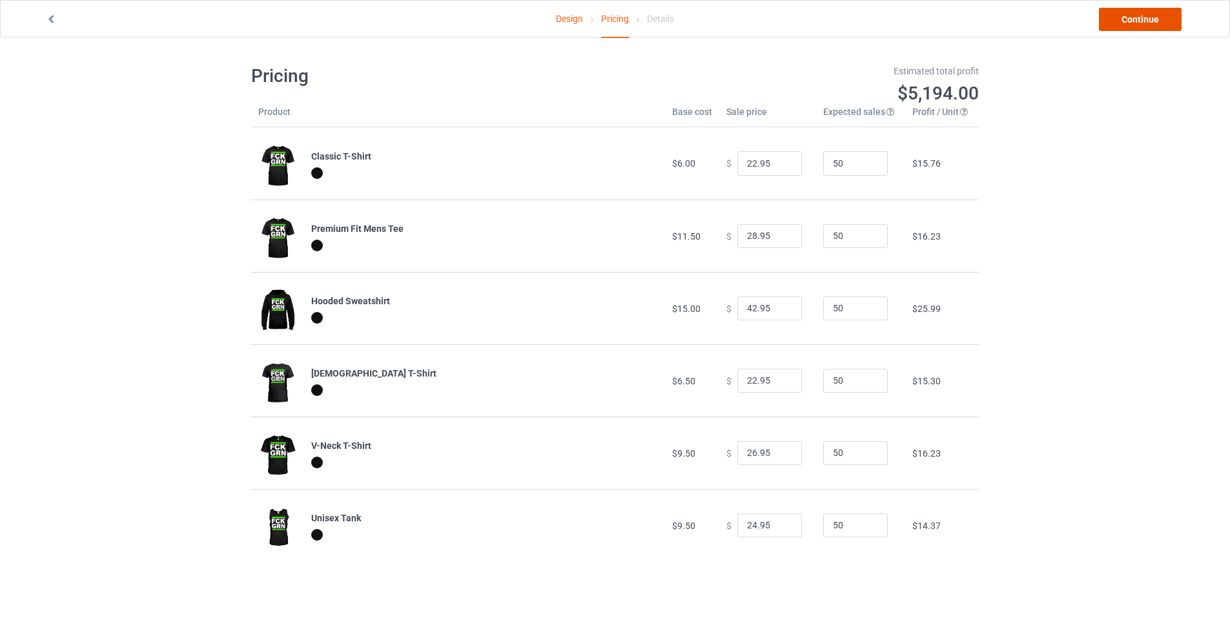
click at [1125, 18] on link "Continue" at bounding box center [1140, 19] width 83 height 23
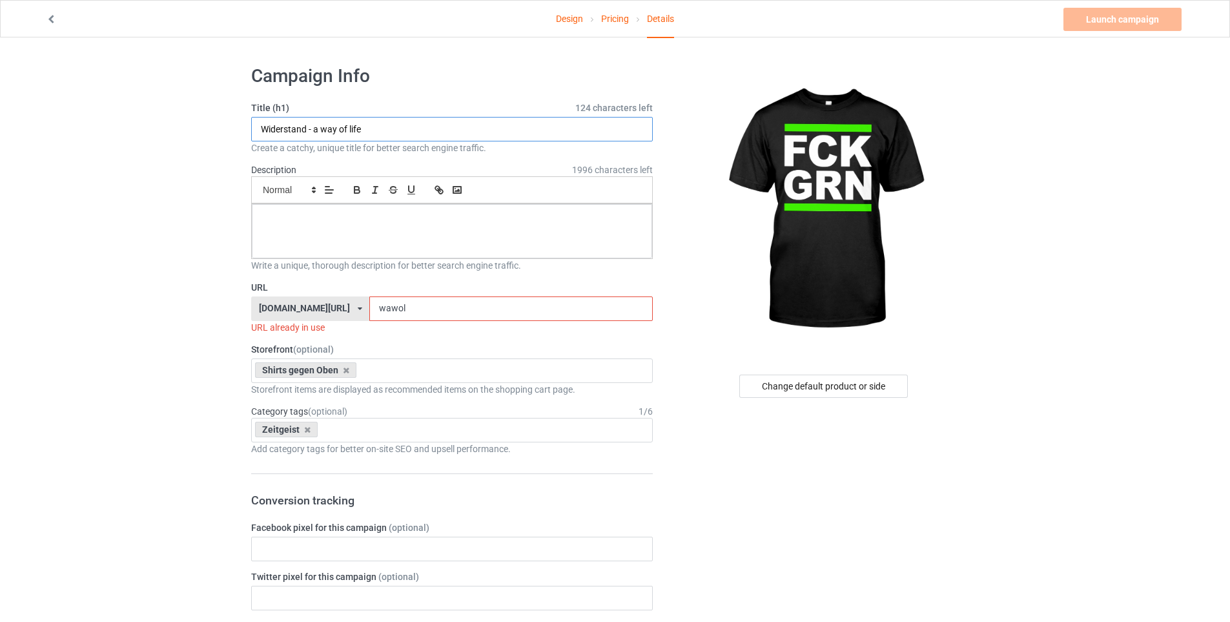
drag, startPoint x: 378, startPoint y: 129, endPoint x: 200, endPoint y: 103, distance: 180.8
type input "FCK GRN"
drag, startPoint x: 432, startPoint y: 314, endPoint x: 276, endPoint y: 295, distance: 156.8
click at [276, 295] on div "URL [DOMAIN_NAME][URL] [DOMAIN_NAME][URL] [DOMAIN_NAME][URL] [DOMAIN_NAME][URL]…" at bounding box center [452, 307] width 402 height 53
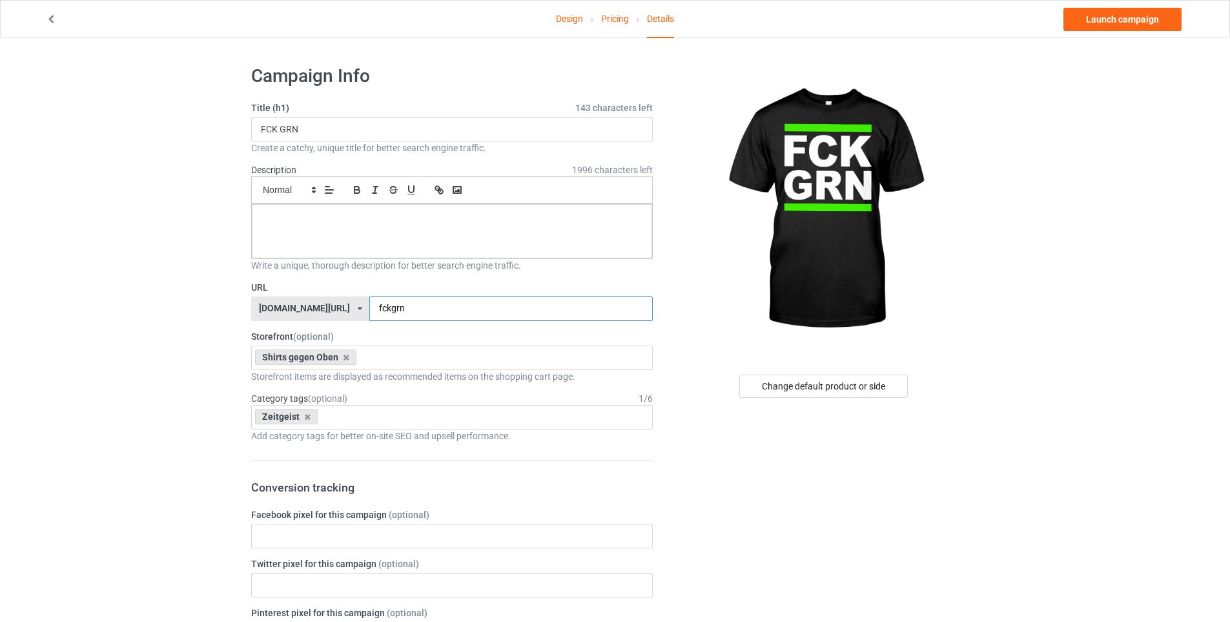
type input "fckgrn"
click at [458, 236] on div at bounding box center [452, 231] width 400 height 54
click at [1127, 19] on link "Launch campaign" at bounding box center [1122, 19] width 118 height 23
